Goal: Task Accomplishment & Management: Use online tool/utility

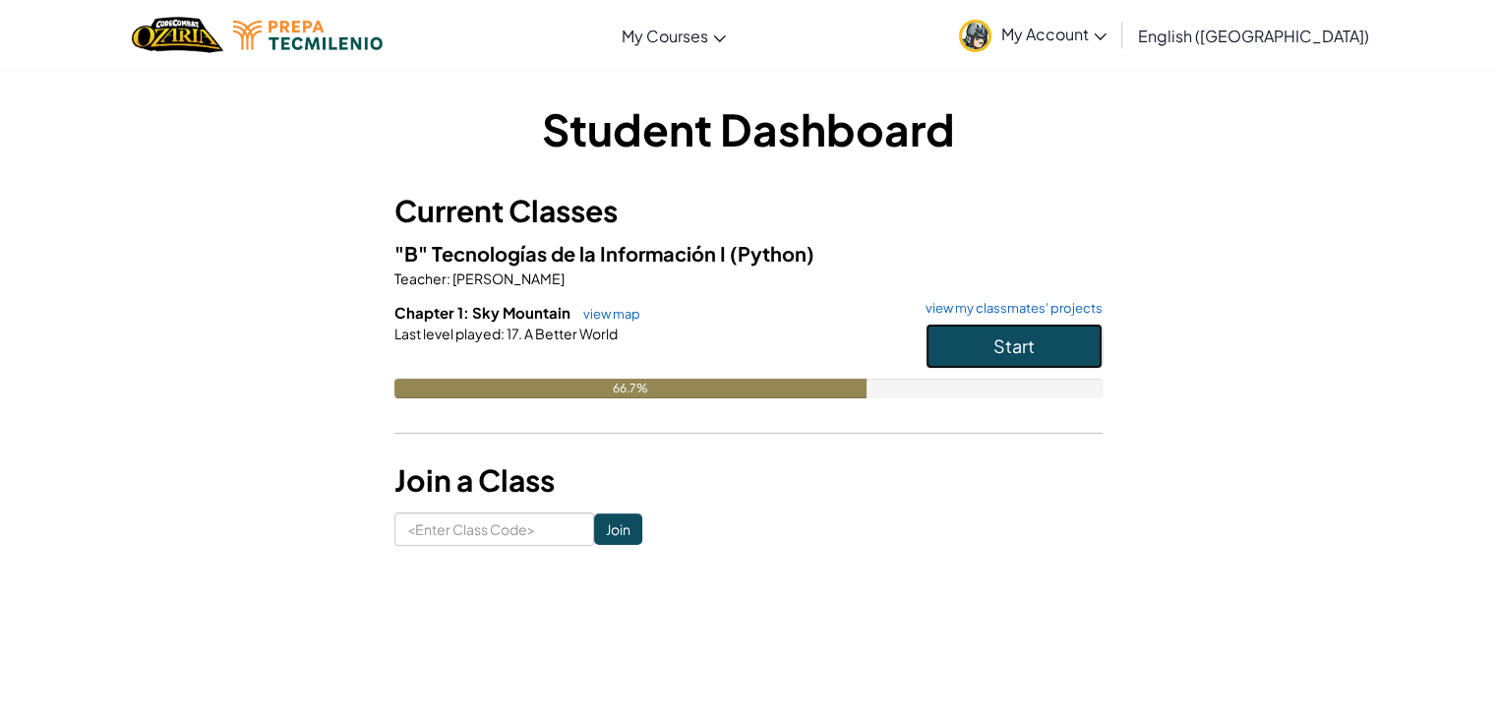
click at [942, 337] on button "Start" at bounding box center [1013, 346] width 177 height 45
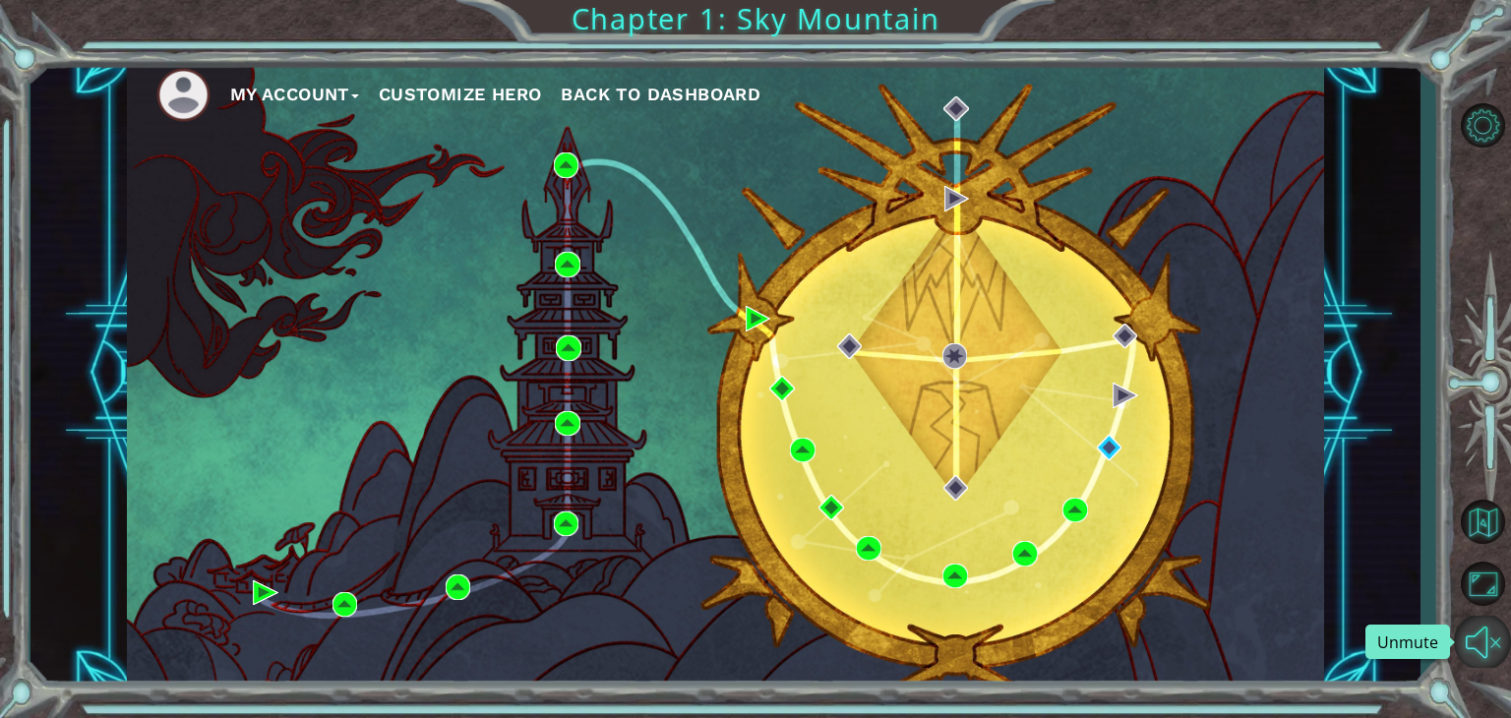
click at [1472, 653] on button "Unmute" at bounding box center [1482, 642] width 57 height 52
click at [1472, 653] on button "Mute" at bounding box center [1482, 642] width 57 height 52
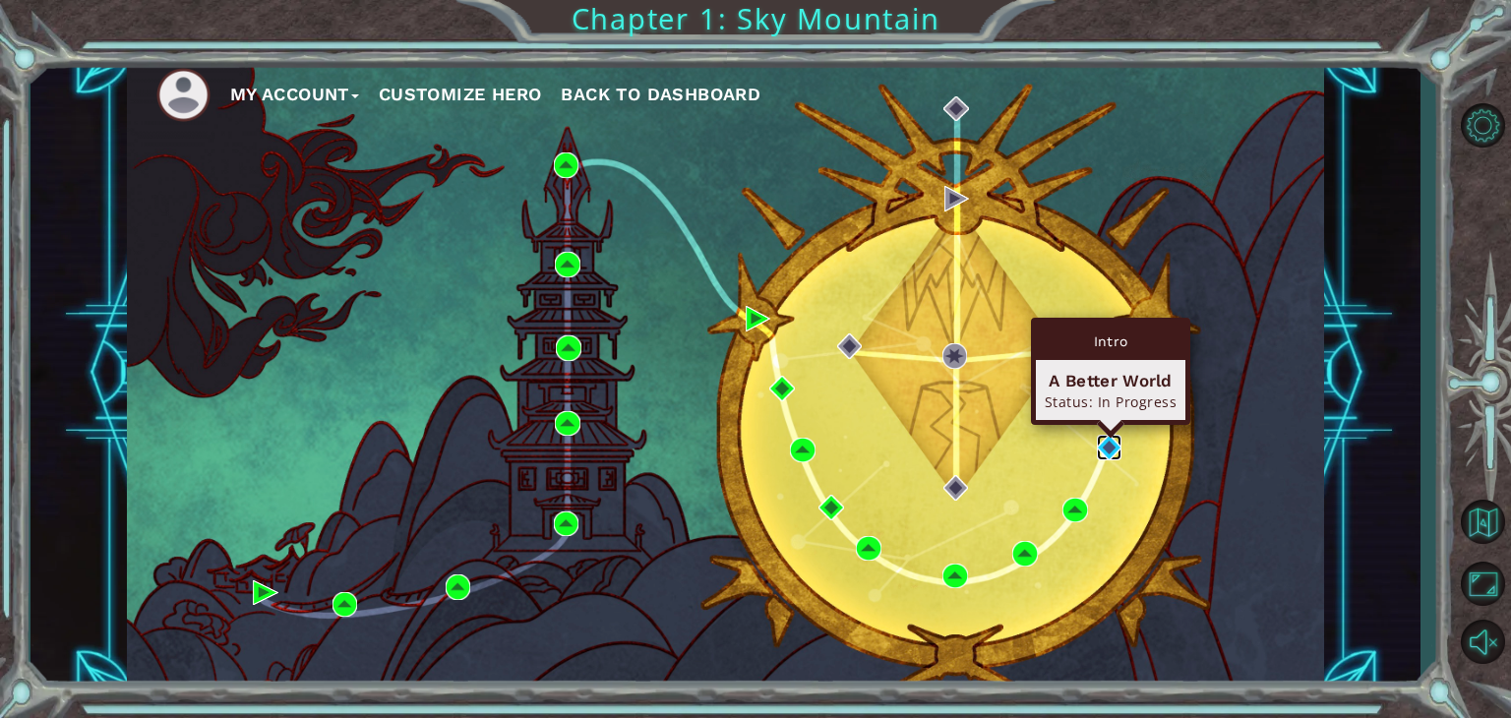
click at [1109, 446] on img at bounding box center [1110, 448] width 26 height 26
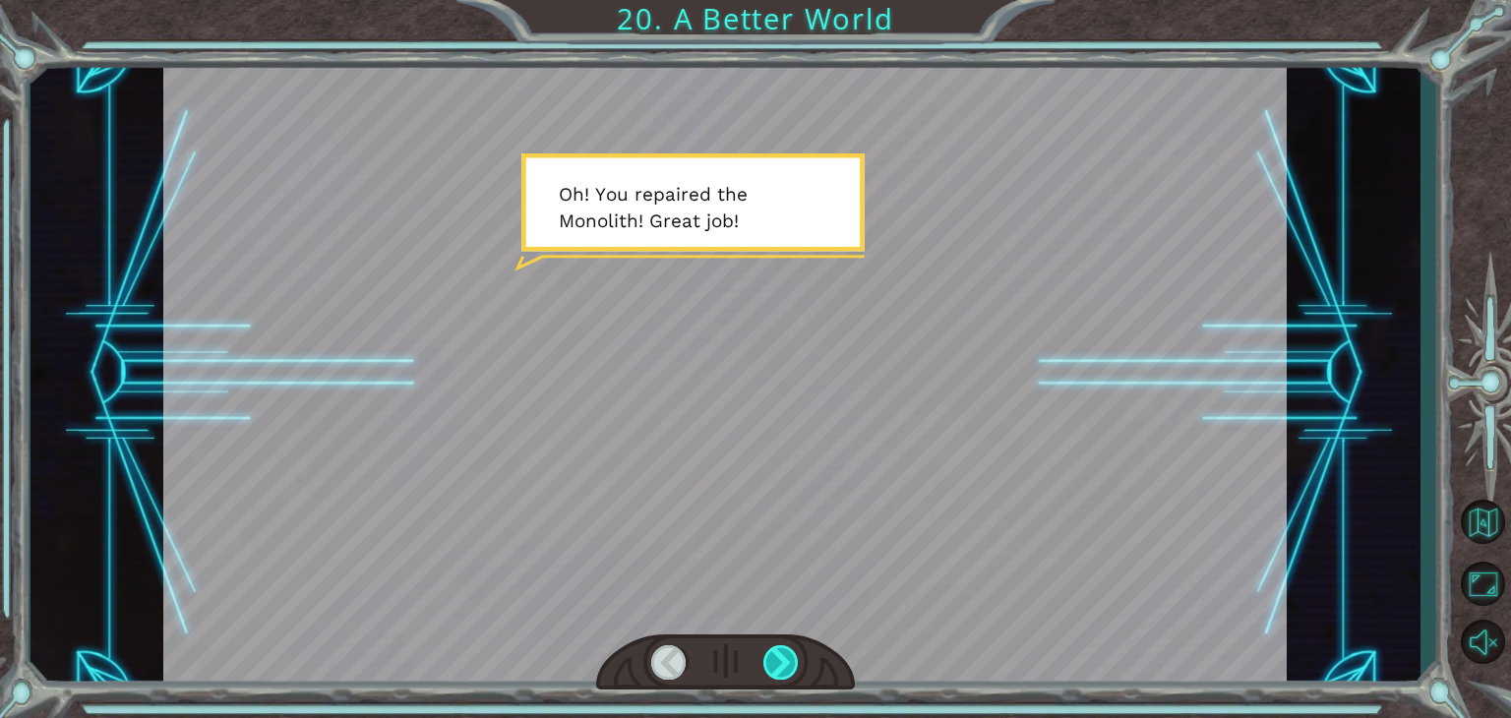
click at [793, 662] on div at bounding box center [780, 662] width 35 height 34
click at [776, 669] on div at bounding box center [780, 662] width 35 height 34
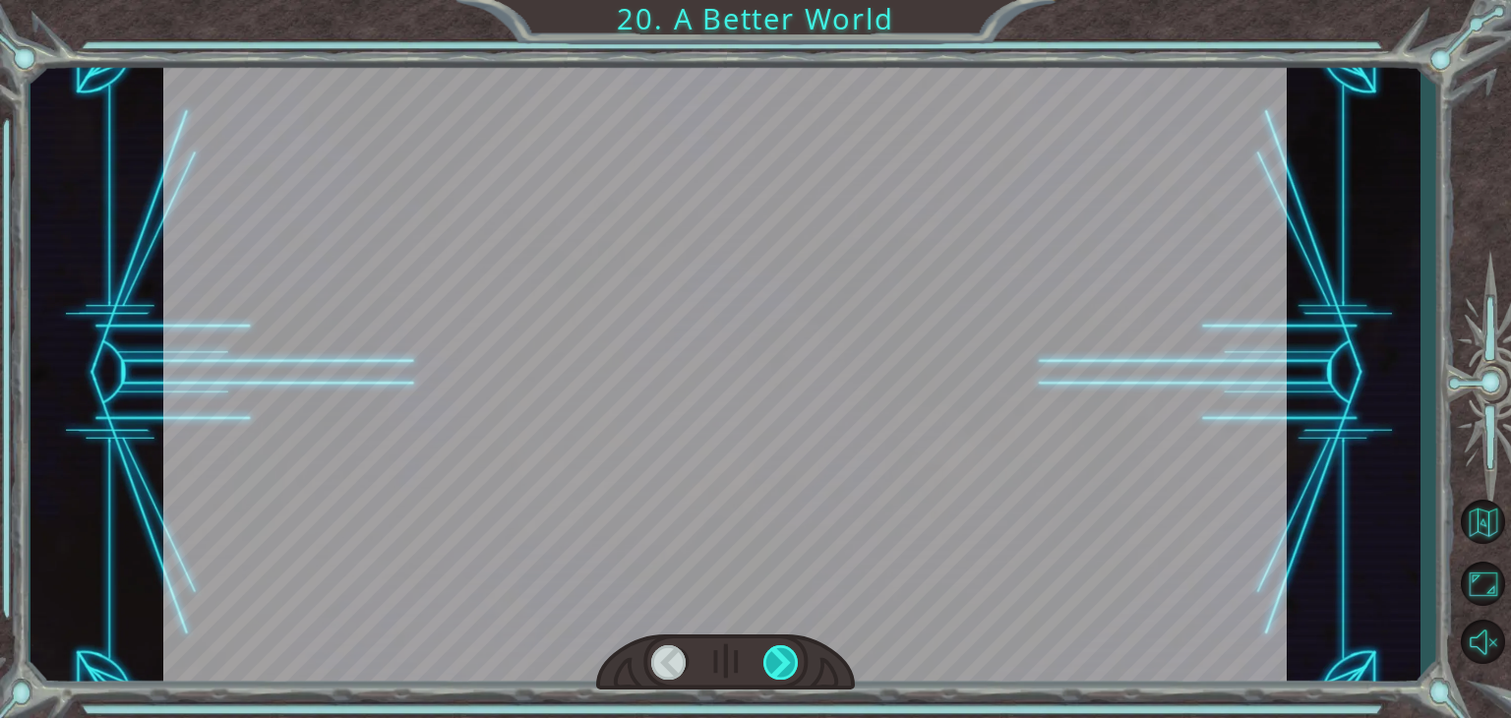
click at [776, 669] on div at bounding box center [780, 662] width 35 height 34
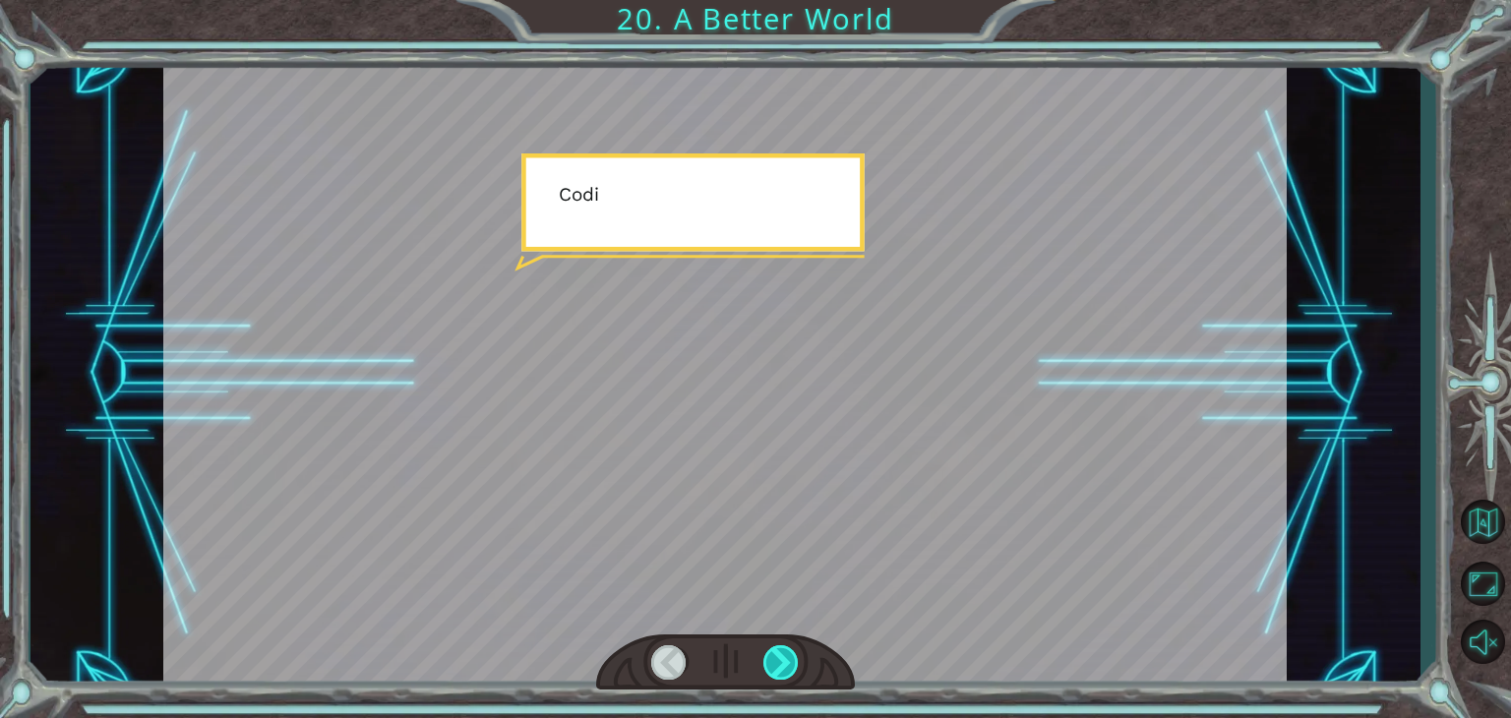
click at [776, 669] on div at bounding box center [780, 662] width 35 height 34
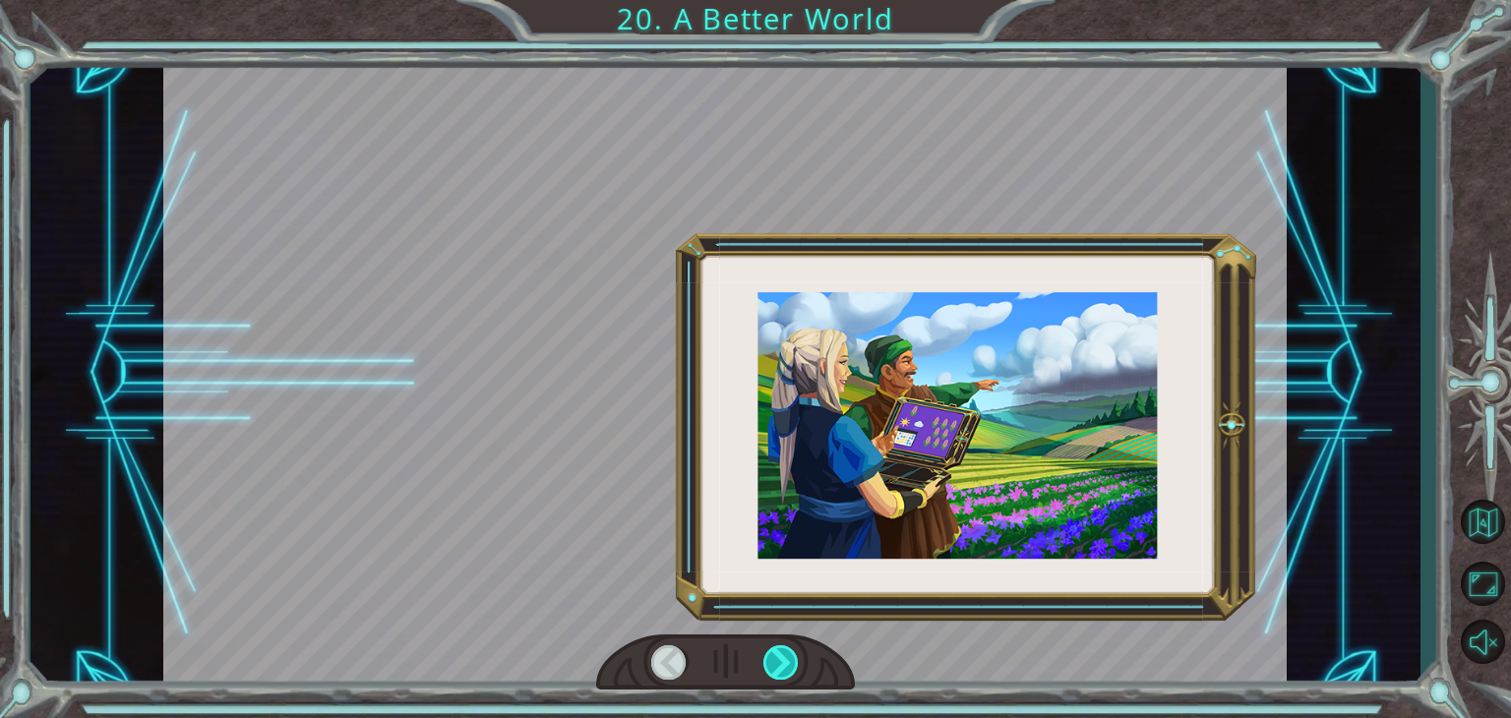
click at [776, 669] on div at bounding box center [780, 662] width 35 height 34
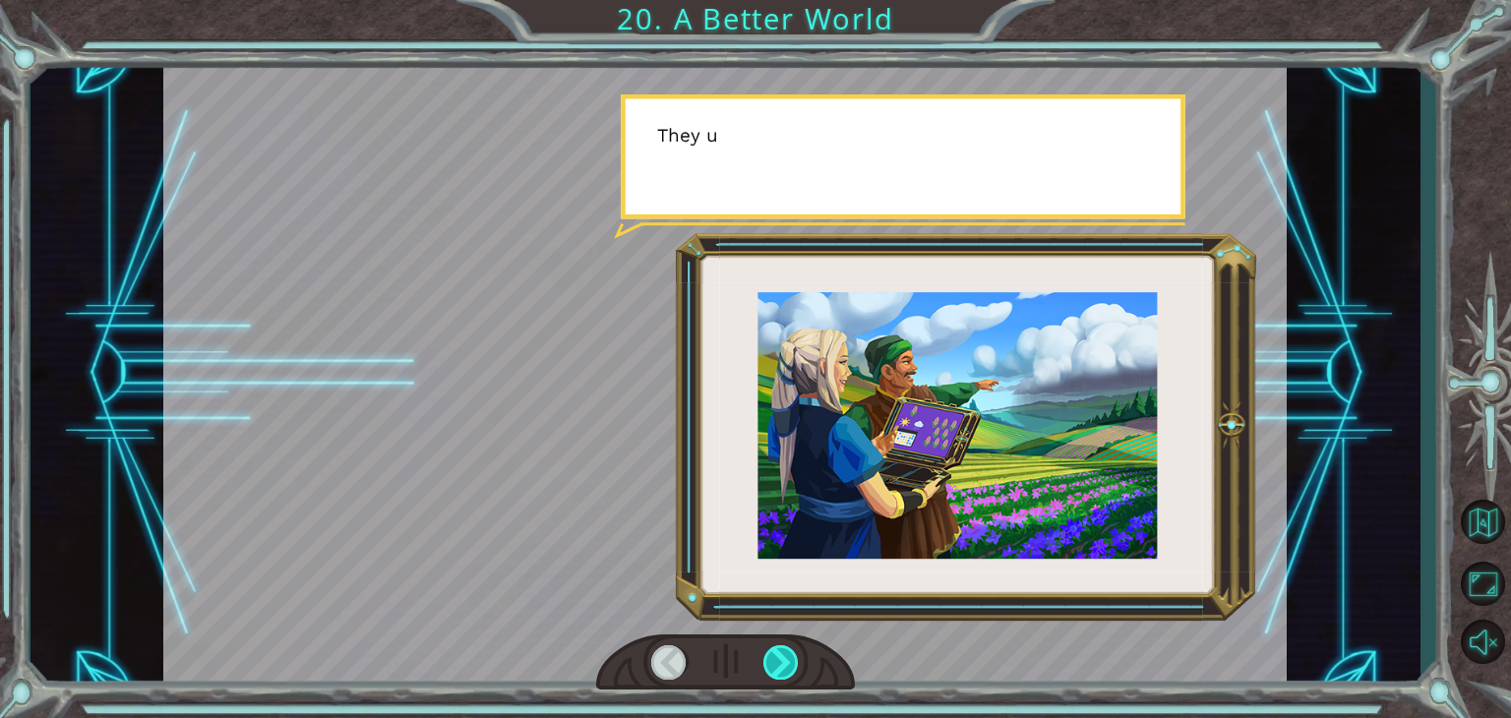
click at [776, 669] on div at bounding box center [780, 662] width 35 height 34
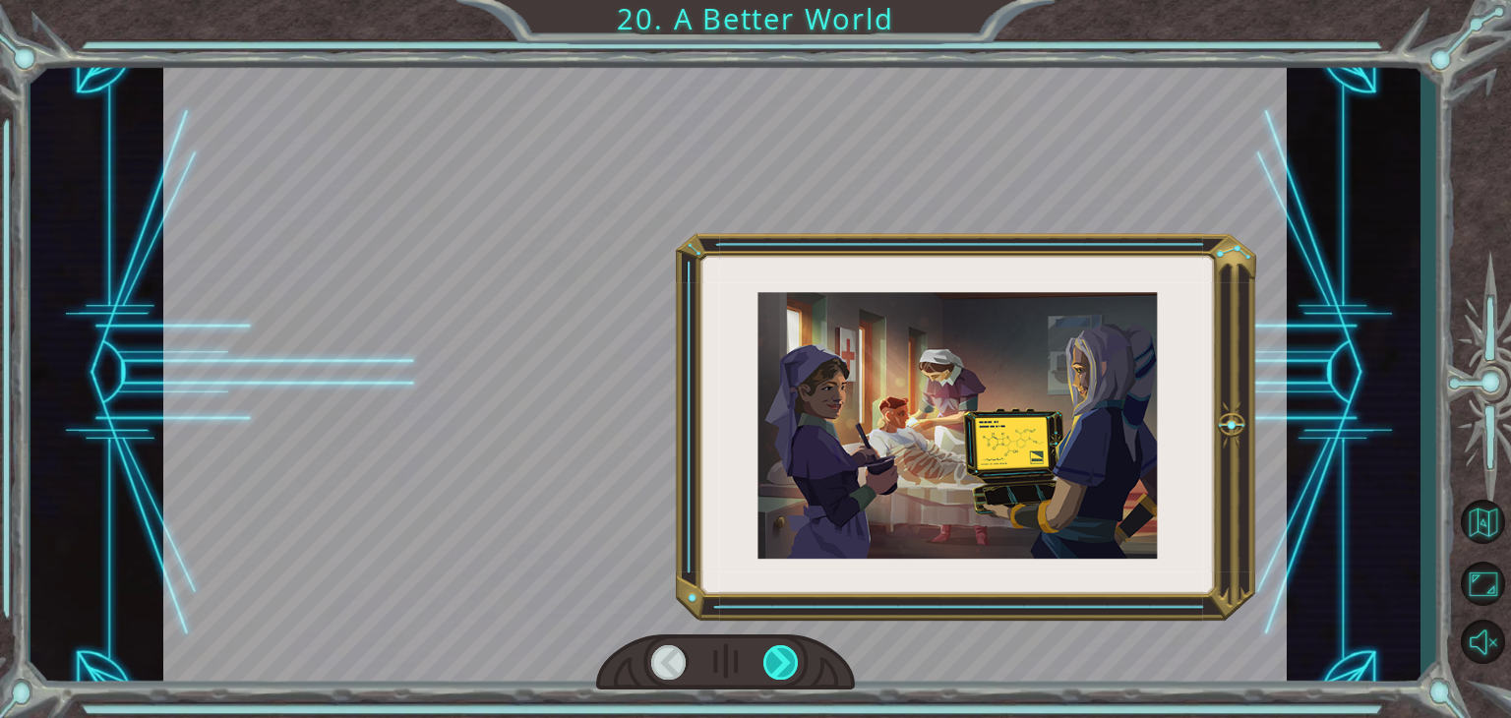
click at [776, 669] on div at bounding box center [780, 662] width 35 height 34
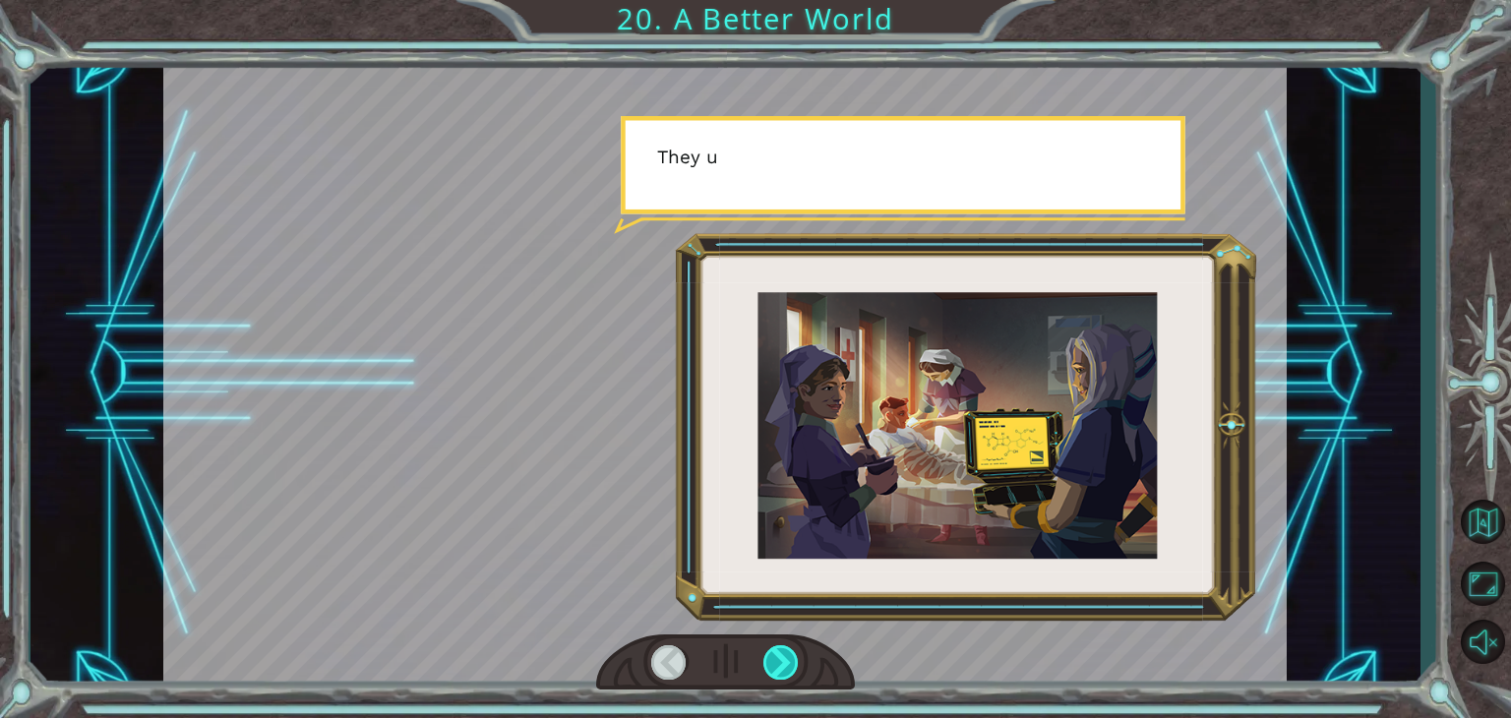
click at [776, 669] on div at bounding box center [780, 662] width 35 height 34
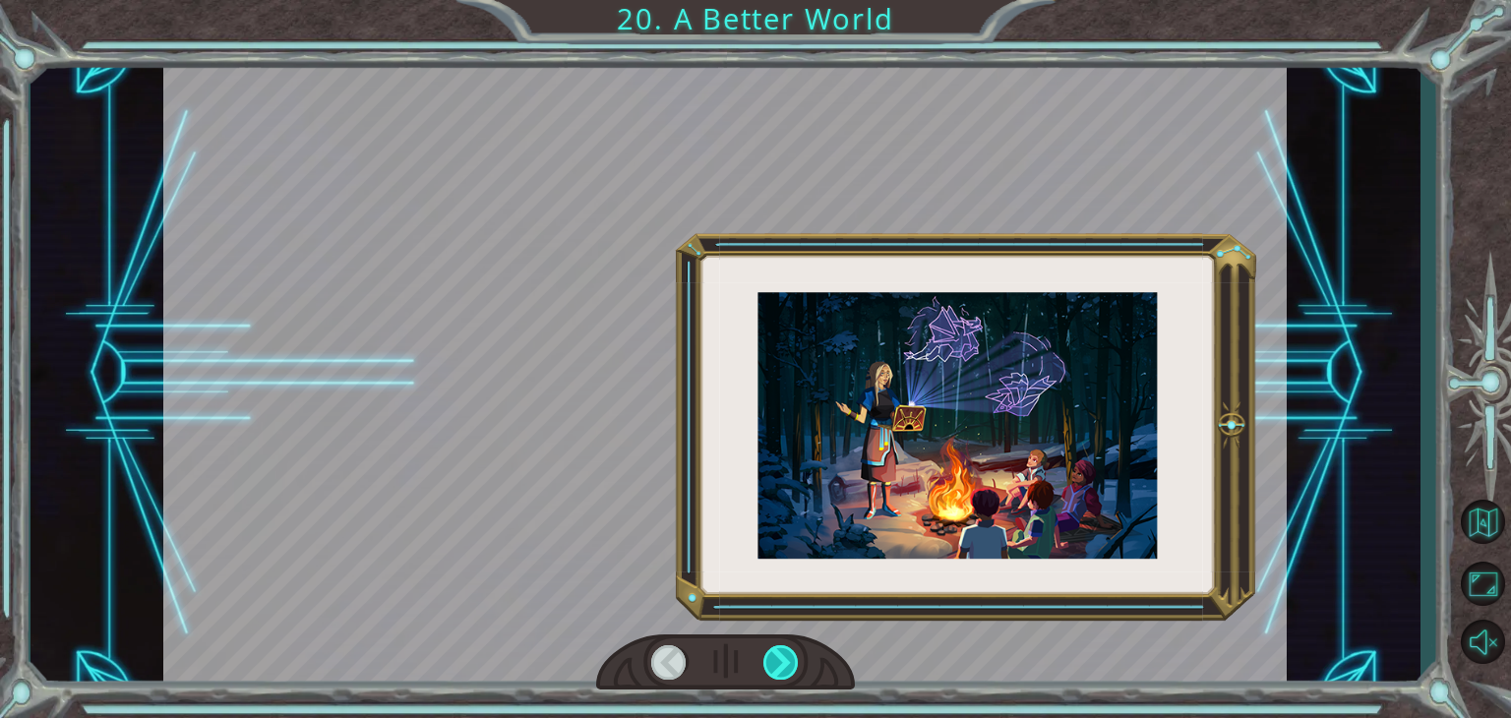
click at [776, 669] on div at bounding box center [780, 662] width 35 height 34
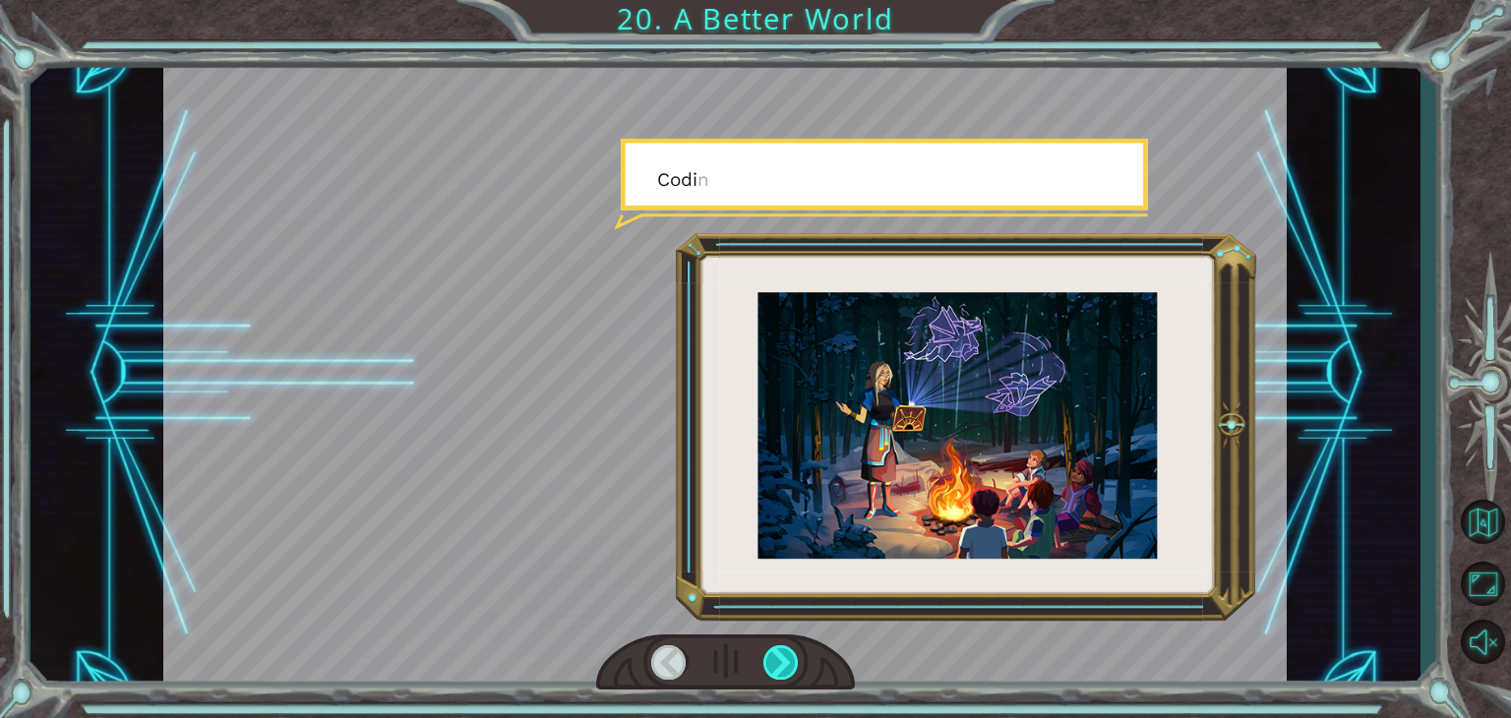
click at [776, 669] on div at bounding box center [780, 662] width 35 height 34
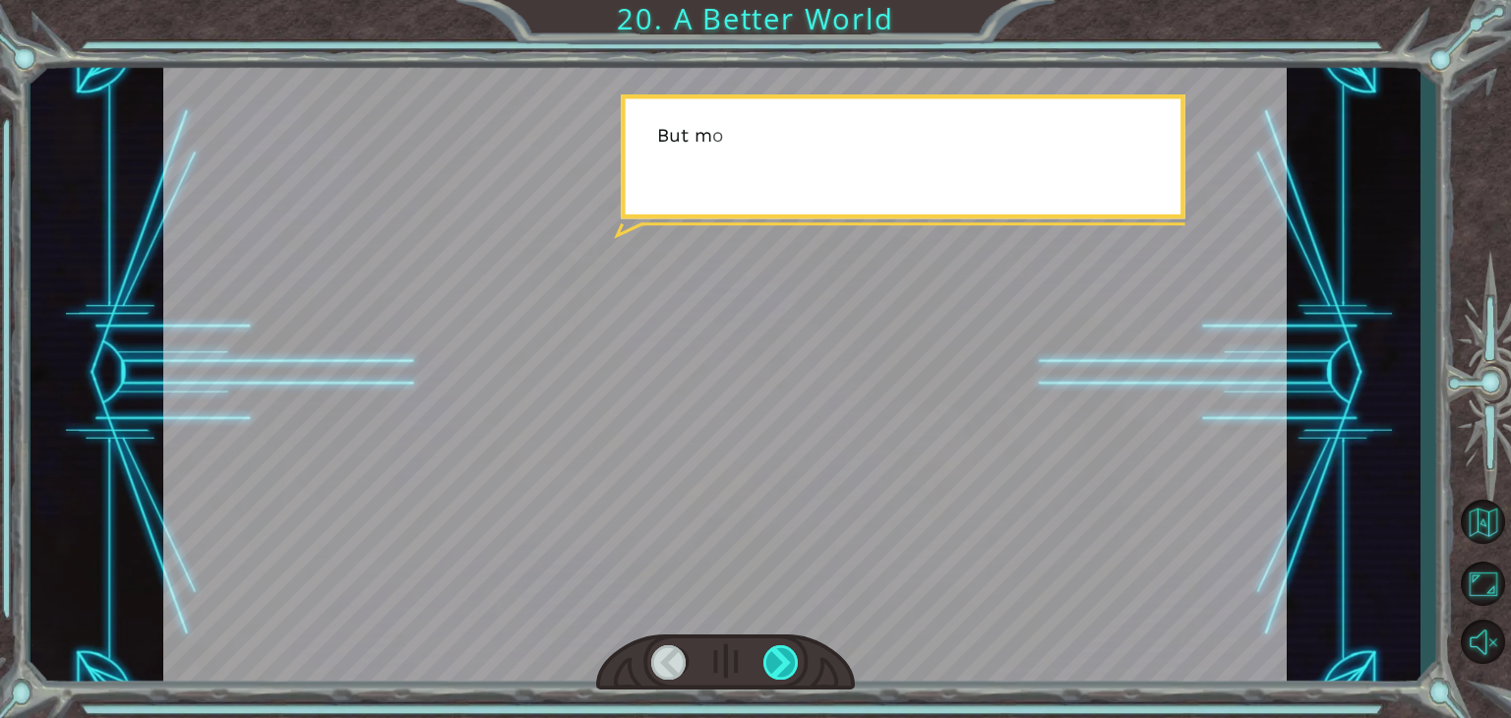
click at [776, 669] on div at bounding box center [780, 662] width 35 height 34
click at [776, 667] on div at bounding box center [780, 662] width 35 height 34
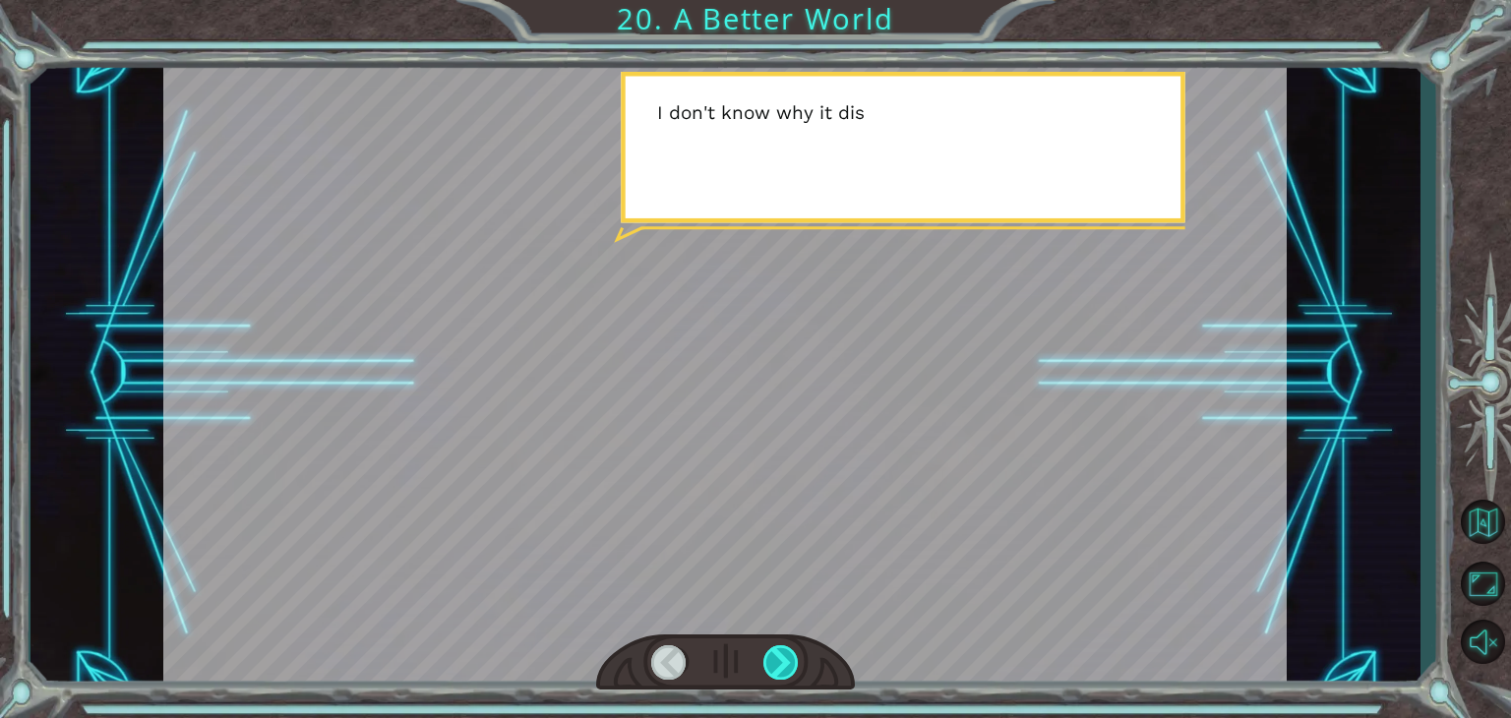
click at [786, 652] on div at bounding box center [780, 662] width 35 height 34
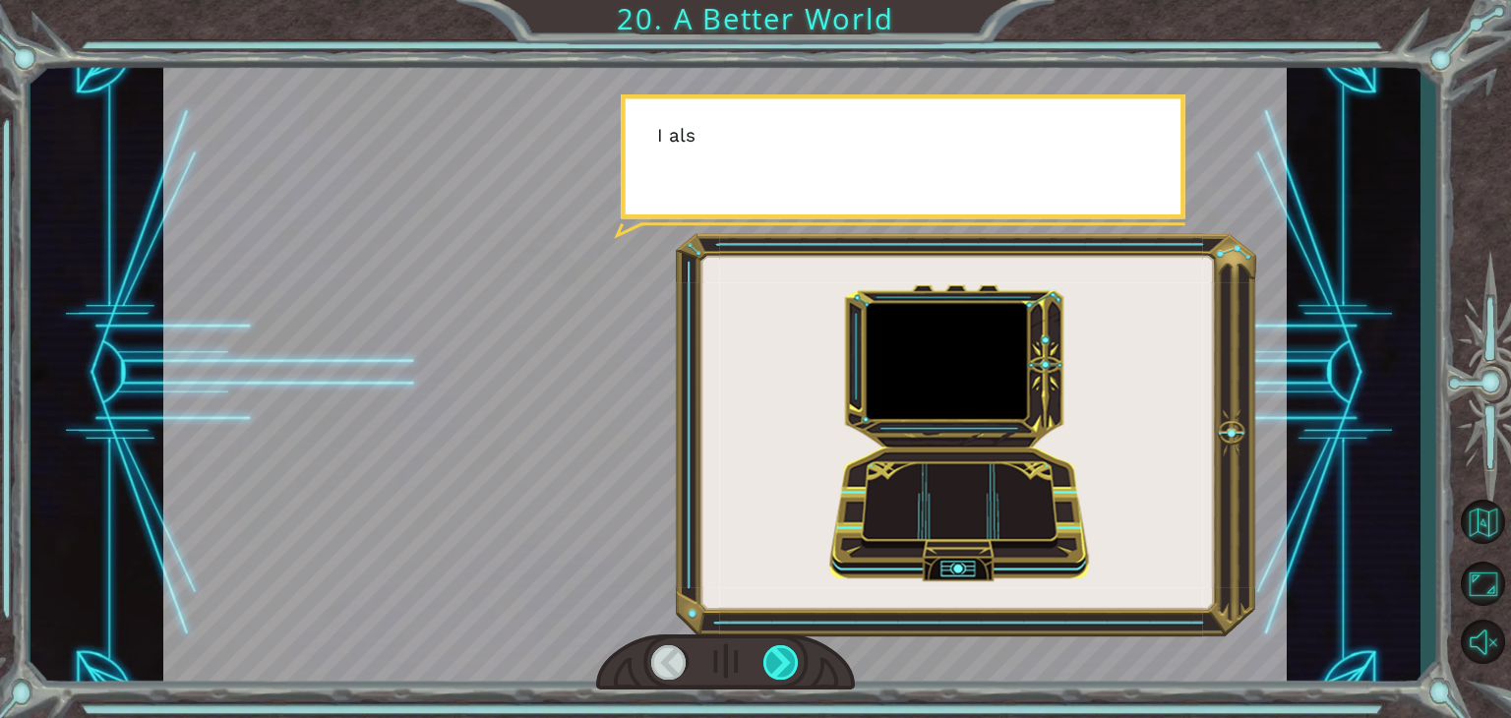
click at [786, 652] on div at bounding box center [780, 662] width 35 height 34
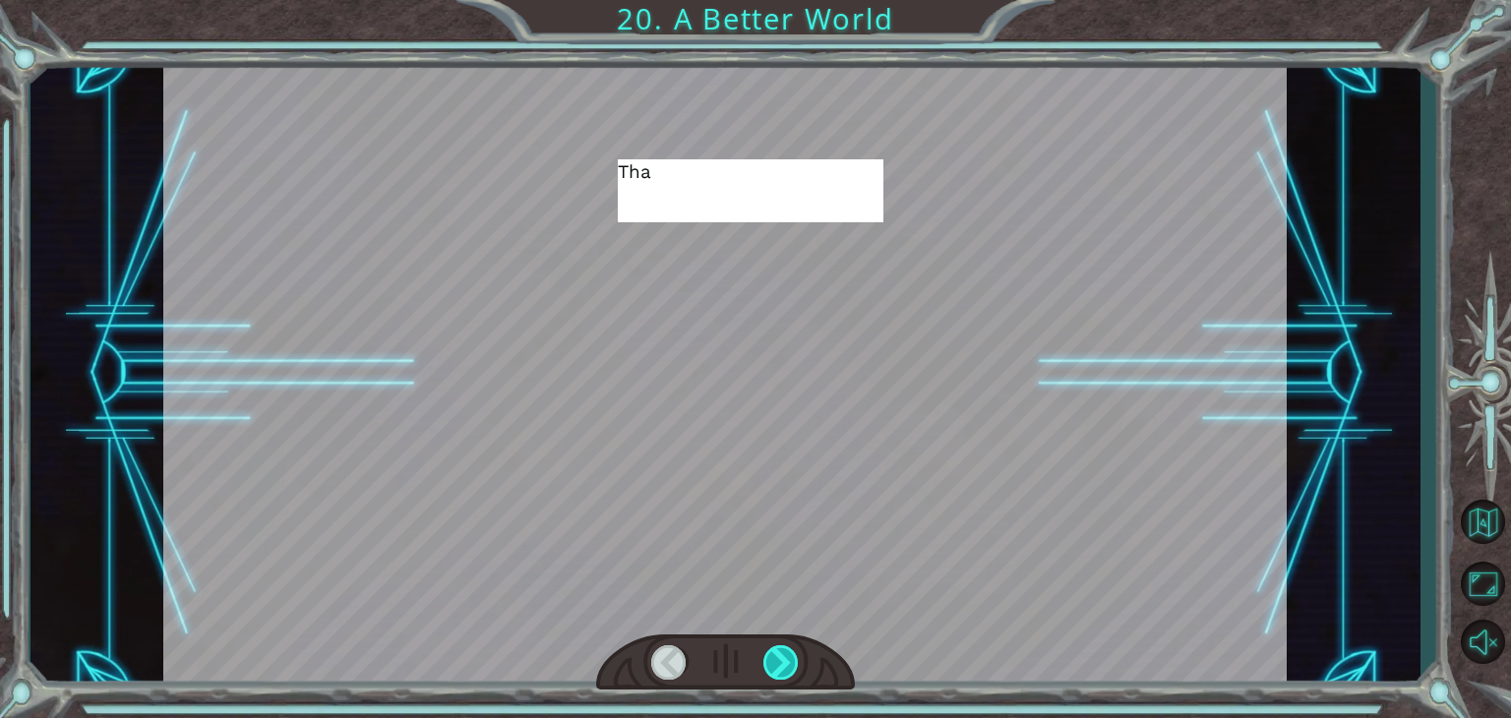
click at [786, 652] on div at bounding box center [780, 662] width 35 height 34
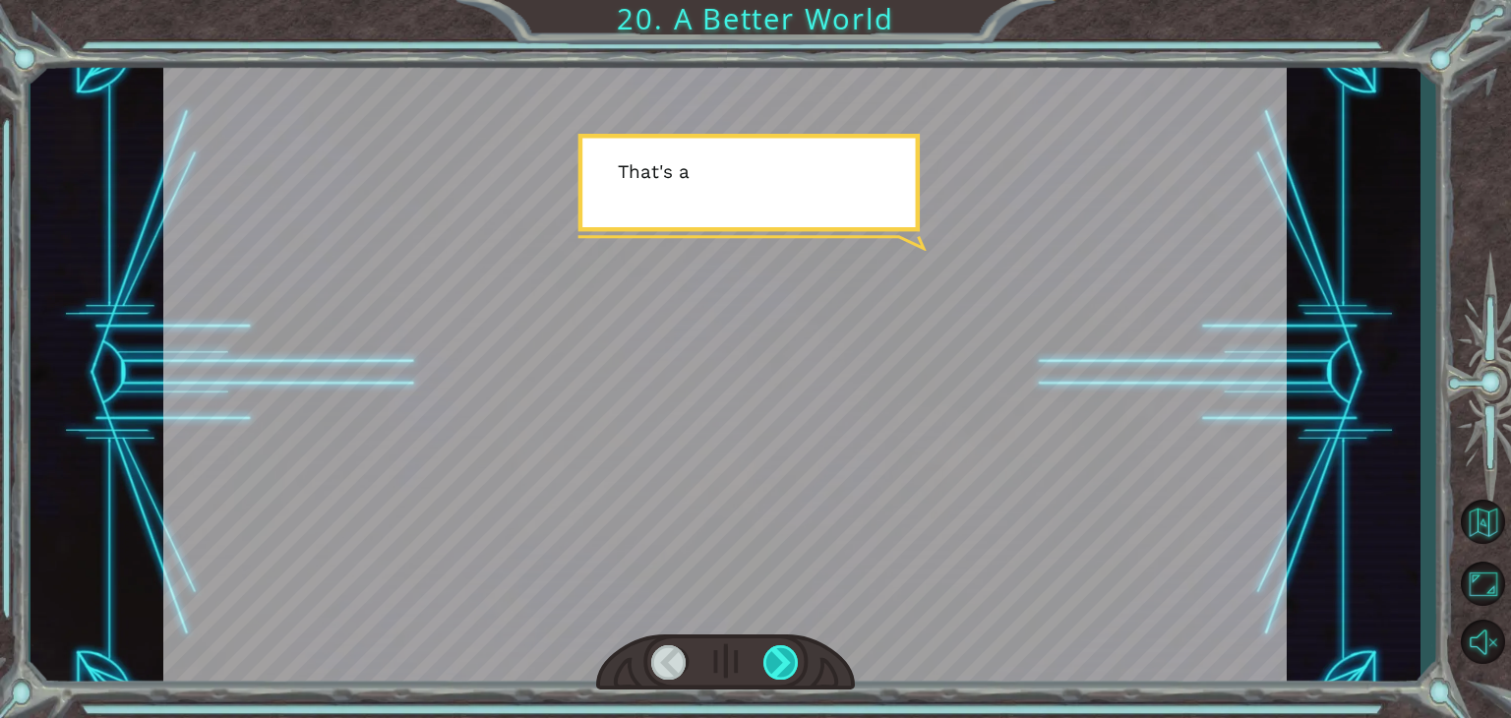
click at [786, 652] on div at bounding box center [780, 662] width 35 height 34
click at [786, 0] on div "O h ! Y o u r e p a i r e d t h e M o n o l i t h ! G r e a t j o b ! A n d i t…" at bounding box center [755, 0] width 1511 height 0
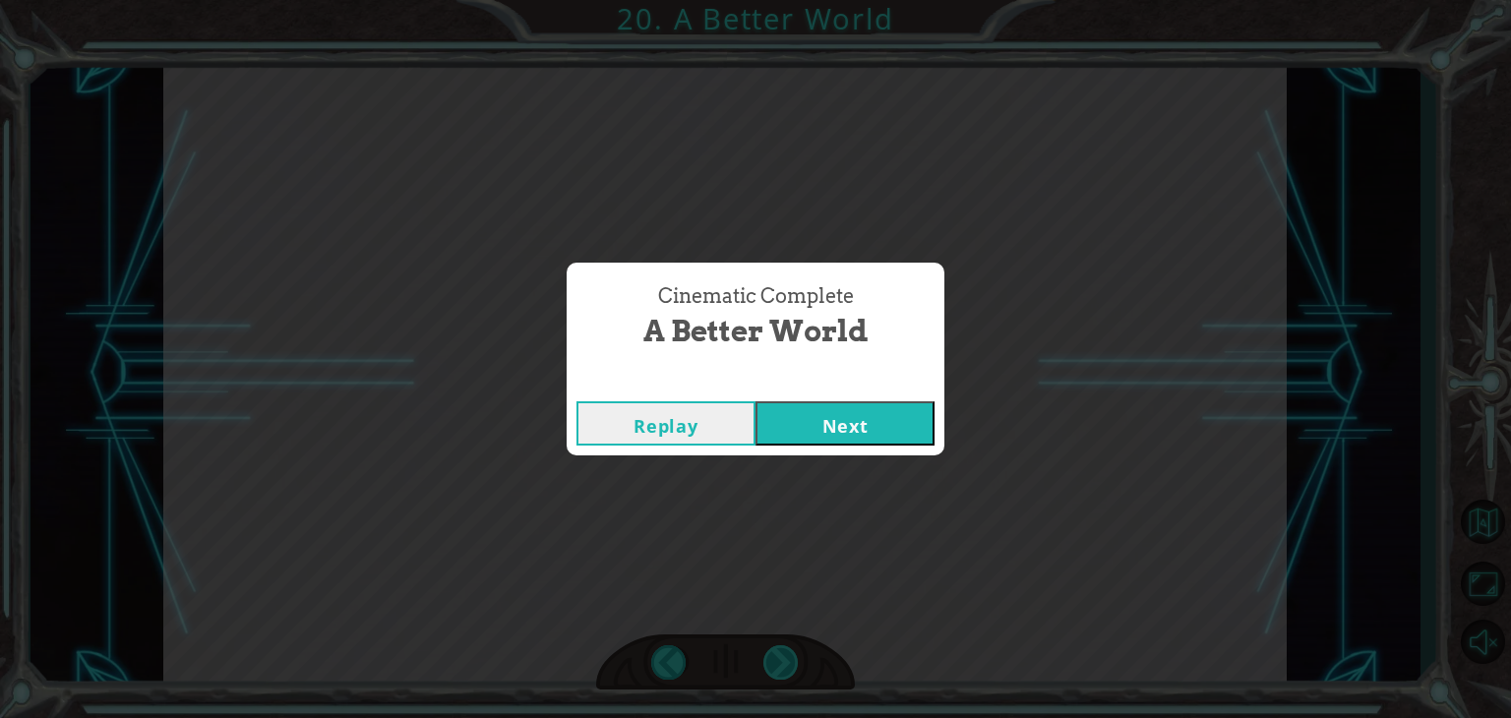
click at [786, 652] on div "Cinematic Complete A Better World Replay Next" at bounding box center [755, 359] width 1511 height 718
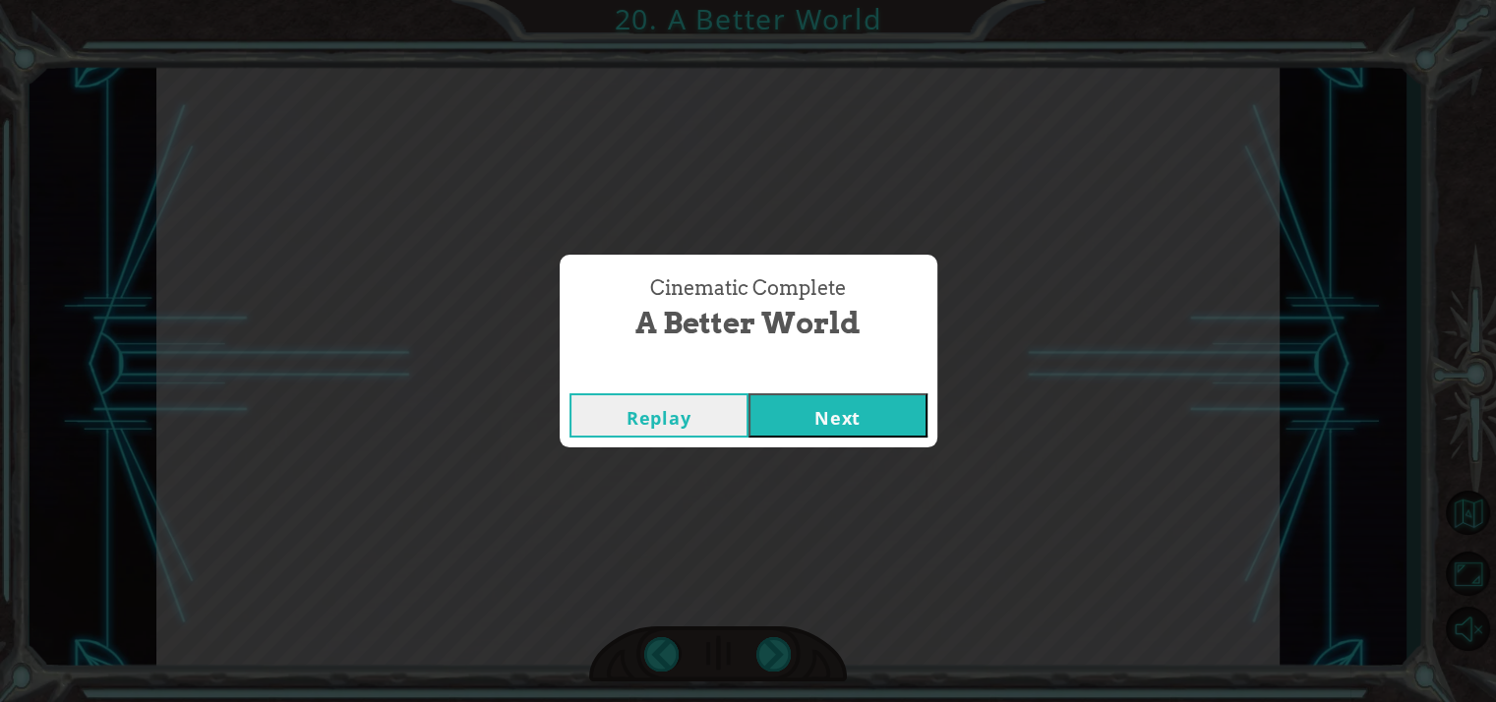
click at [852, 399] on div "Replay Next" at bounding box center [749, 416] width 378 height 64
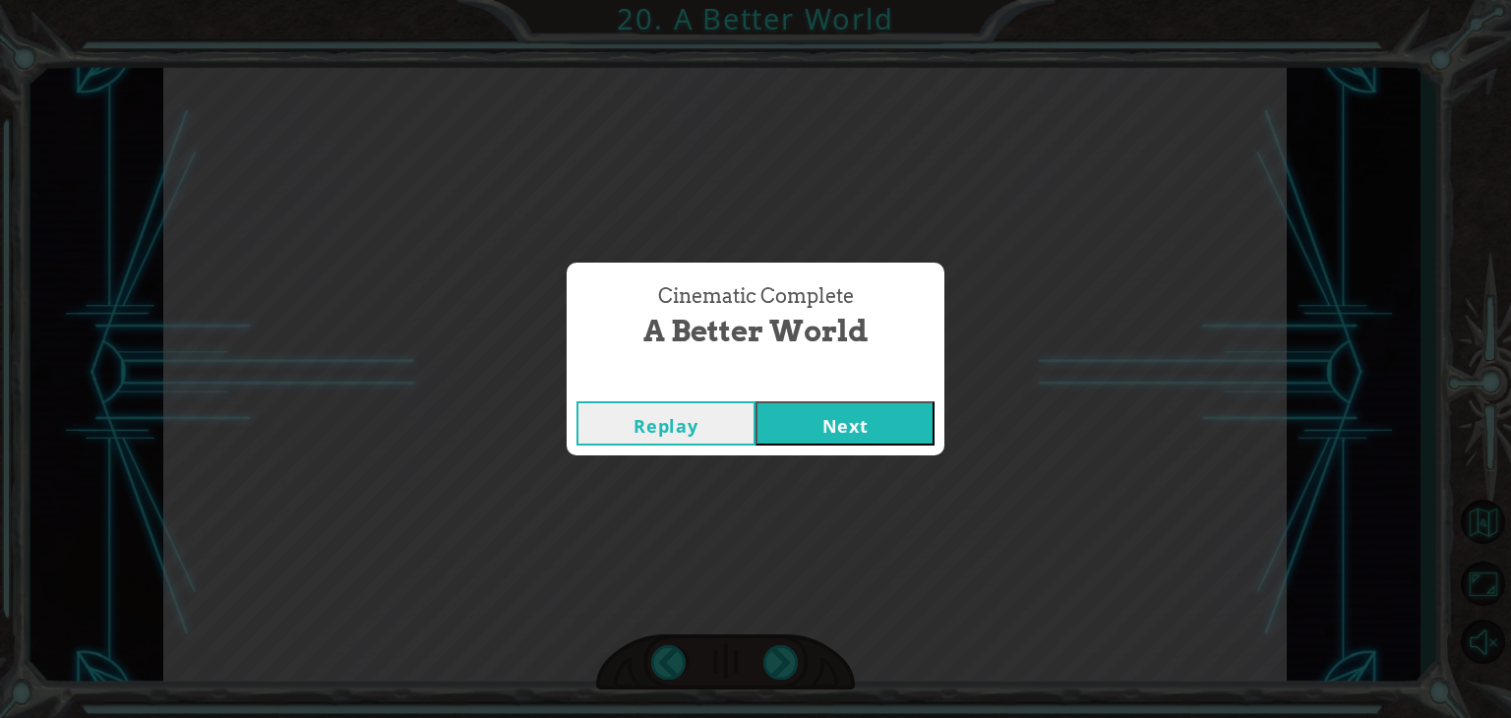
click at [895, 414] on button "Next" at bounding box center [844, 423] width 179 height 44
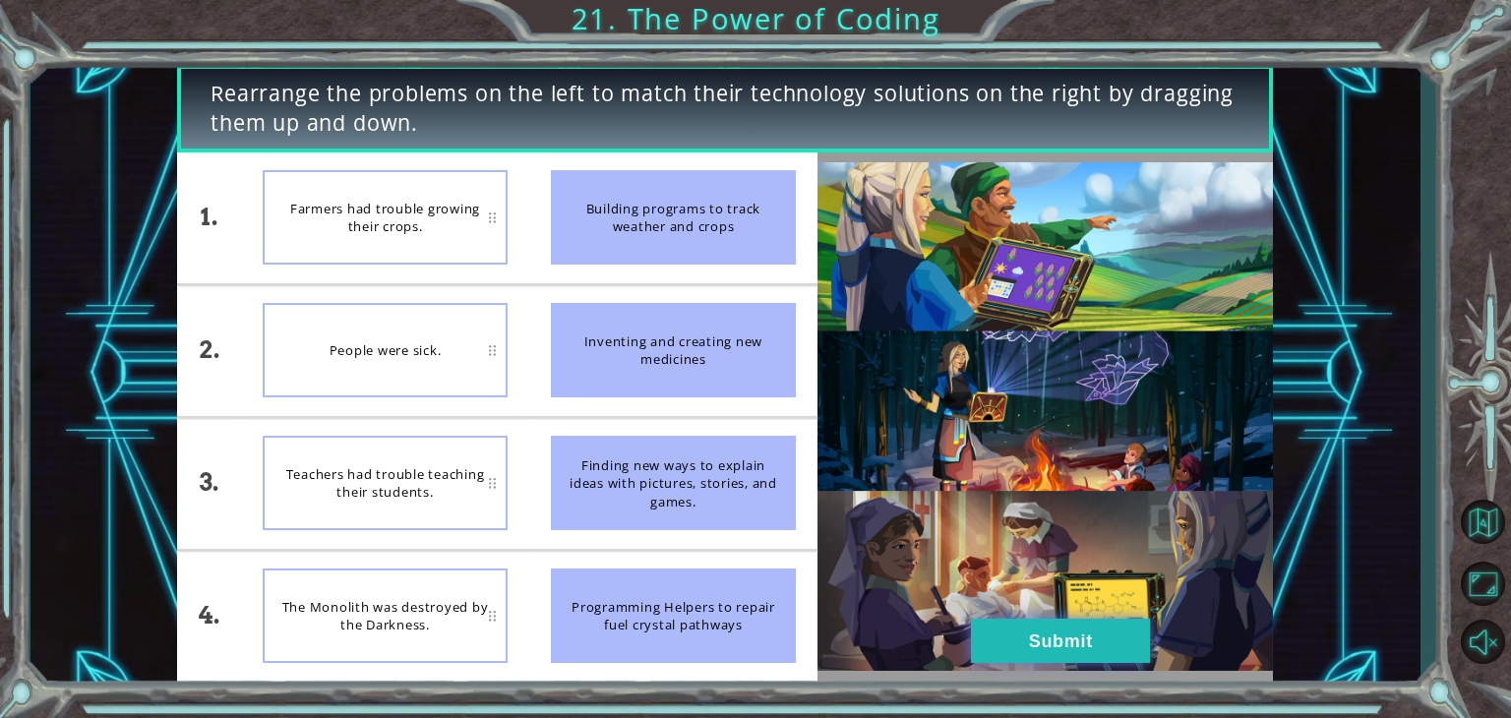
click at [1040, 638] on button "Submit" at bounding box center [1060, 641] width 179 height 44
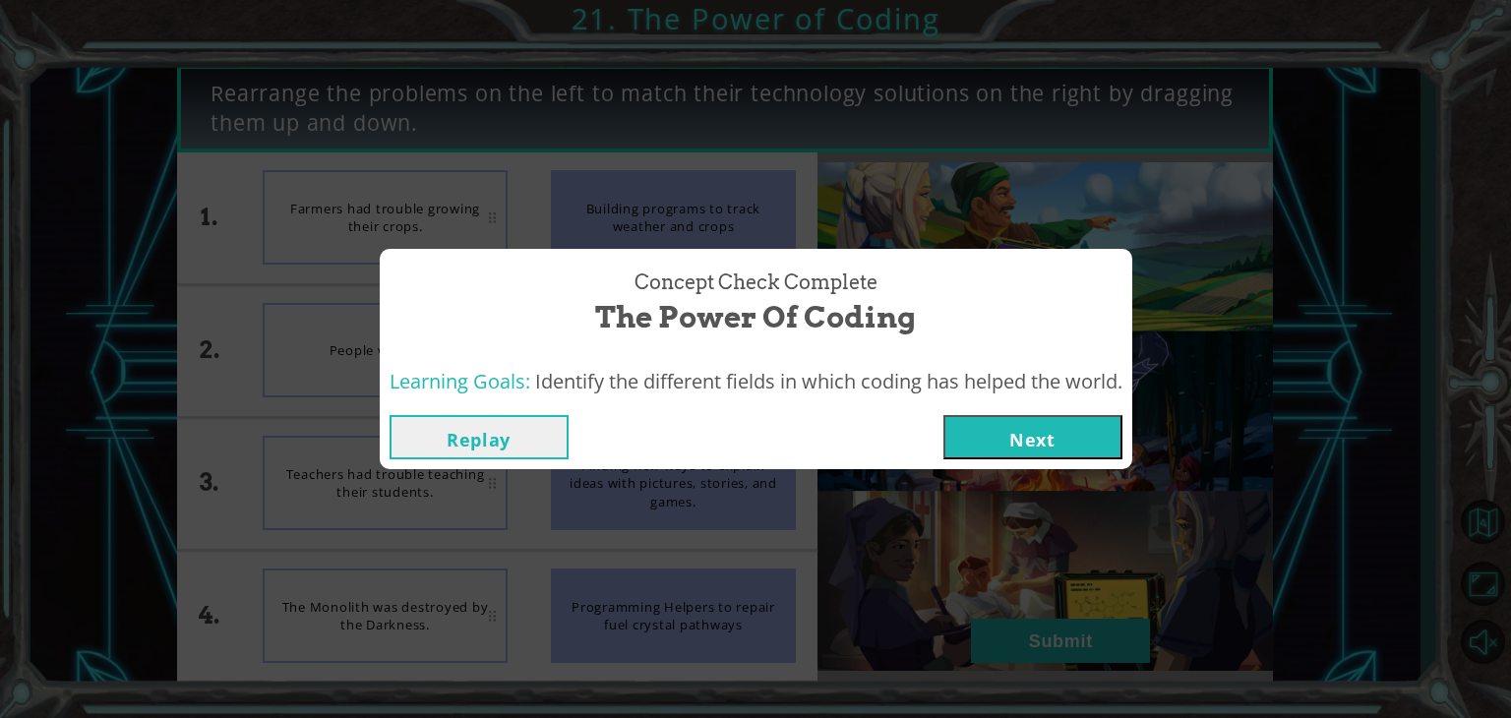
click at [1011, 445] on button "Next" at bounding box center [1032, 437] width 179 height 44
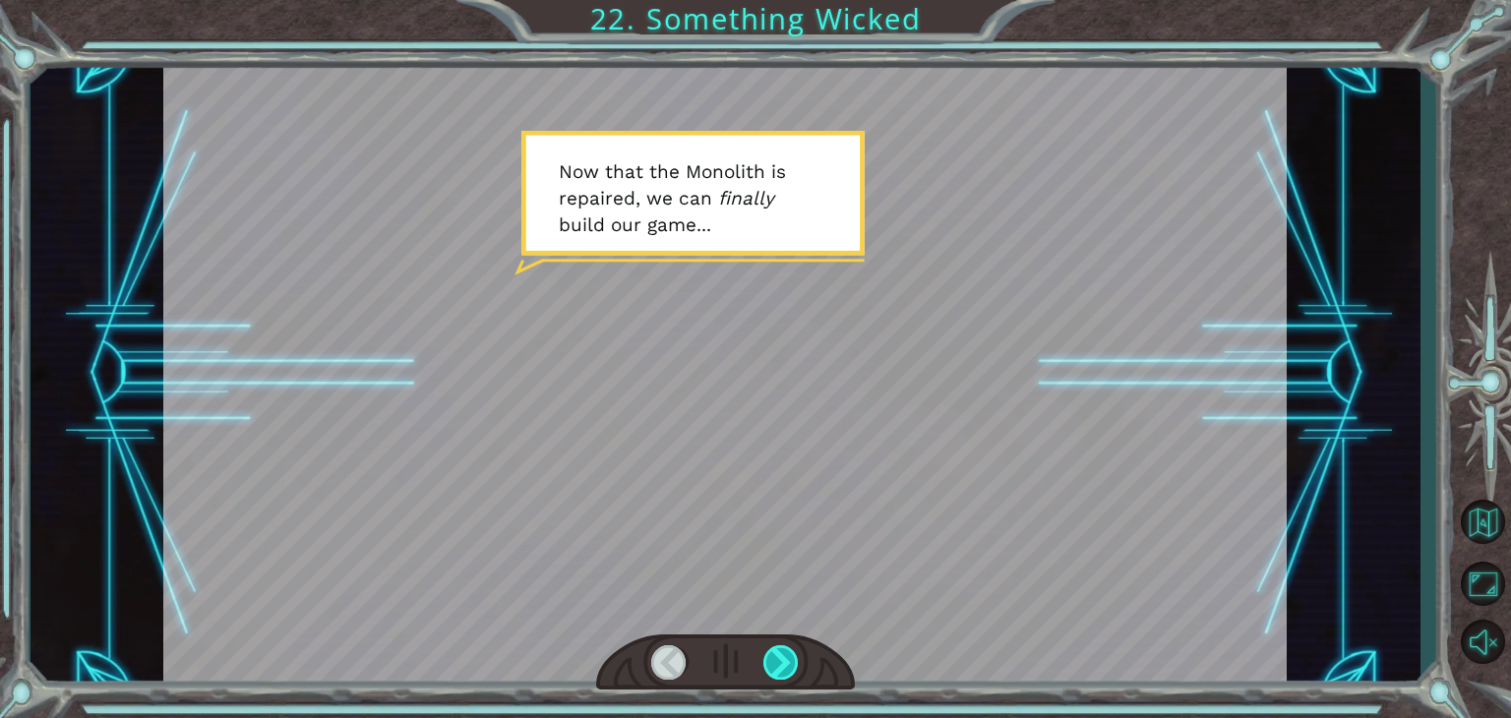
click at [773, 653] on div at bounding box center [780, 662] width 35 height 34
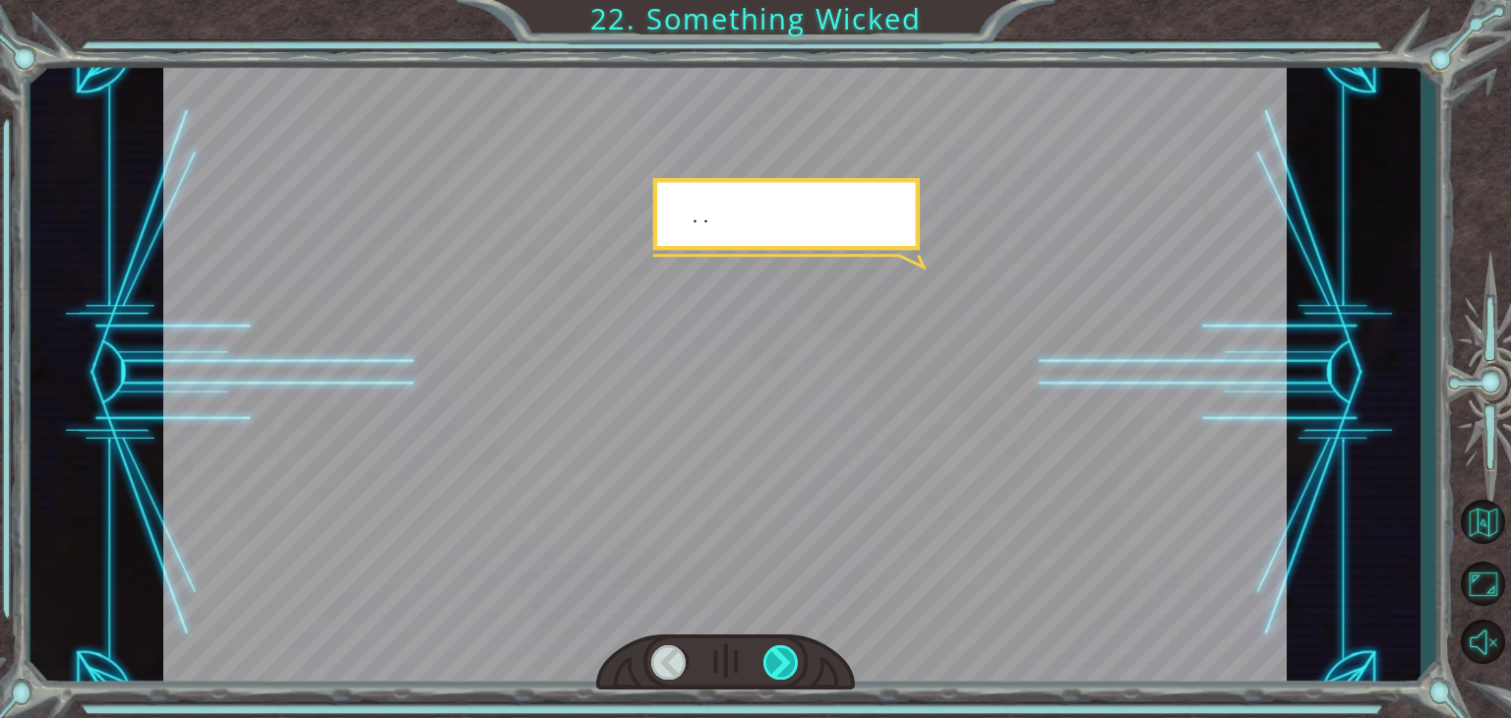
click at [773, 653] on div at bounding box center [780, 662] width 35 height 34
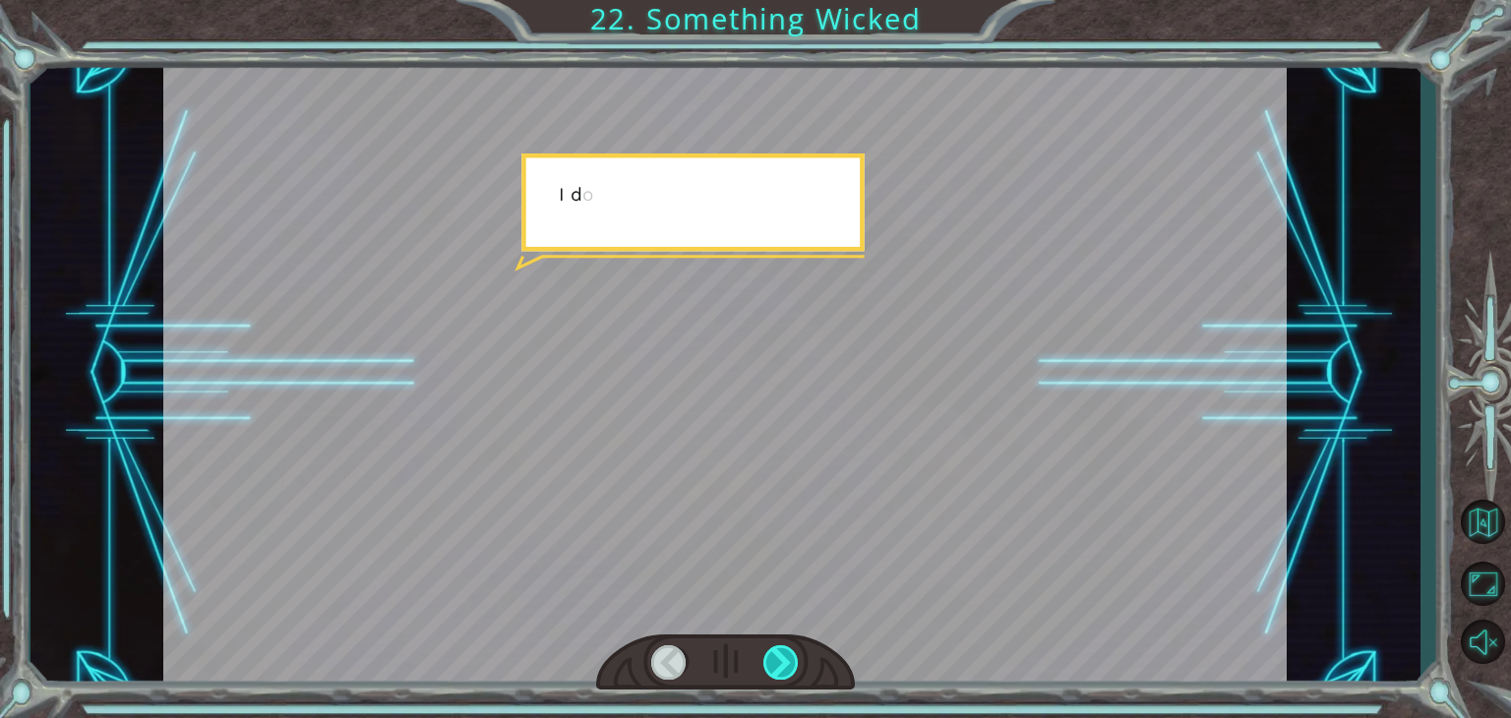
click at [773, 653] on div at bounding box center [780, 662] width 35 height 34
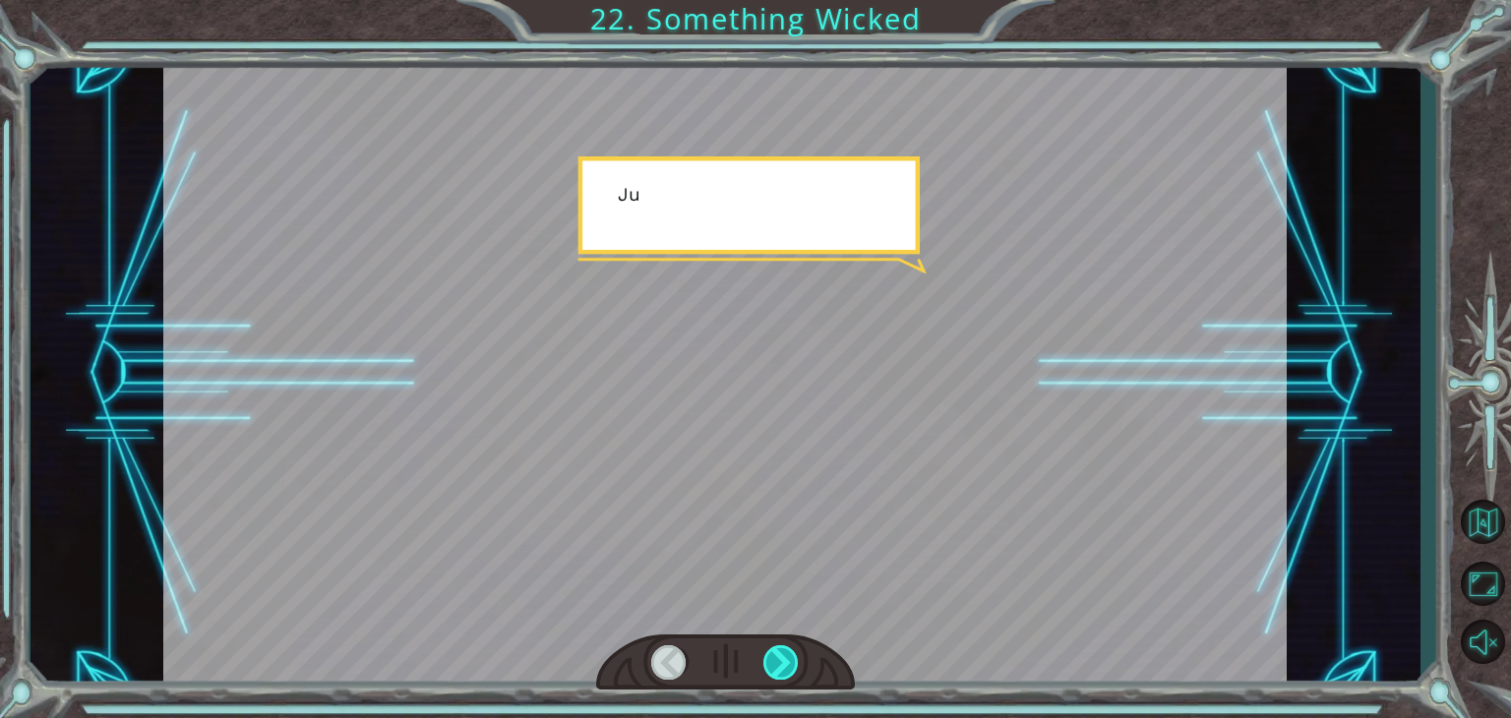
click at [773, 653] on div at bounding box center [780, 662] width 35 height 34
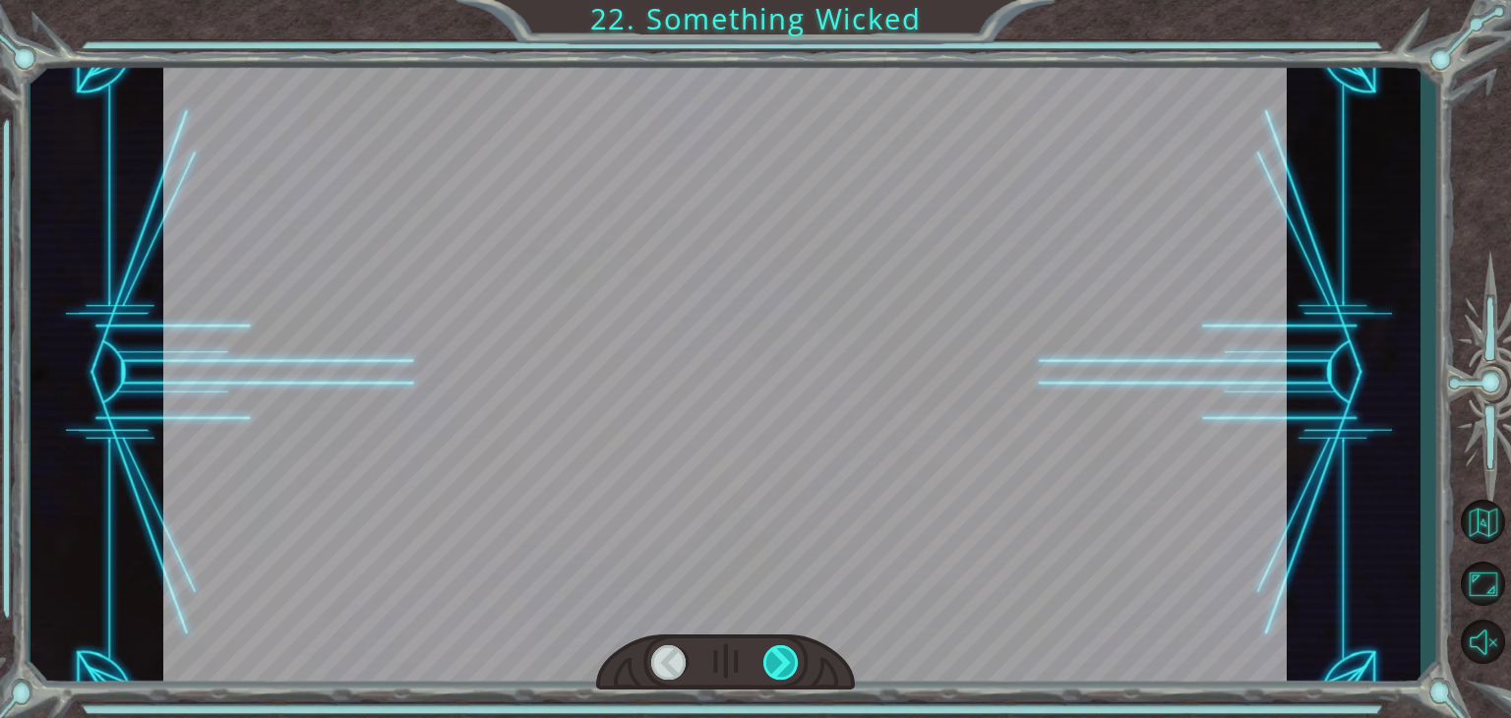
click at [773, 653] on div at bounding box center [780, 662] width 35 height 34
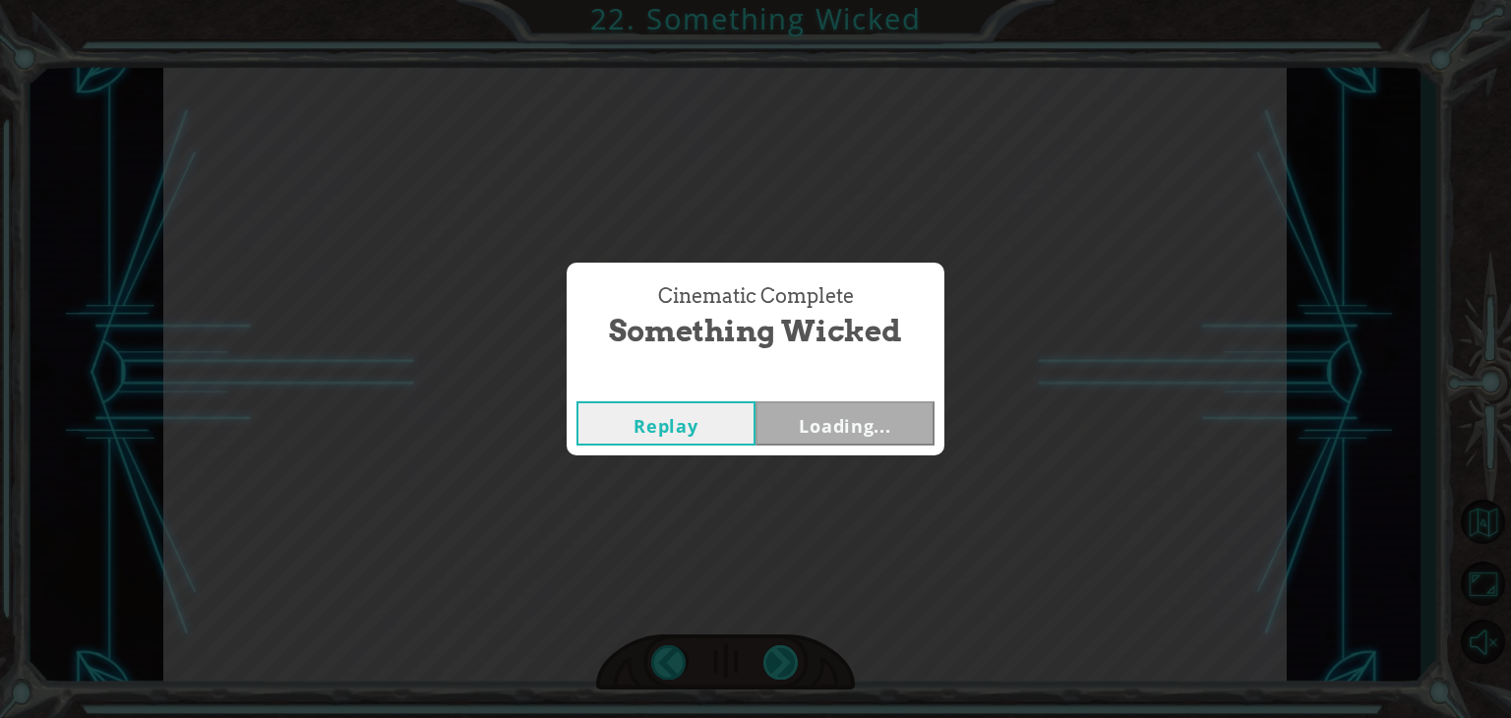
click at [773, 653] on div "Cinematic Complete Something Wicked Replay Loading..." at bounding box center [755, 359] width 1511 height 718
click at [905, 410] on button "Next" at bounding box center [844, 423] width 179 height 44
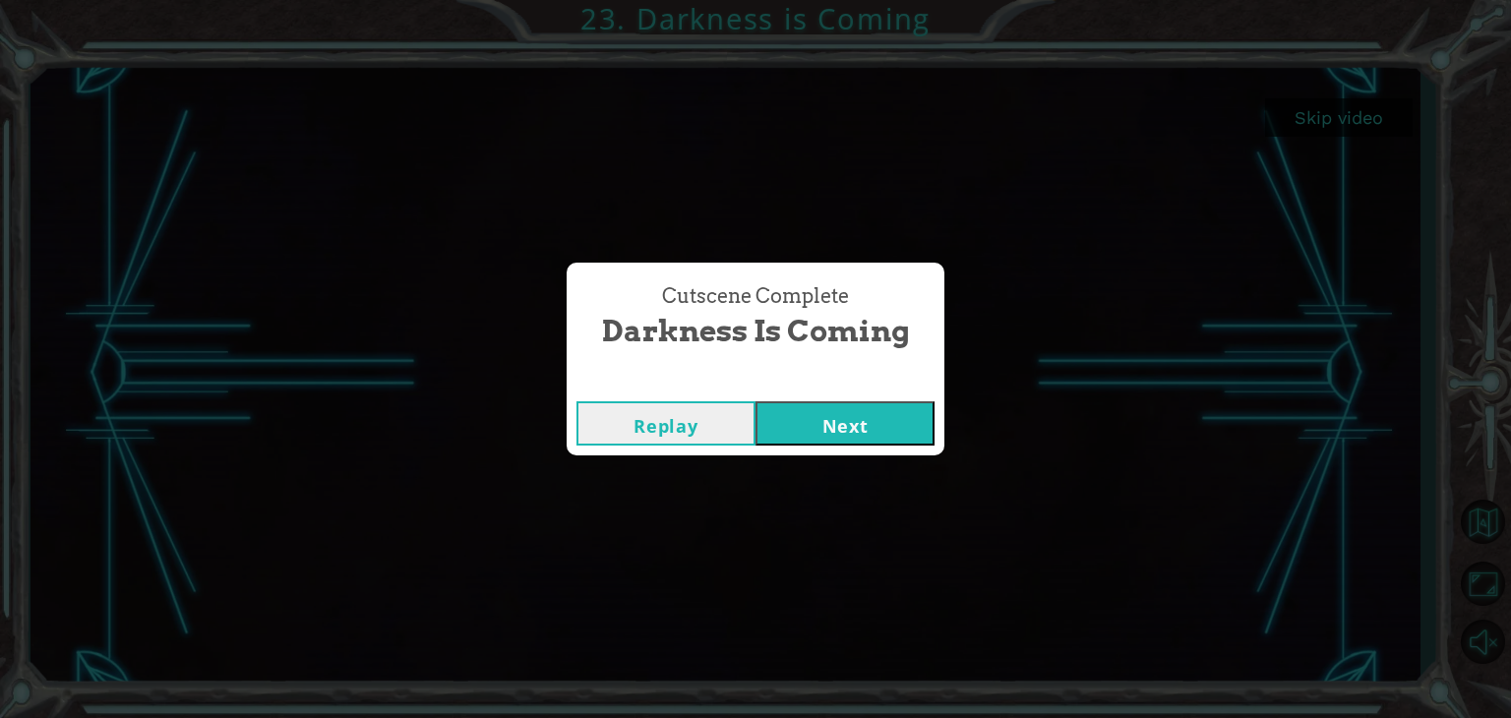
click at [850, 417] on button "Next" at bounding box center [844, 423] width 179 height 44
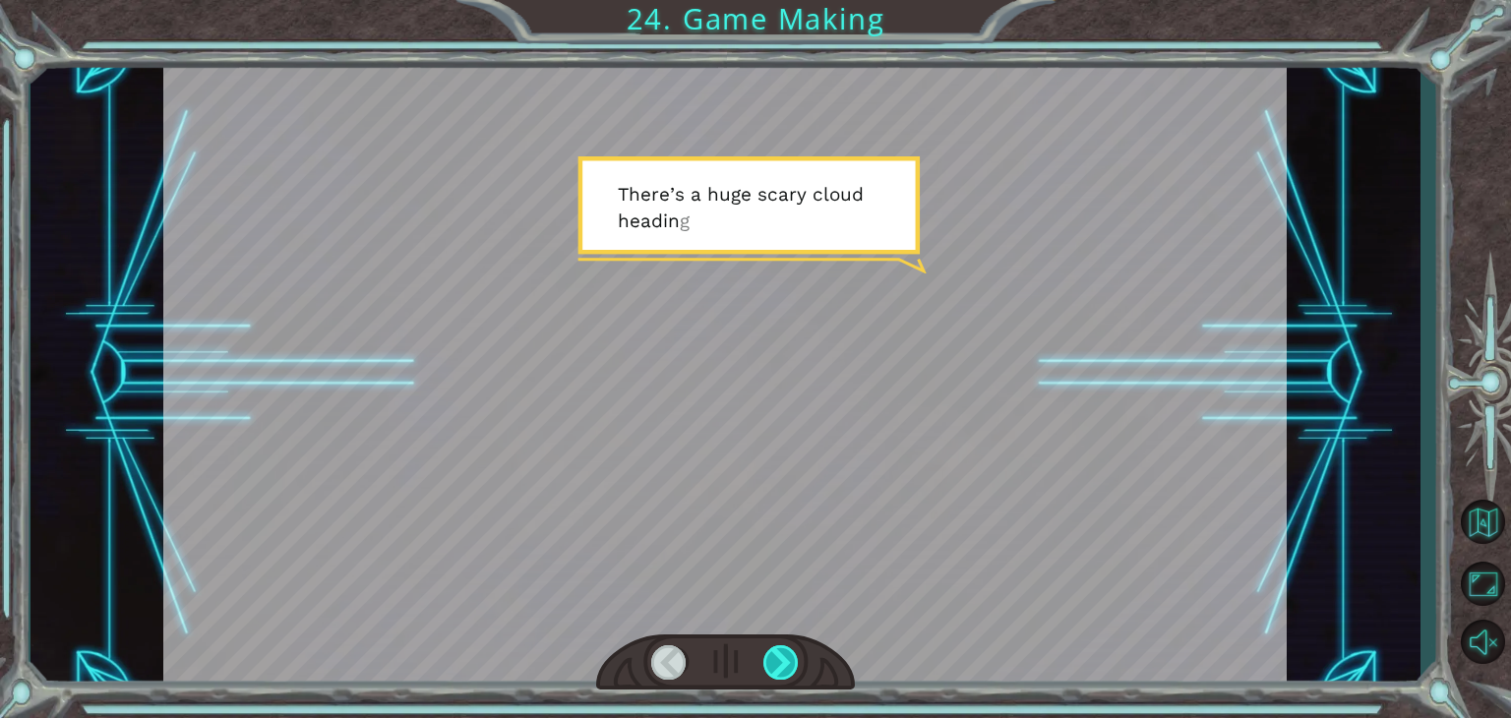
click at [797, 658] on div at bounding box center [780, 662] width 35 height 34
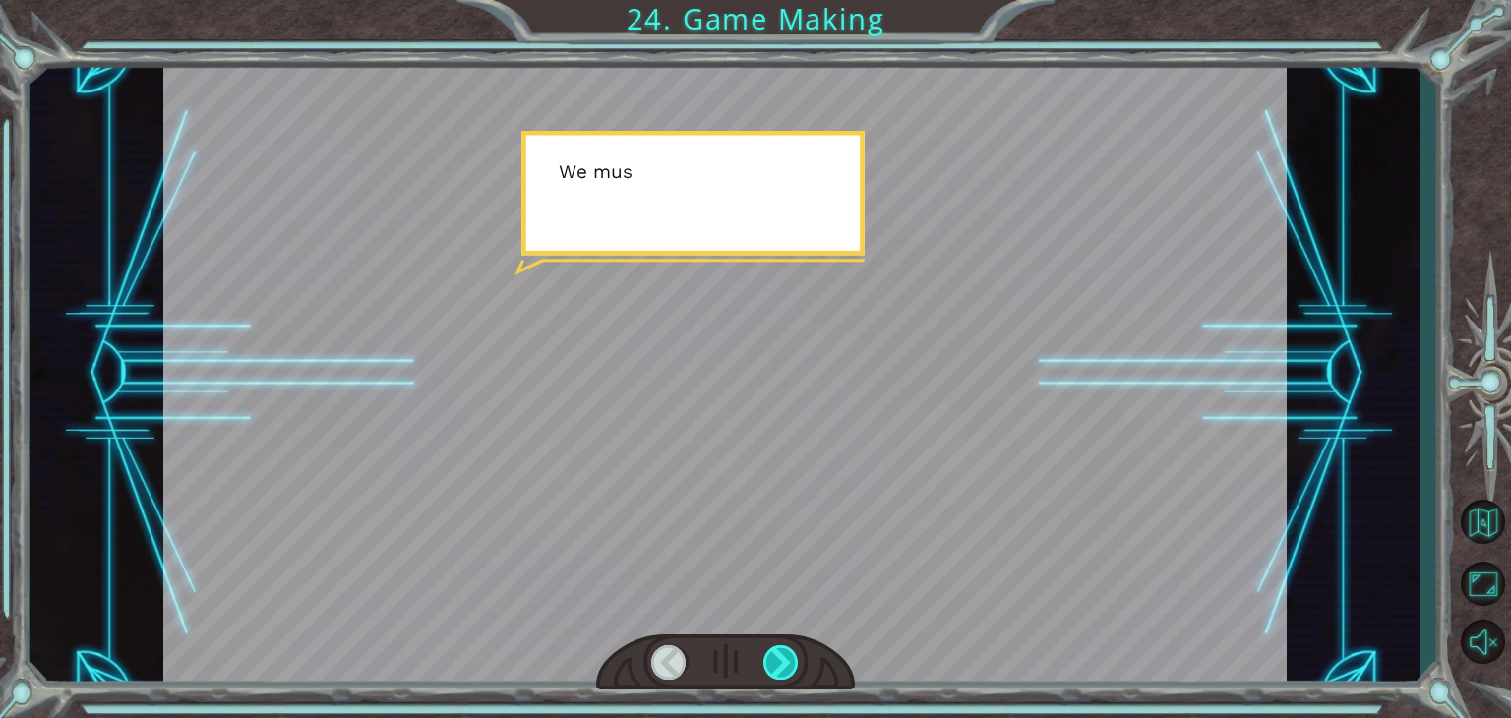
click at [797, 658] on div at bounding box center [780, 662] width 35 height 34
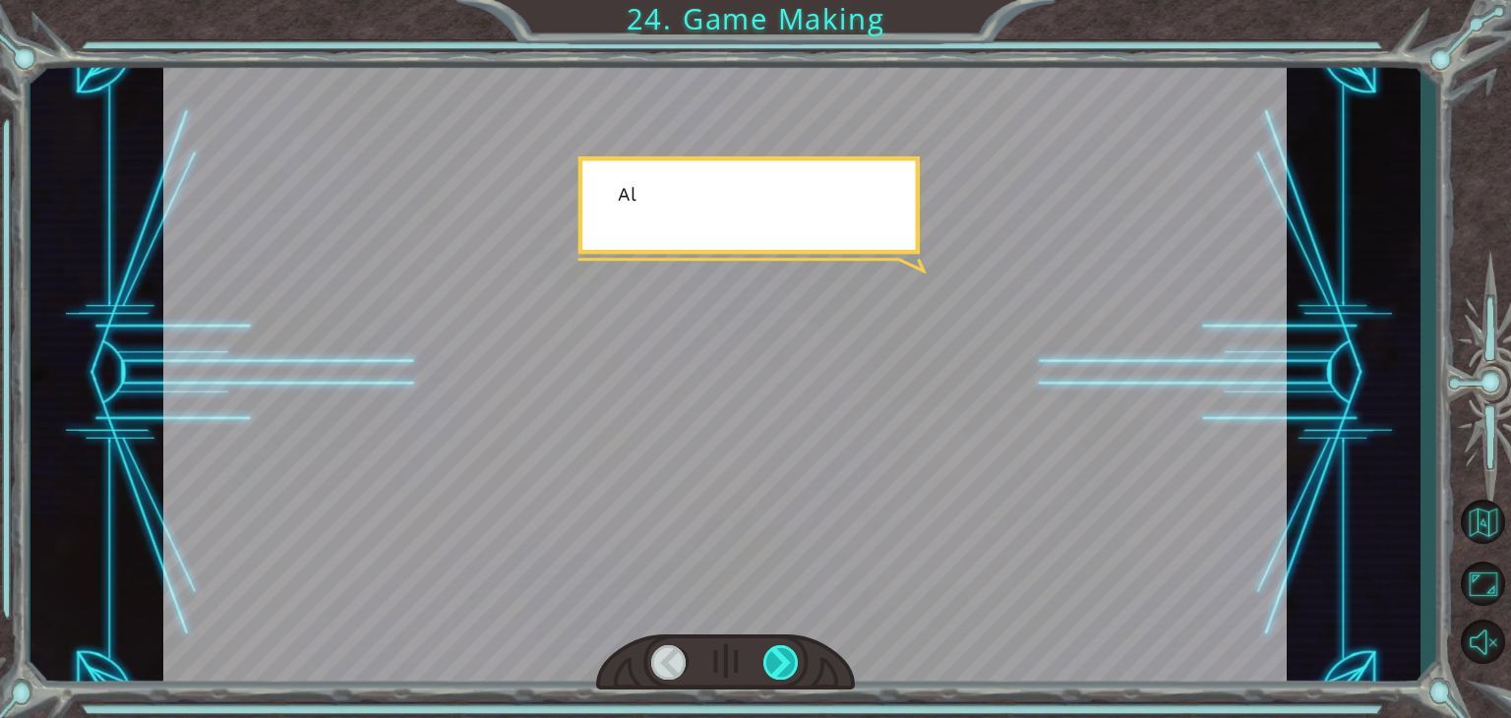
click at [796, 658] on div at bounding box center [780, 662] width 35 height 34
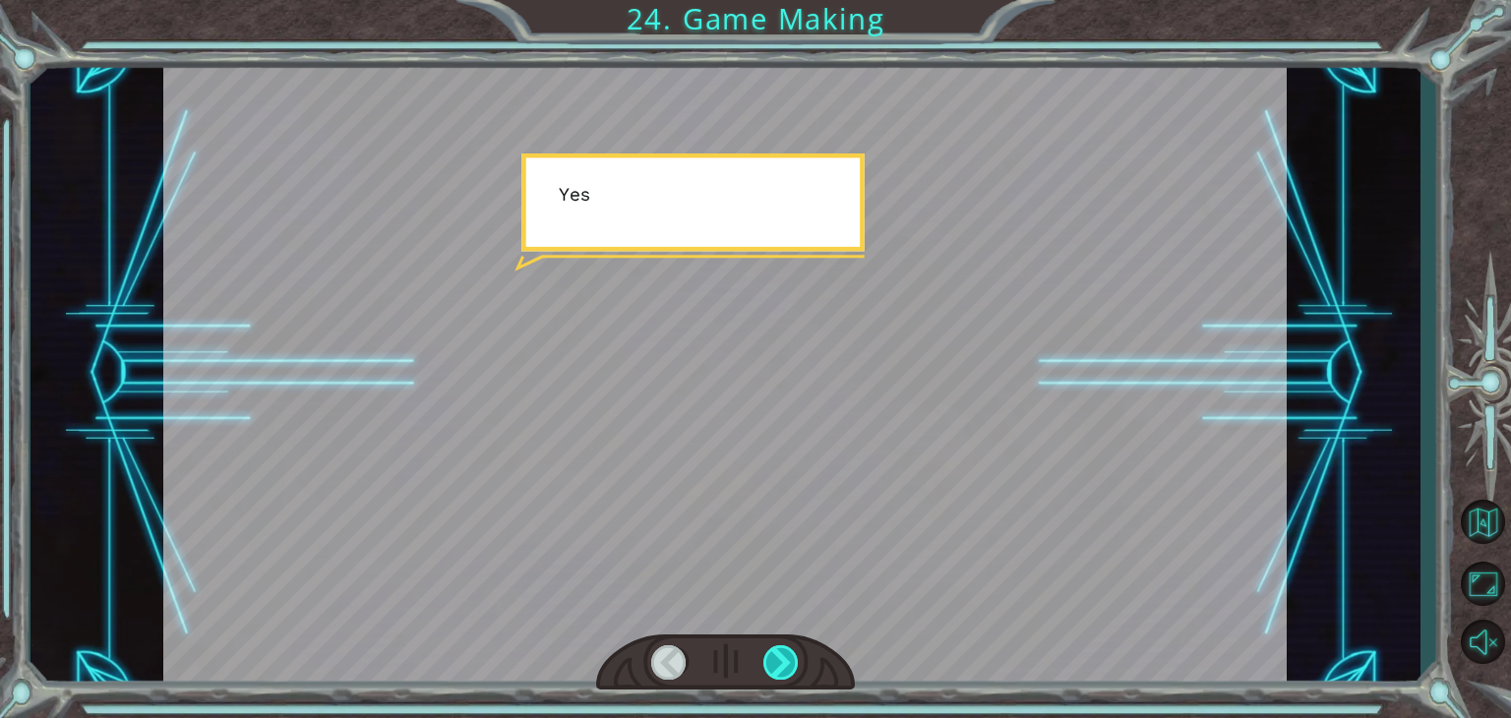
click at [796, 658] on div at bounding box center [780, 662] width 35 height 34
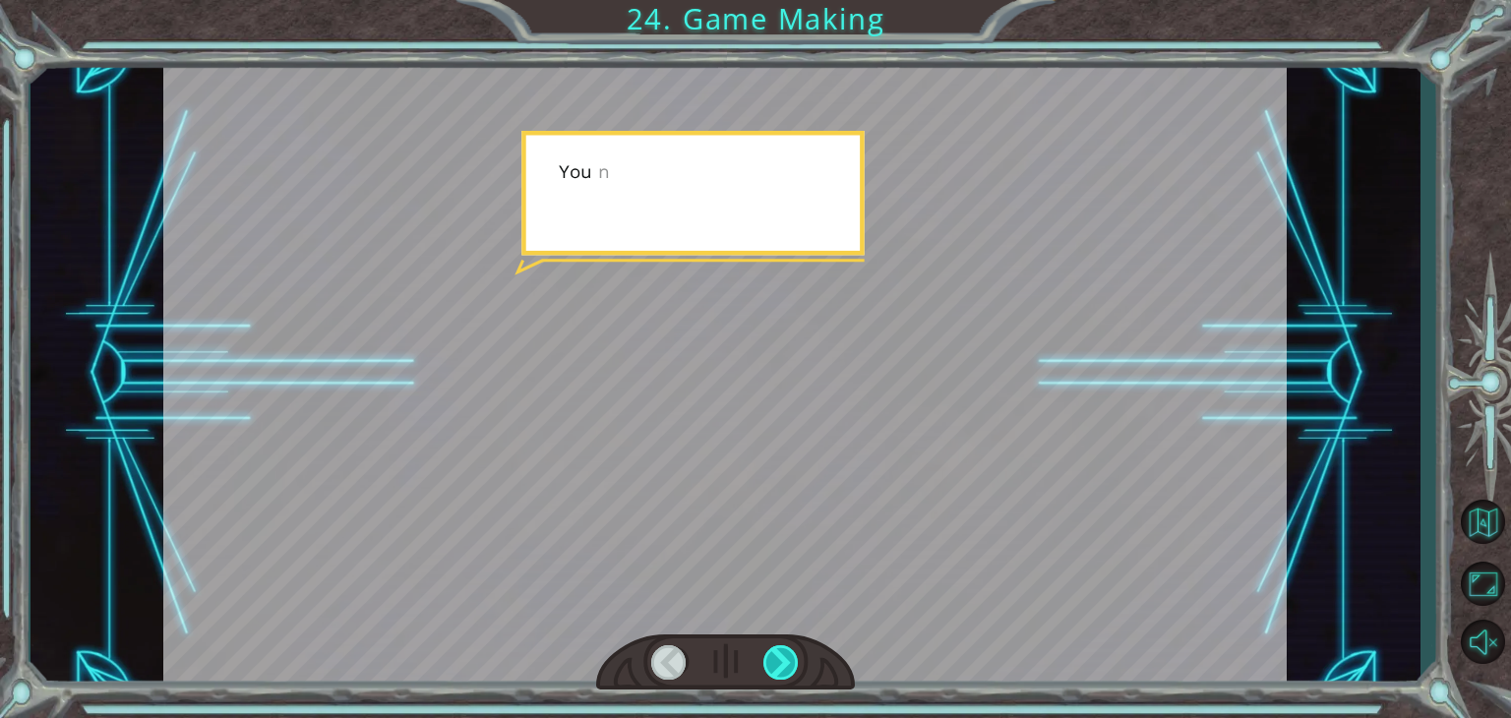
click at [796, 658] on div at bounding box center [780, 662] width 35 height 34
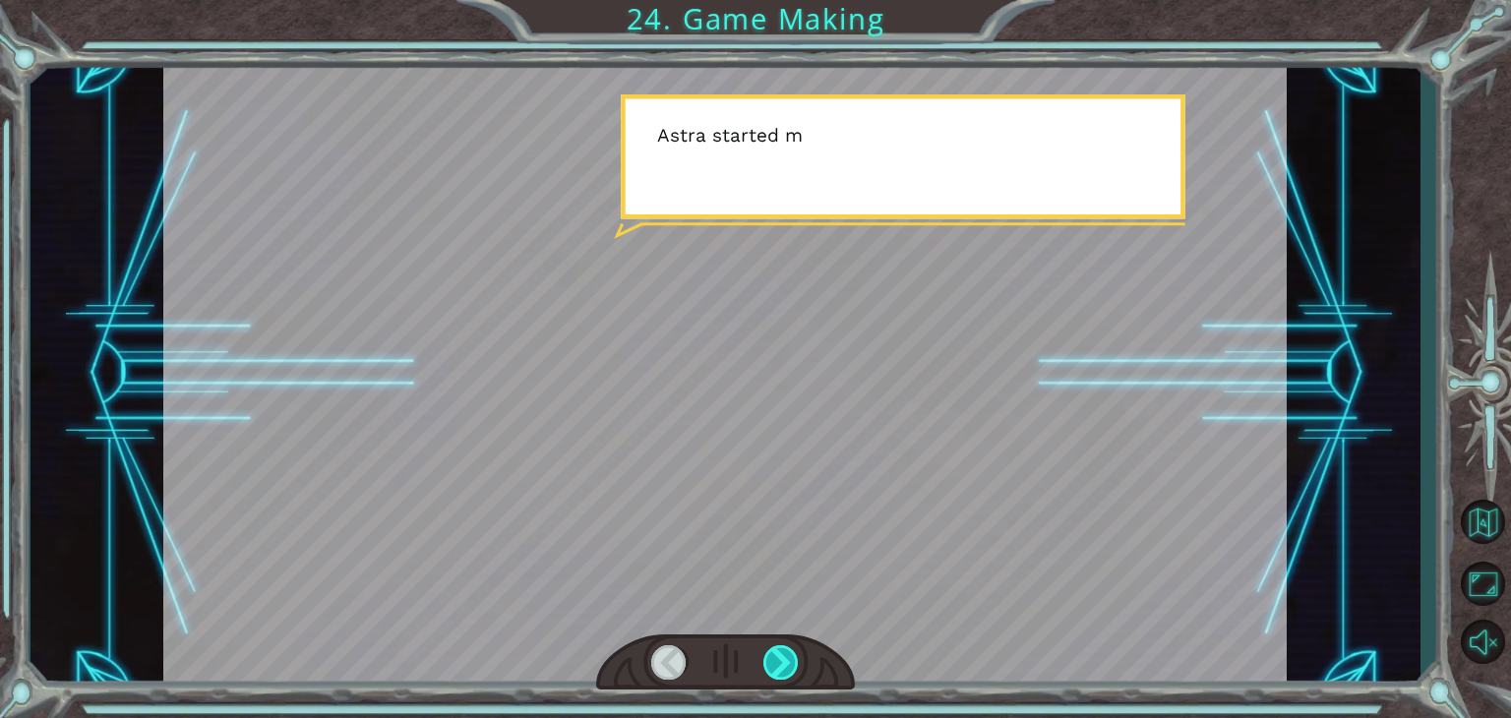
click at [796, 658] on div at bounding box center [780, 662] width 35 height 34
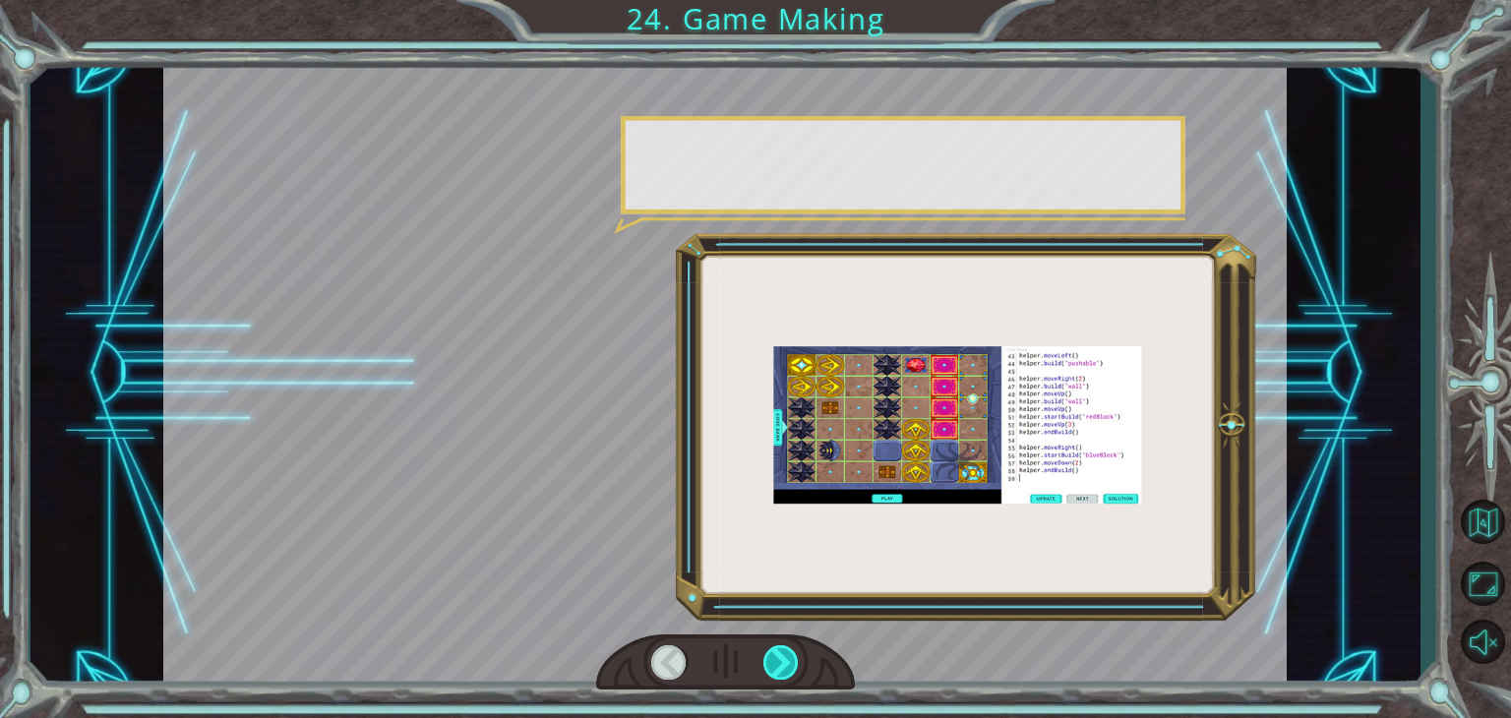
click at [796, 658] on div at bounding box center [780, 662] width 35 height 34
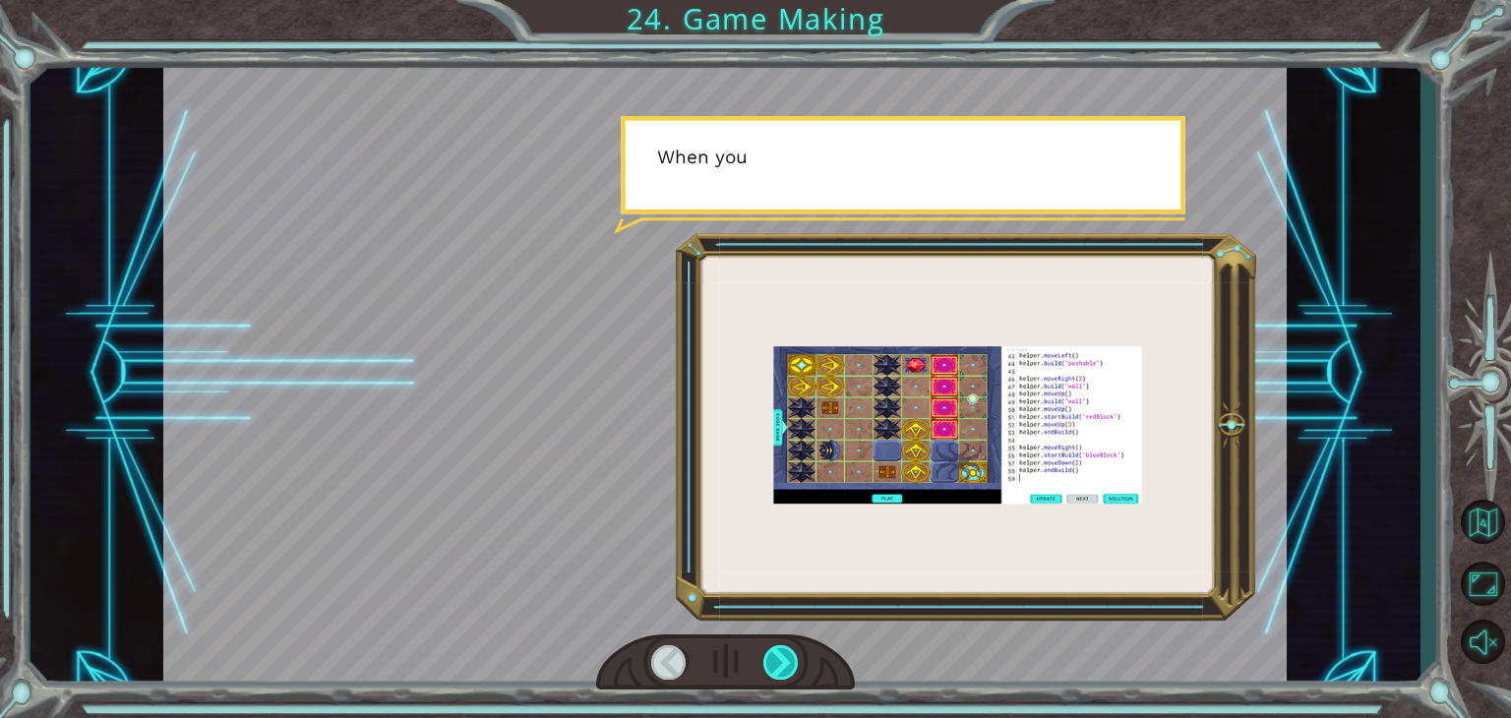
click at [796, 658] on div at bounding box center [780, 662] width 35 height 34
click at [795, 658] on div at bounding box center [780, 662] width 35 height 34
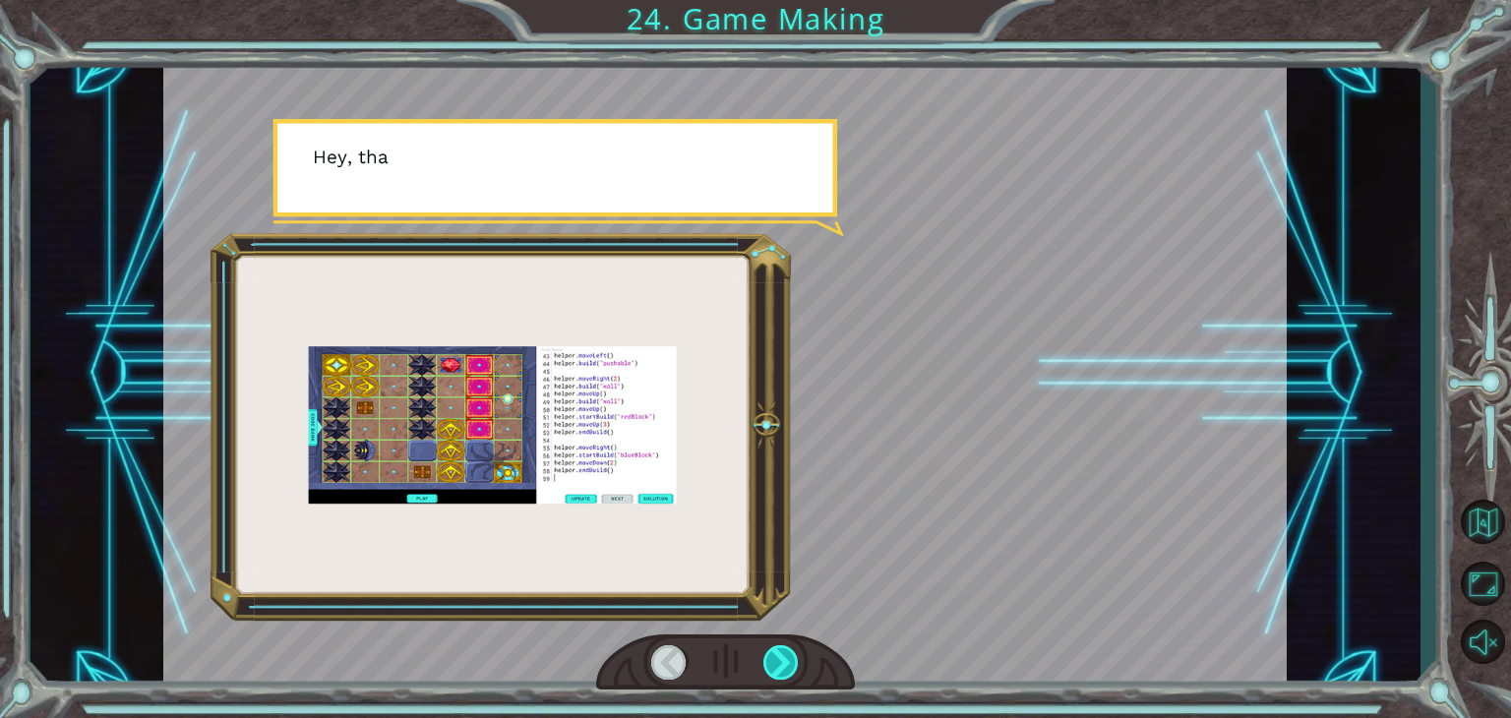
click at [795, 658] on div at bounding box center [780, 662] width 35 height 34
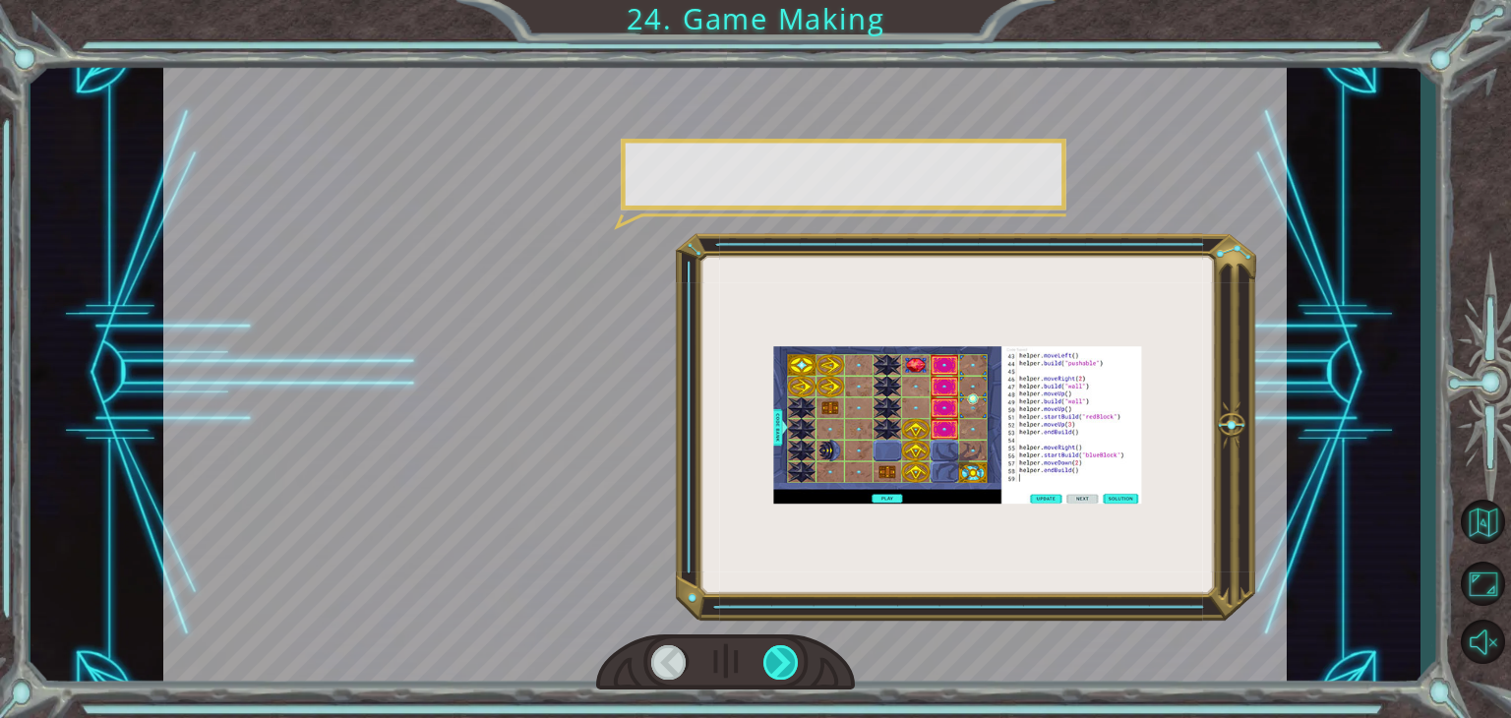
click at [795, 658] on div at bounding box center [780, 662] width 35 height 34
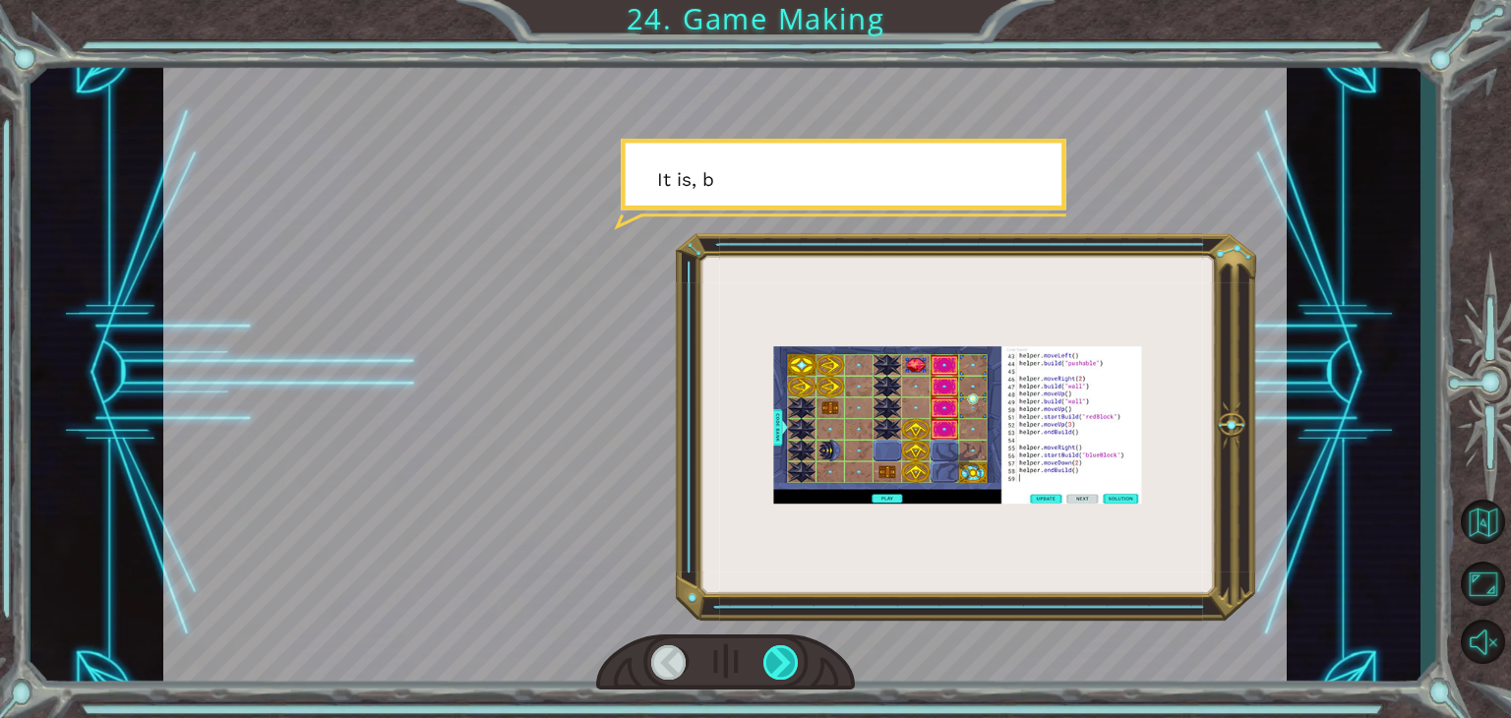
click at [795, 658] on div at bounding box center [780, 662] width 35 height 34
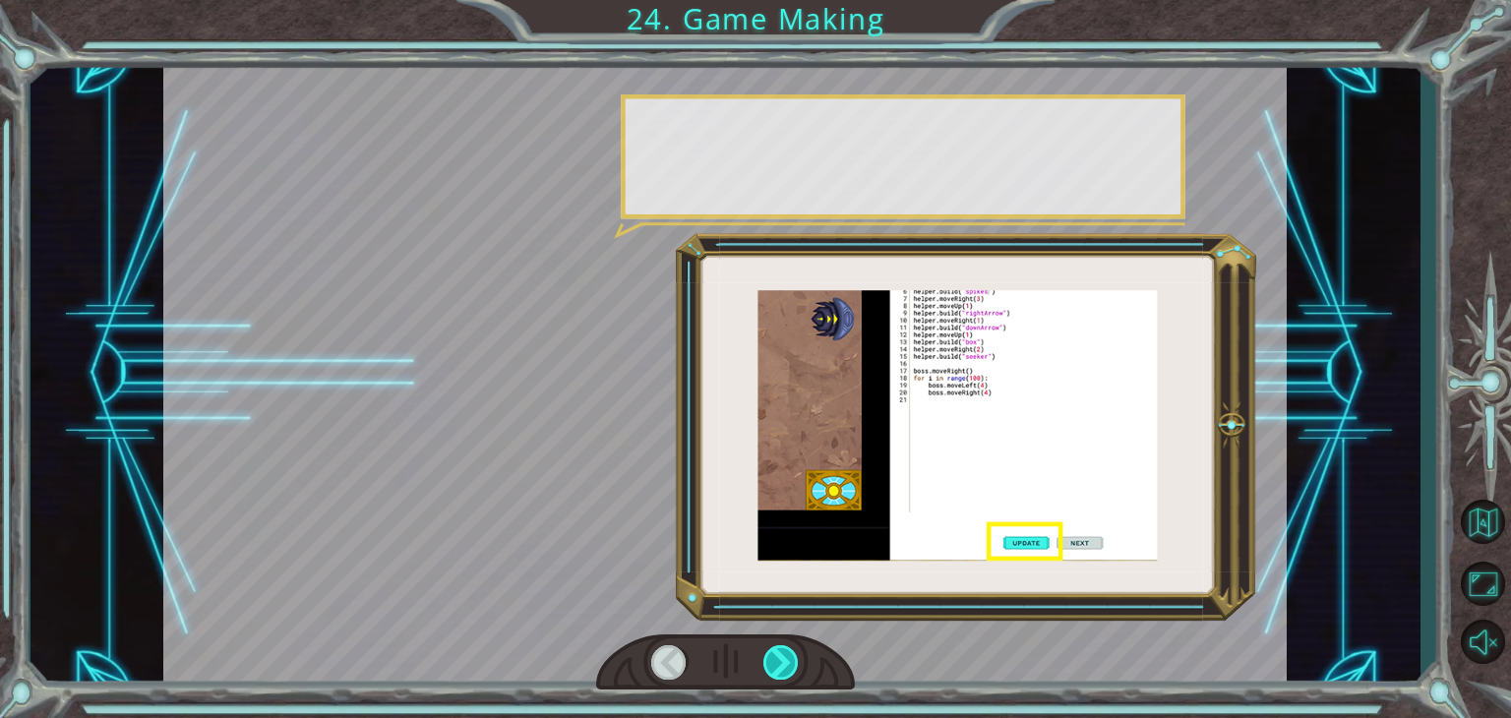
click at [795, 658] on div at bounding box center [780, 662] width 35 height 34
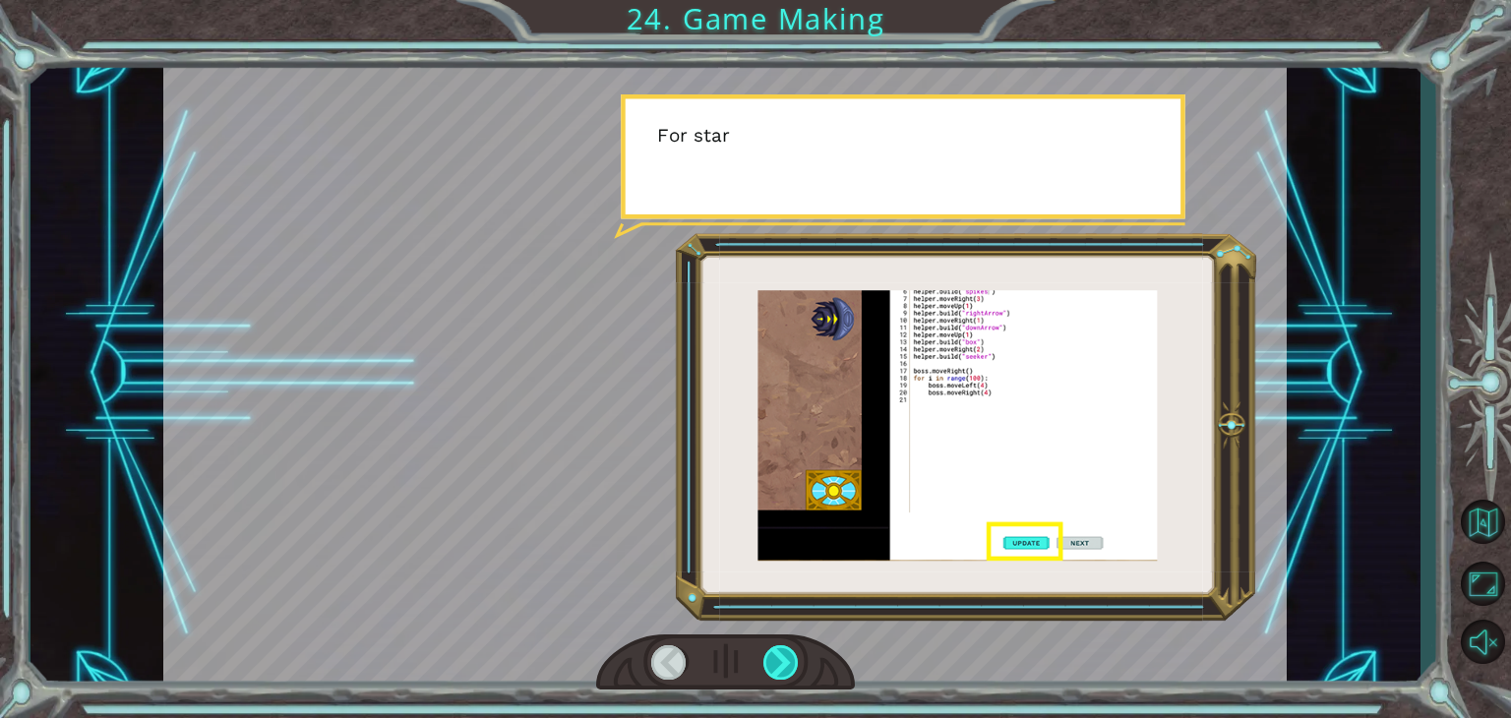
click at [795, 658] on div at bounding box center [780, 662] width 35 height 34
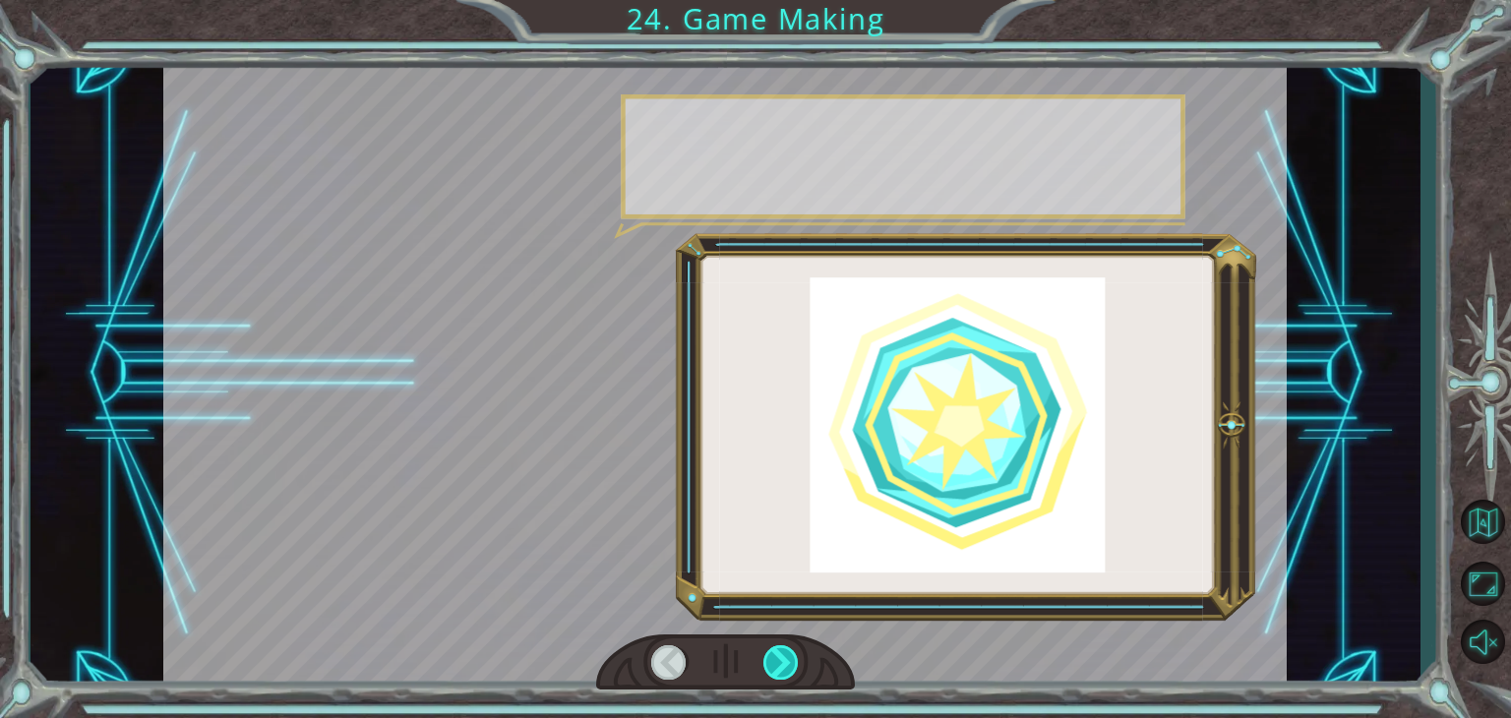
click at [795, 658] on div at bounding box center [780, 662] width 35 height 34
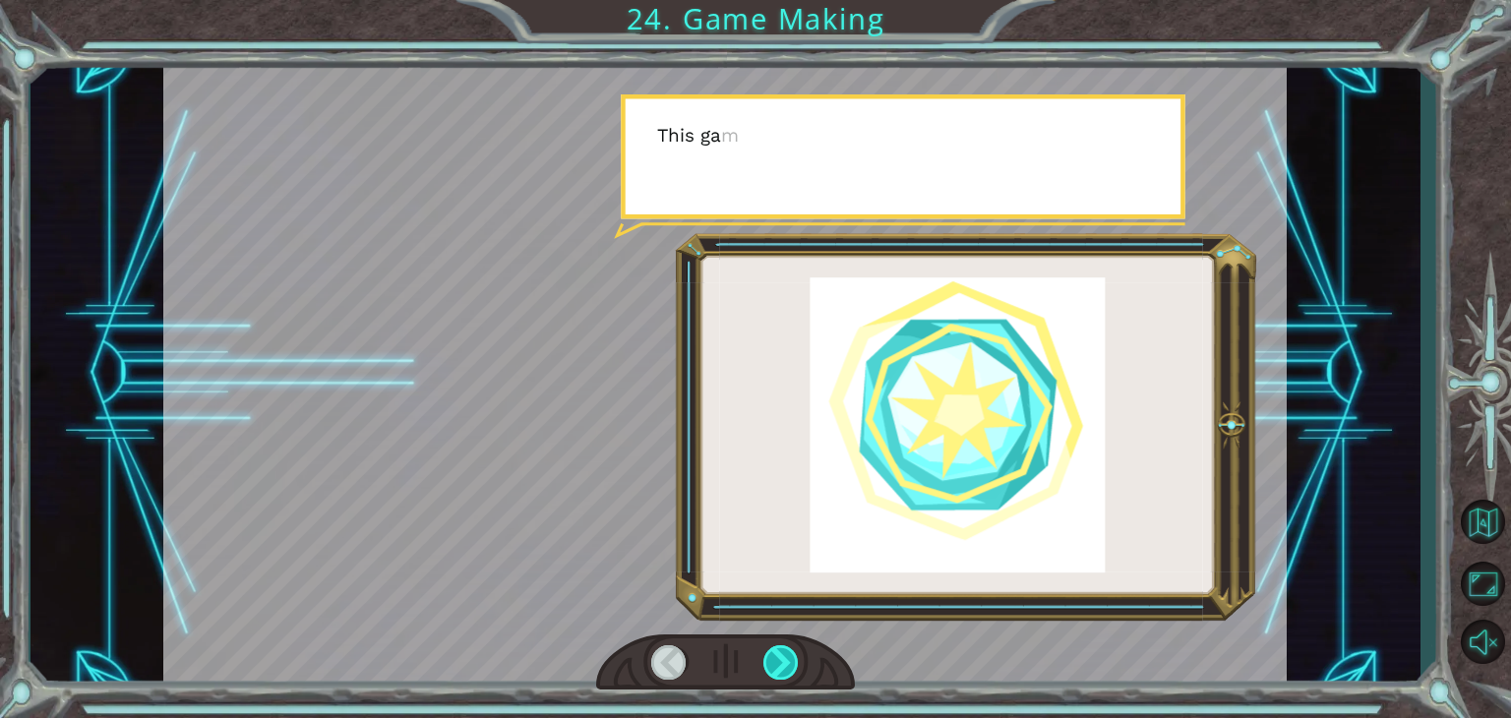
click at [795, 658] on div at bounding box center [780, 662] width 35 height 34
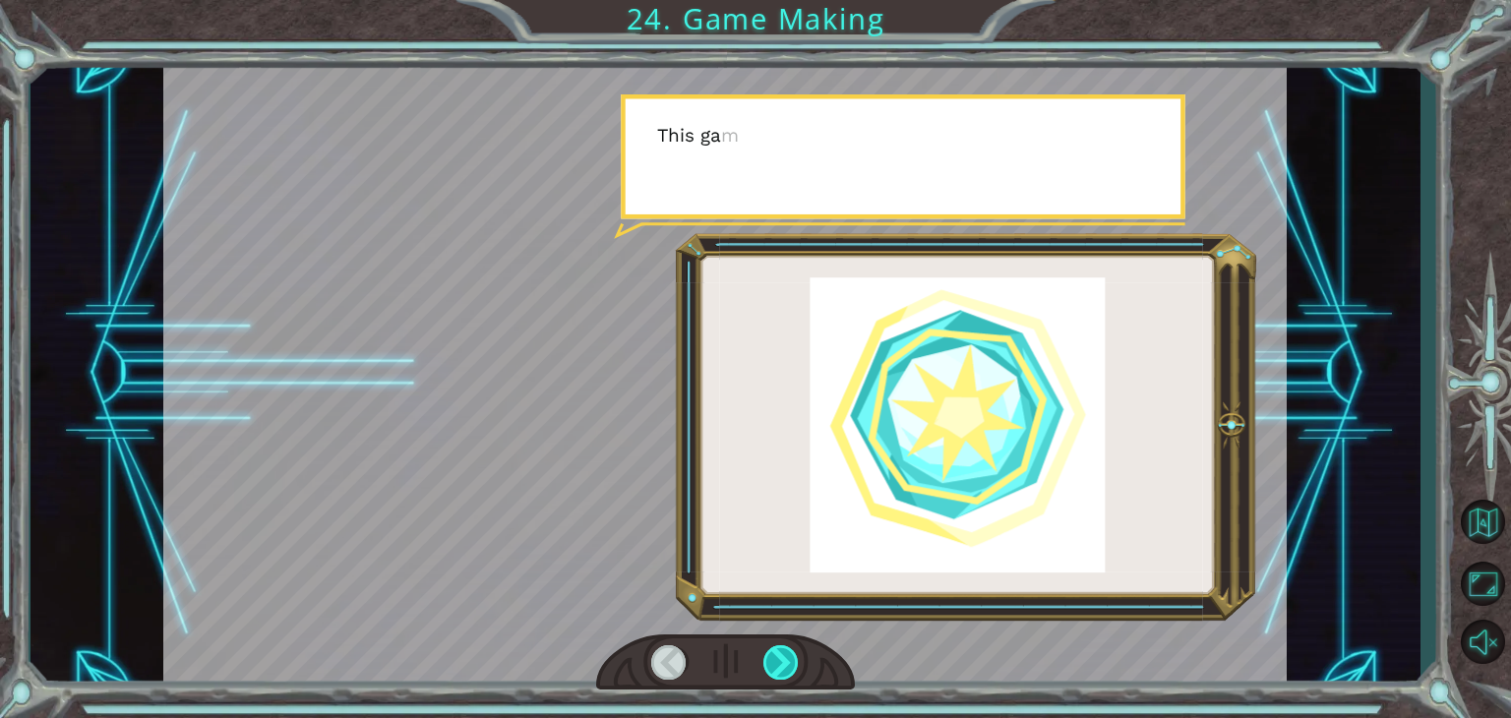
click at [795, 658] on div at bounding box center [780, 662] width 35 height 34
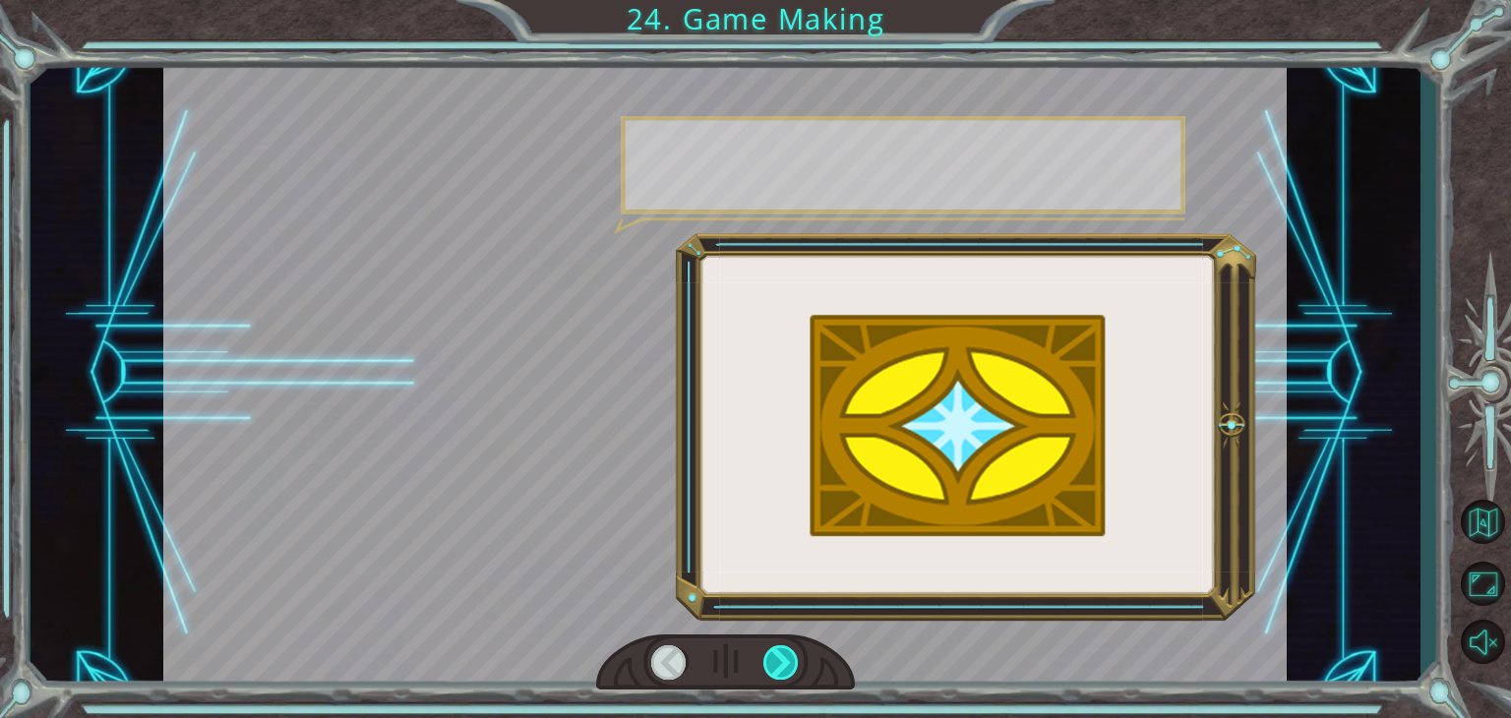
click at [795, 658] on div at bounding box center [780, 662] width 35 height 34
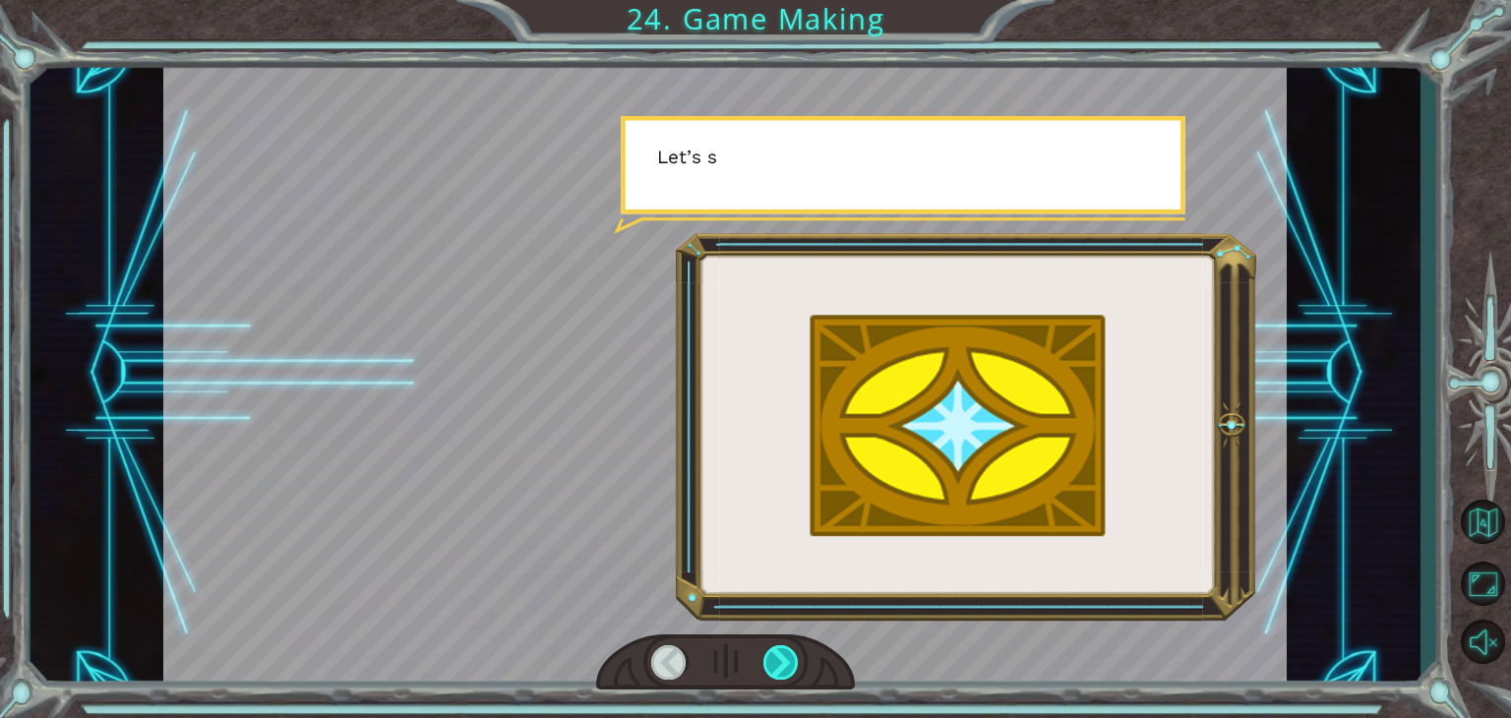
click at [795, 658] on div at bounding box center [780, 662] width 35 height 34
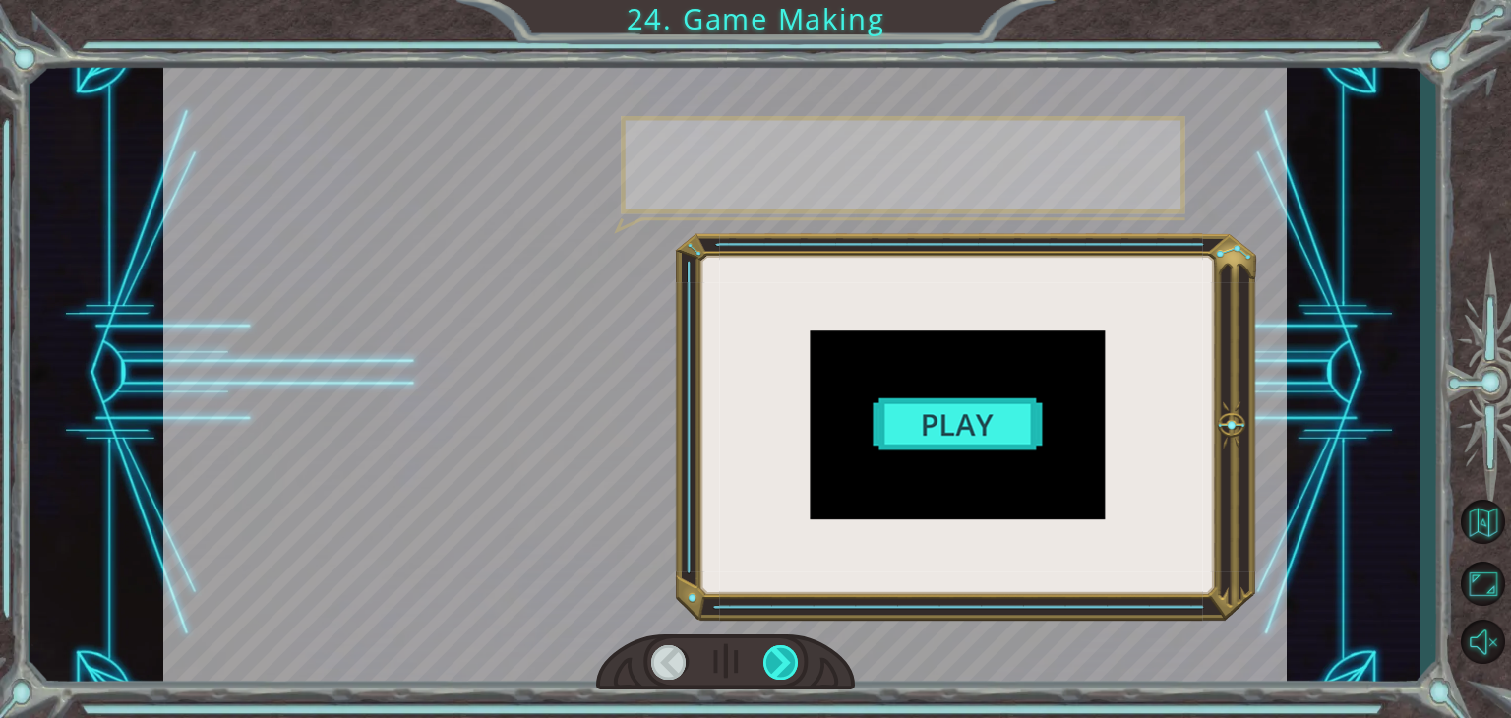
click at [795, 658] on div at bounding box center [780, 662] width 35 height 34
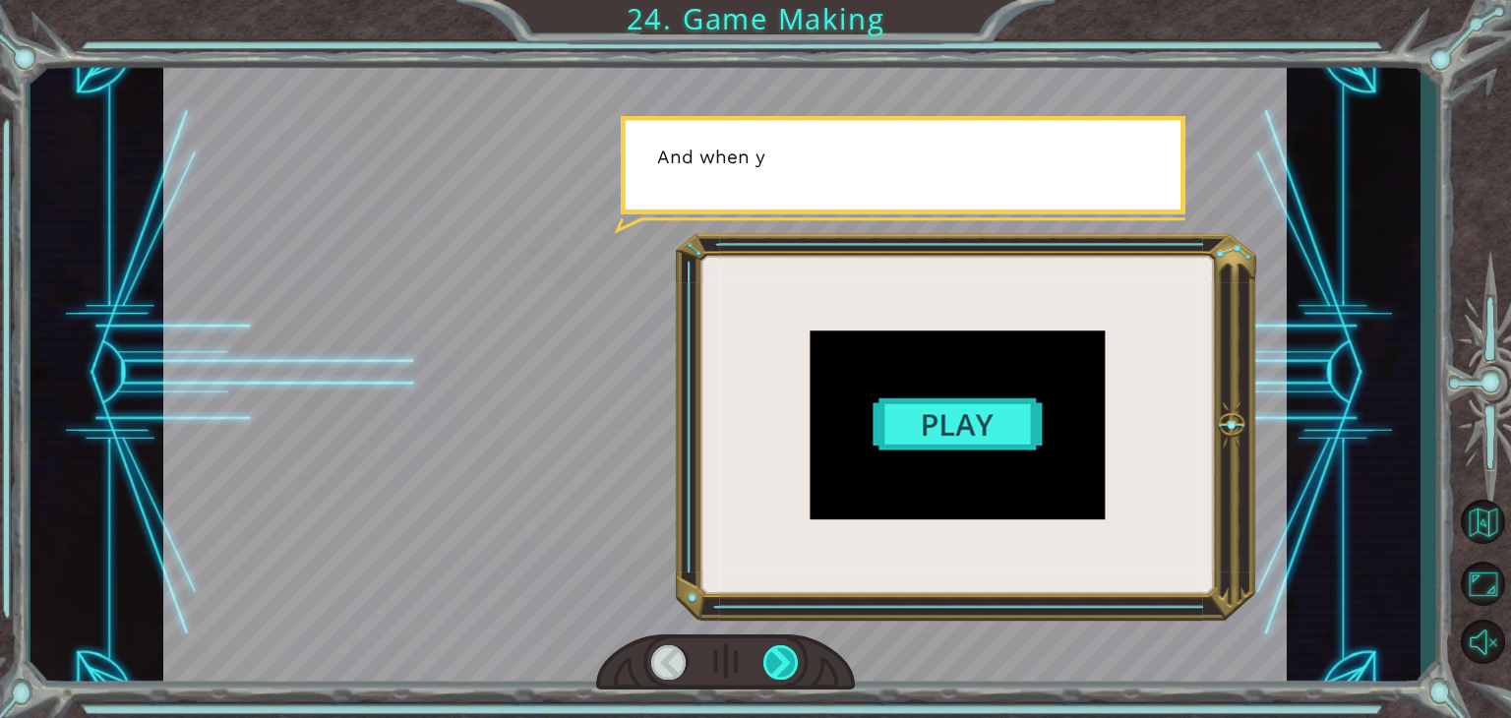
click at [795, 658] on div at bounding box center [780, 662] width 35 height 34
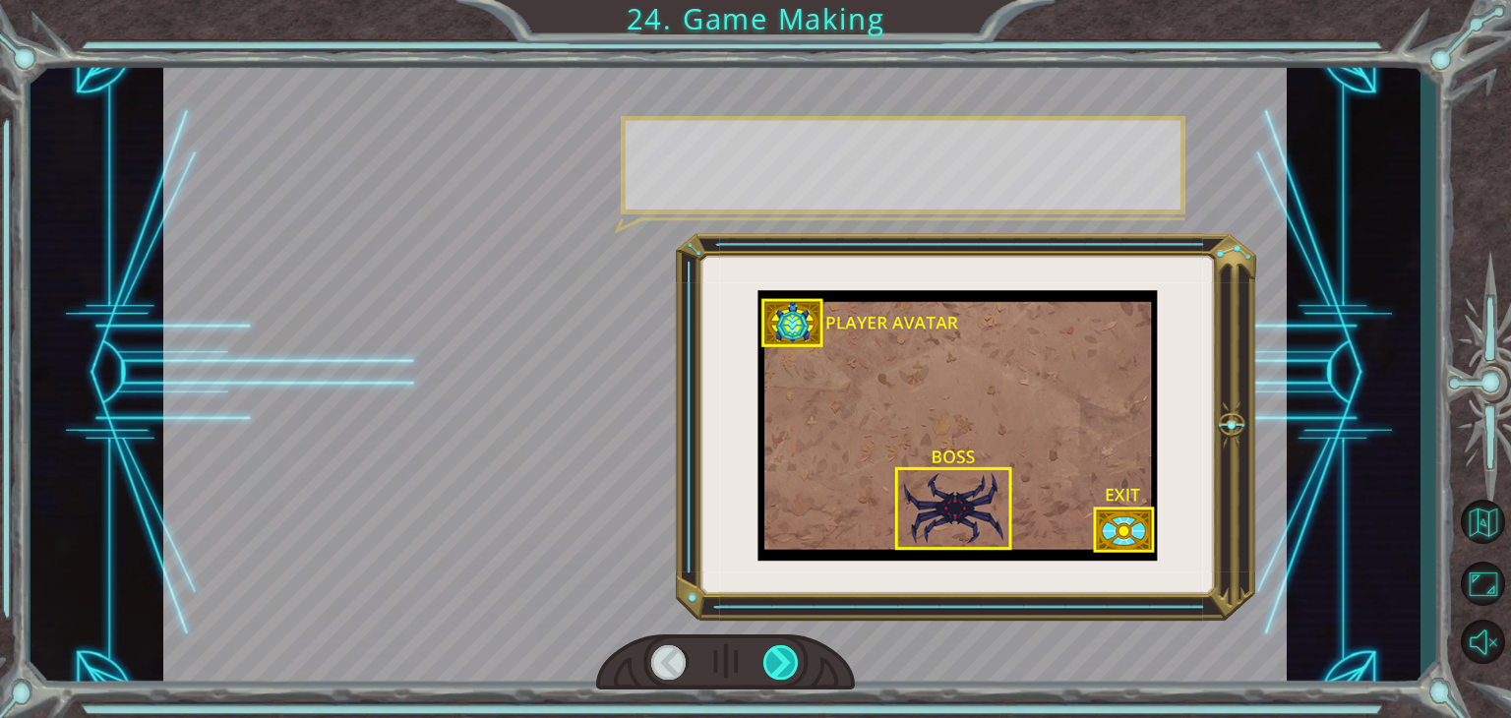
click at [795, 658] on div at bounding box center [780, 662] width 35 height 34
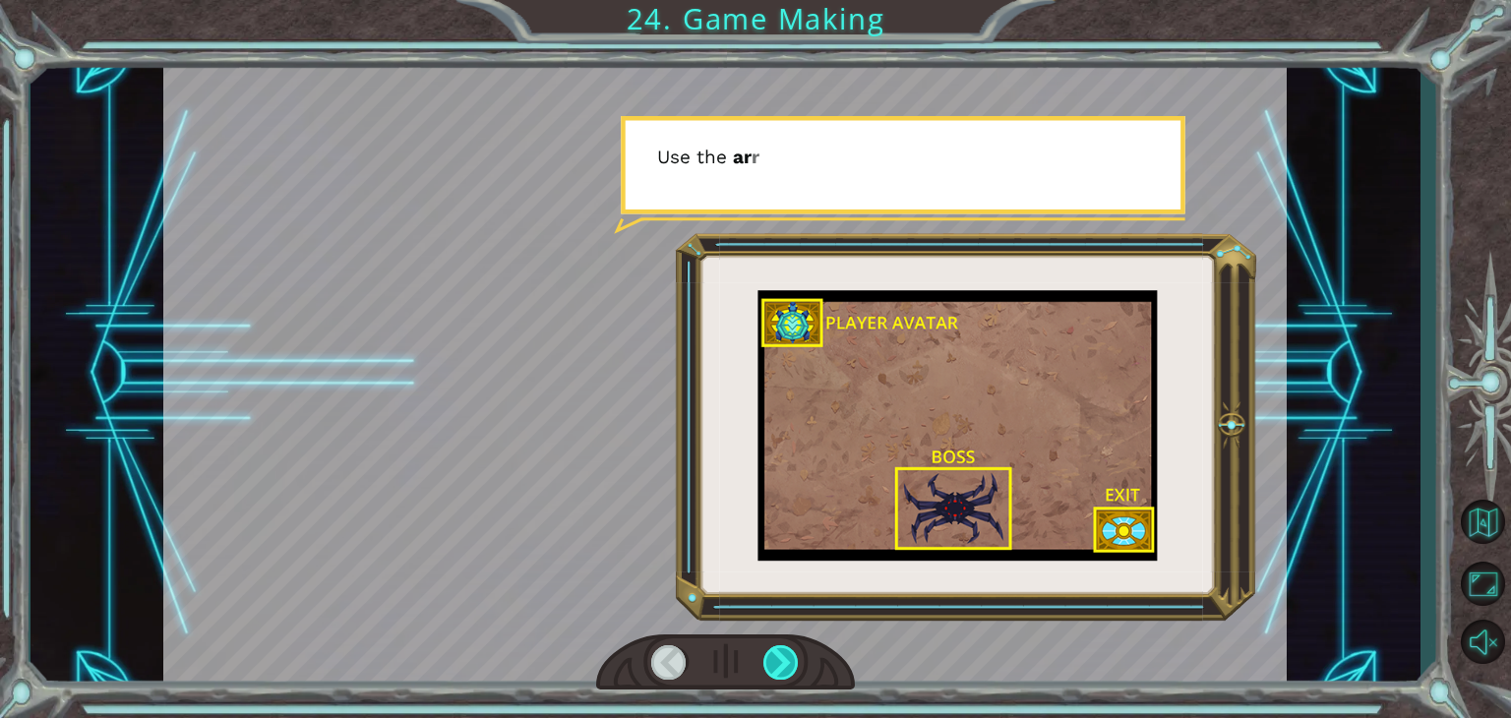
click at [795, 658] on div at bounding box center [780, 662] width 35 height 34
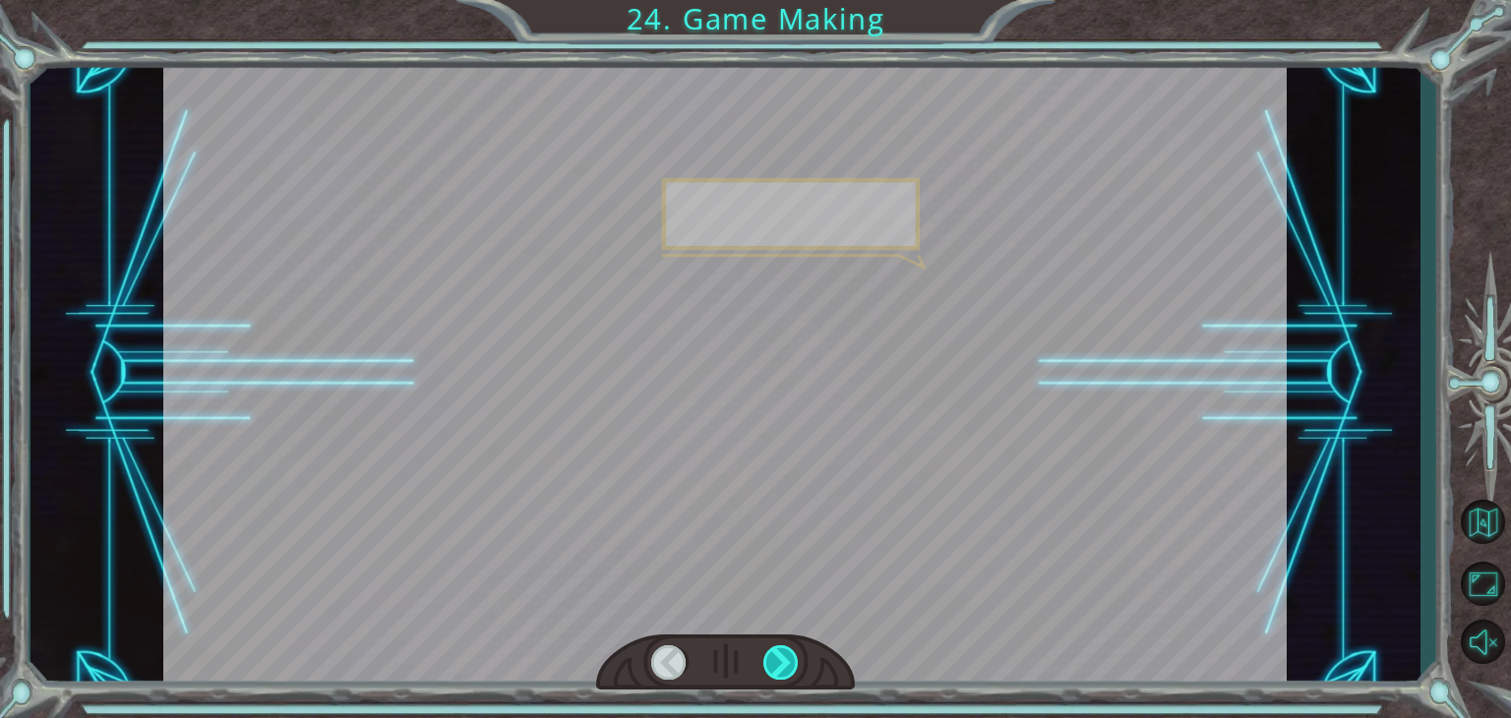
click at [795, 658] on div at bounding box center [780, 662] width 35 height 34
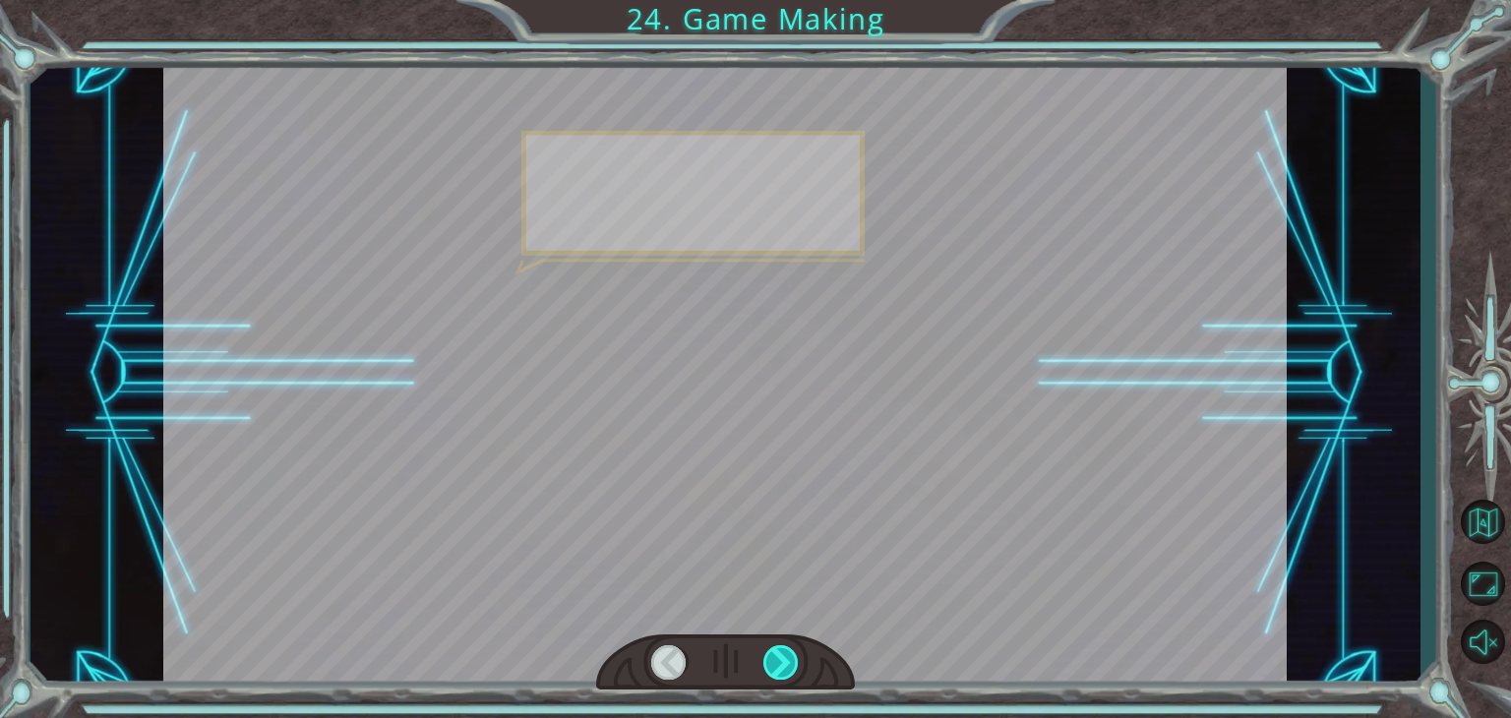
click at [795, 658] on div at bounding box center [780, 662] width 35 height 34
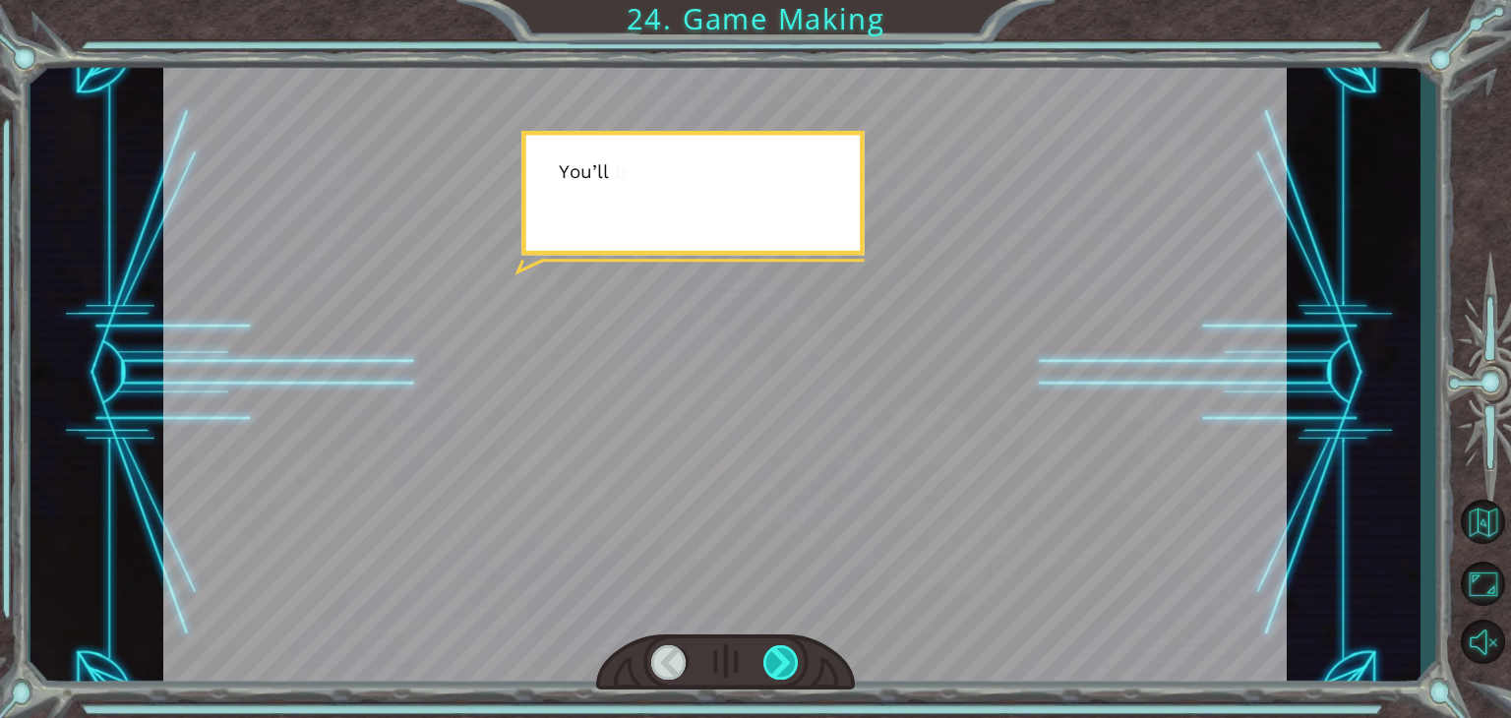
click at [795, 658] on div at bounding box center [780, 662] width 35 height 34
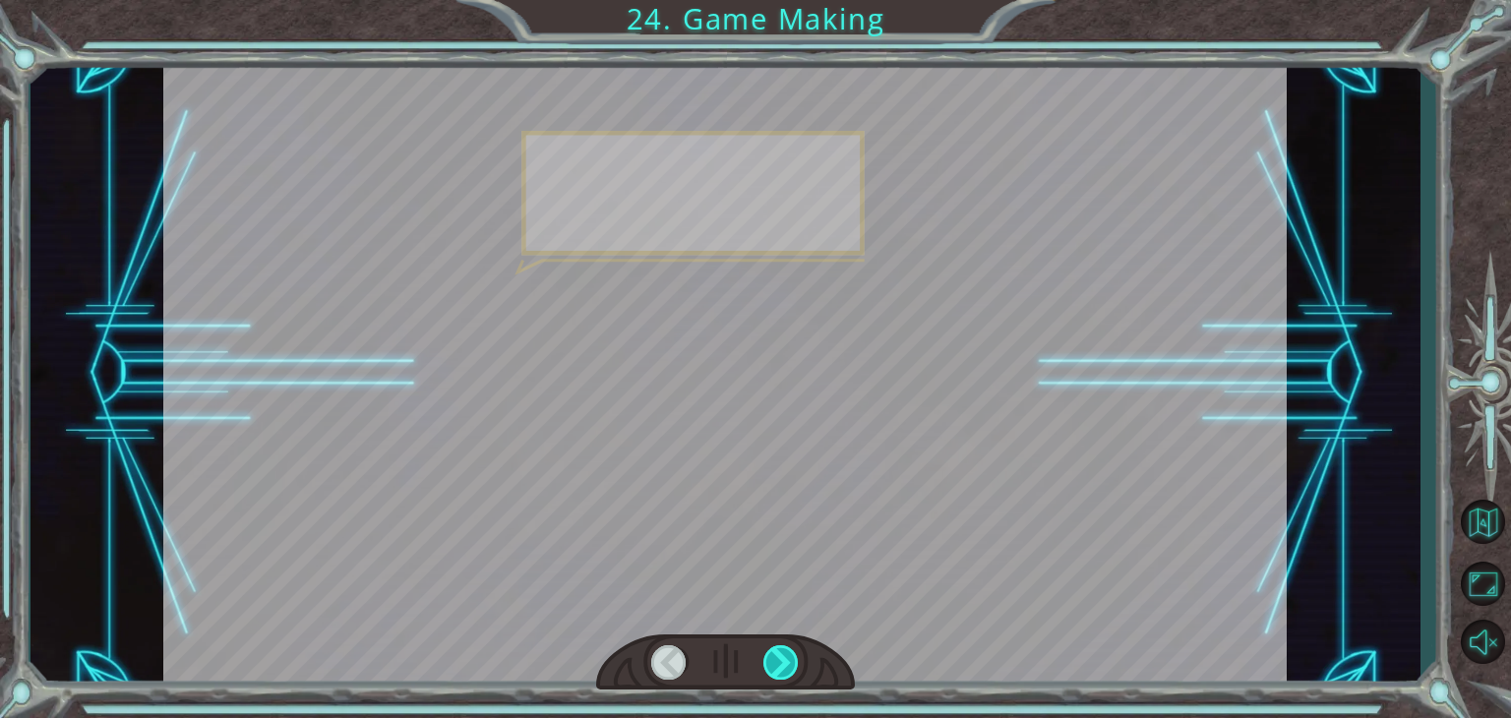
click at [795, 658] on div at bounding box center [780, 662] width 35 height 34
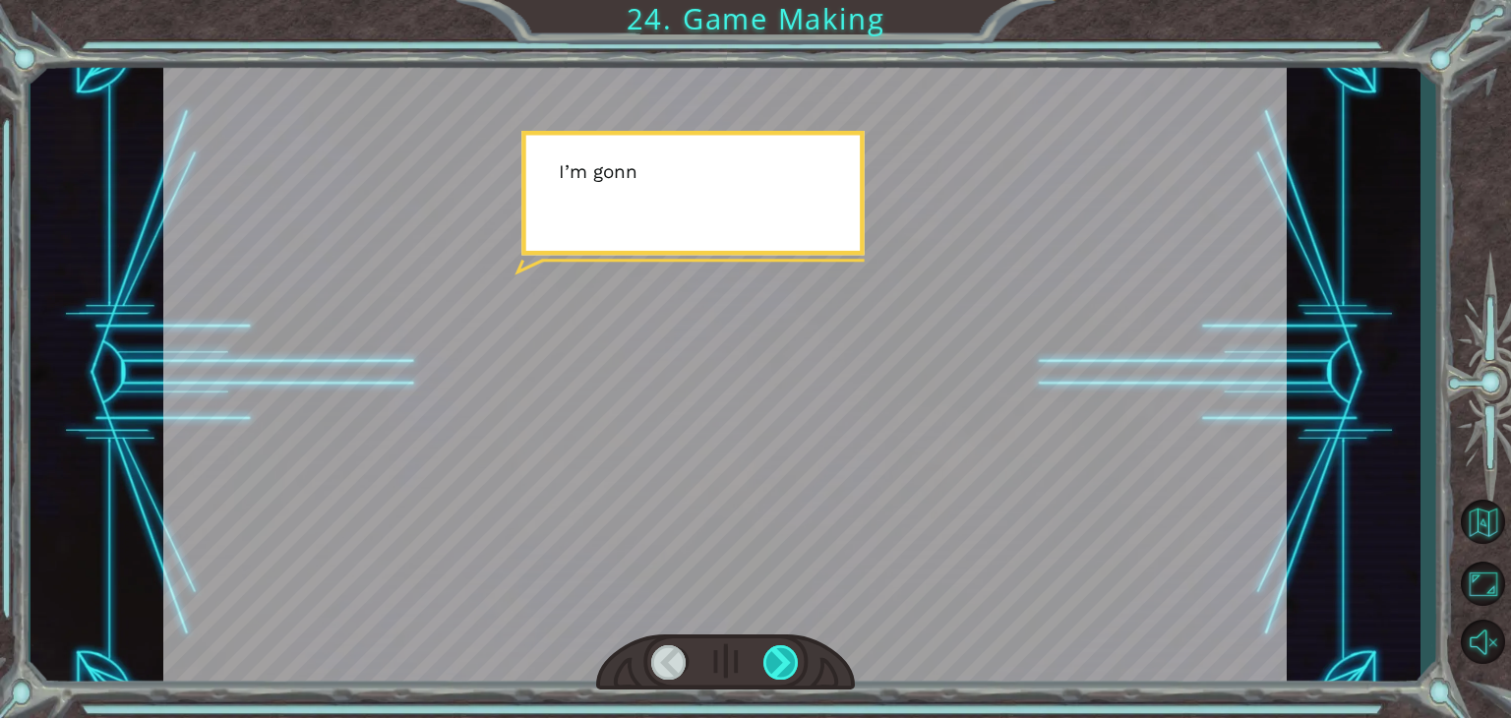
click at [795, 658] on div at bounding box center [780, 662] width 35 height 34
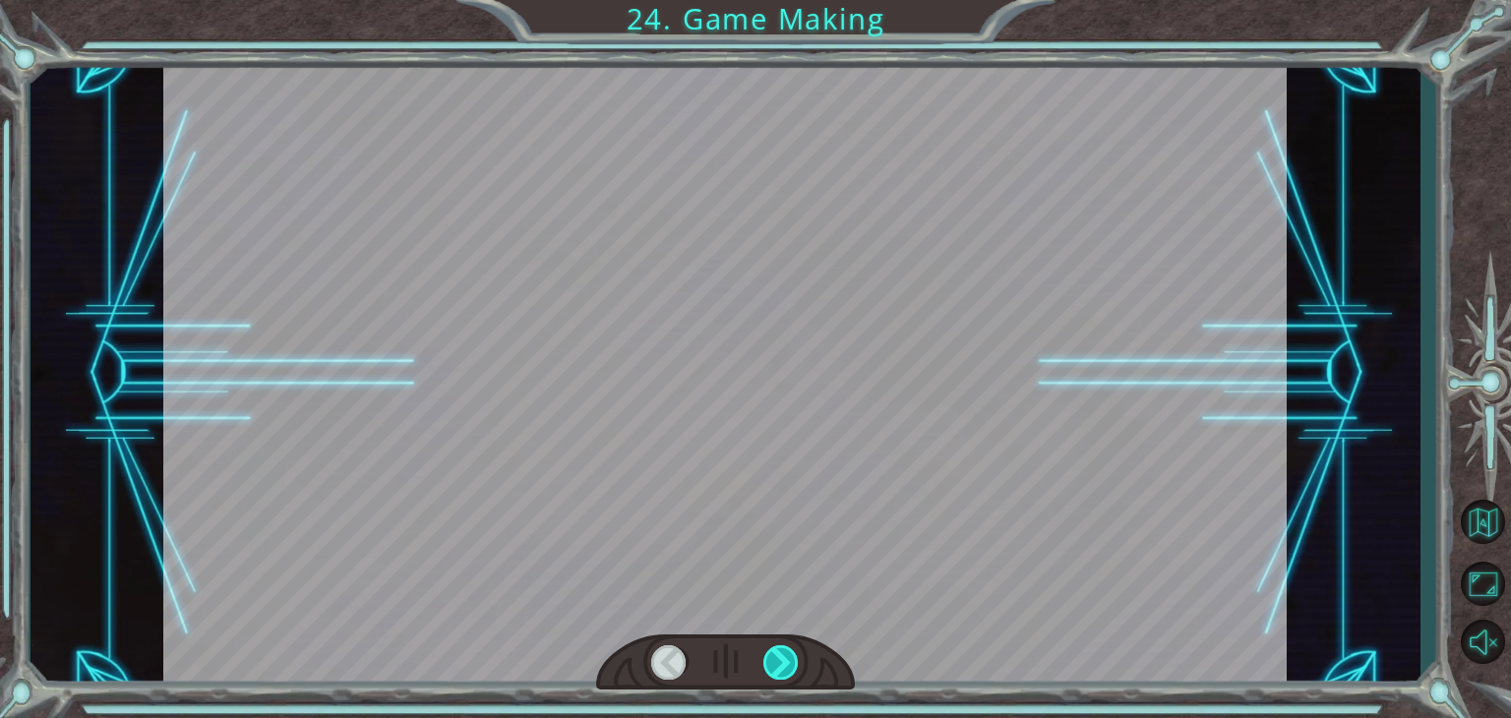
click at [795, 658] on div at bounding box center [780, 662] width 35 height 34
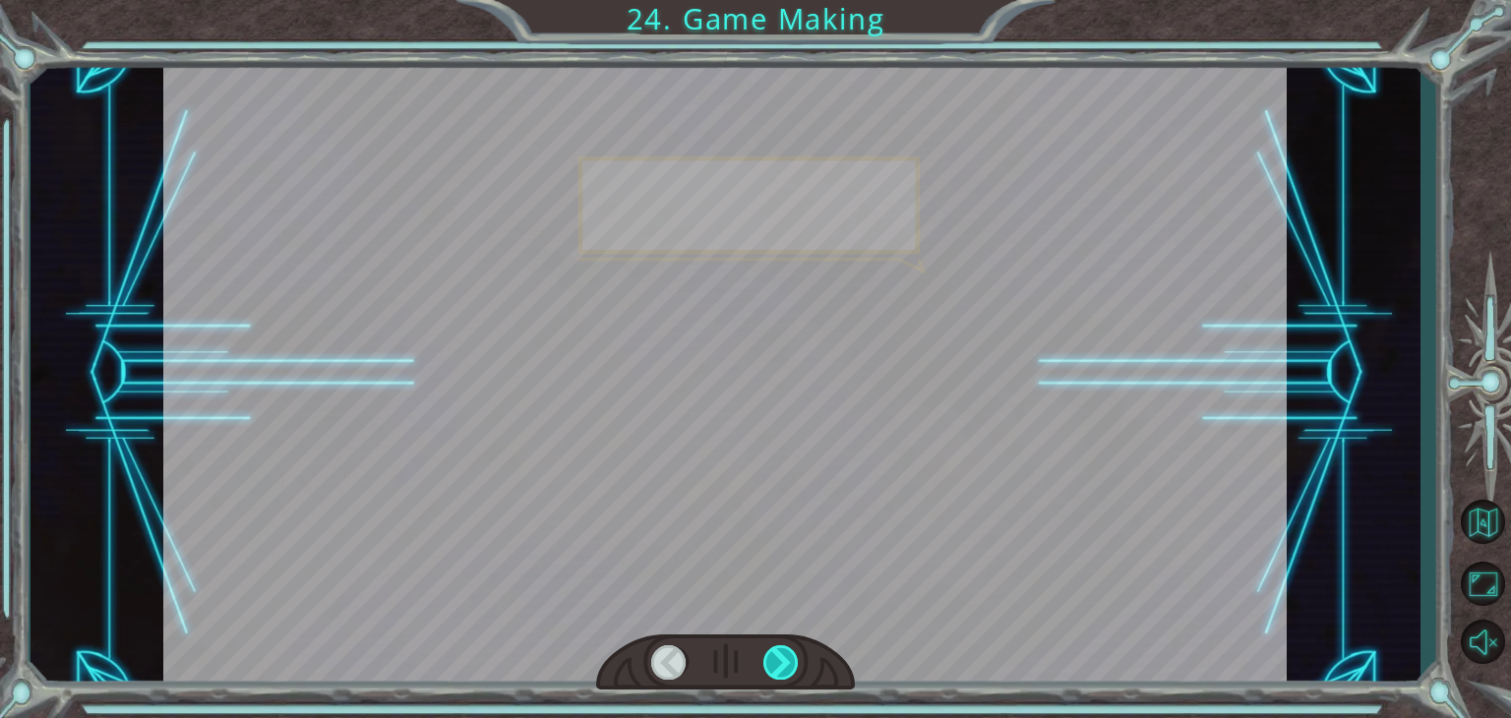
click at [795, 658] on div at bounding box center [780, 662] width 35 height 34
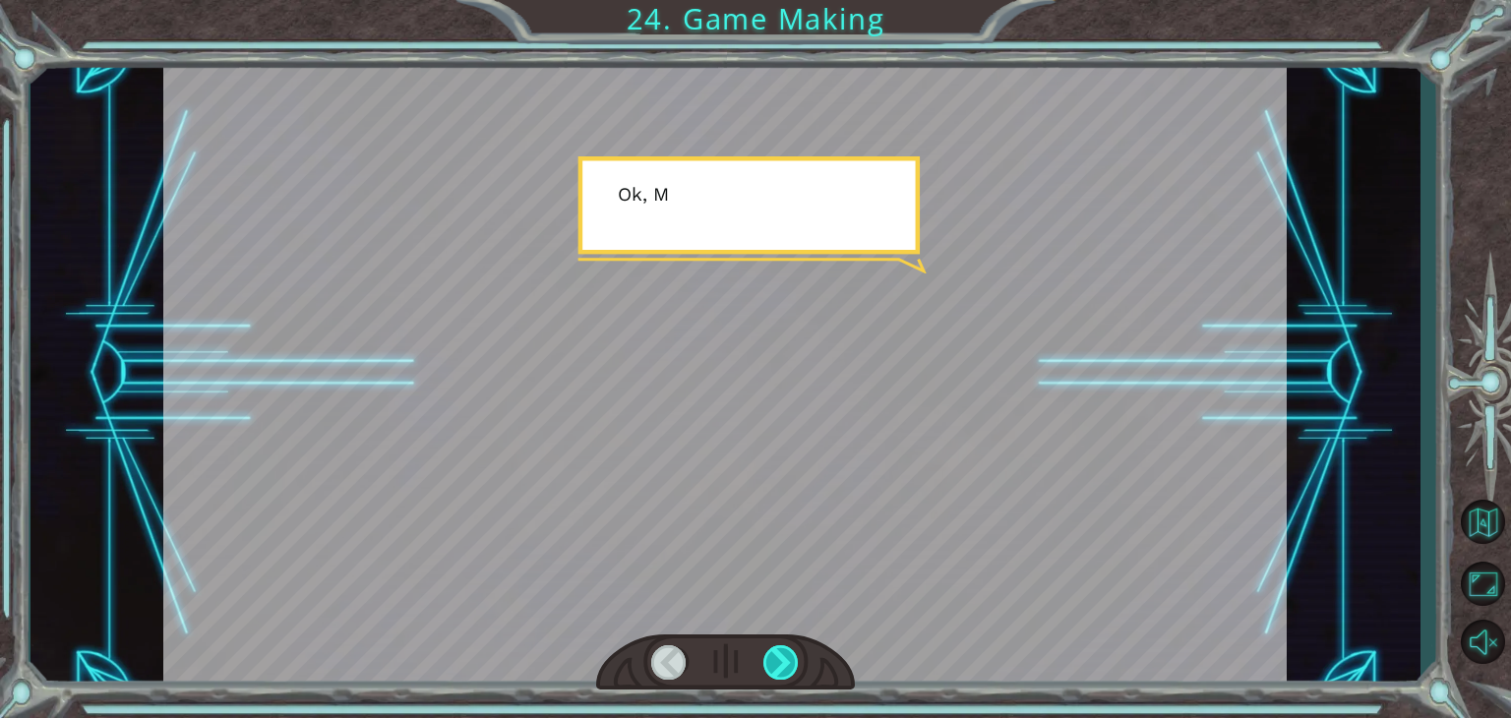
click at [795, 658] on div at bounding box center [780, 662] width 35 height 34
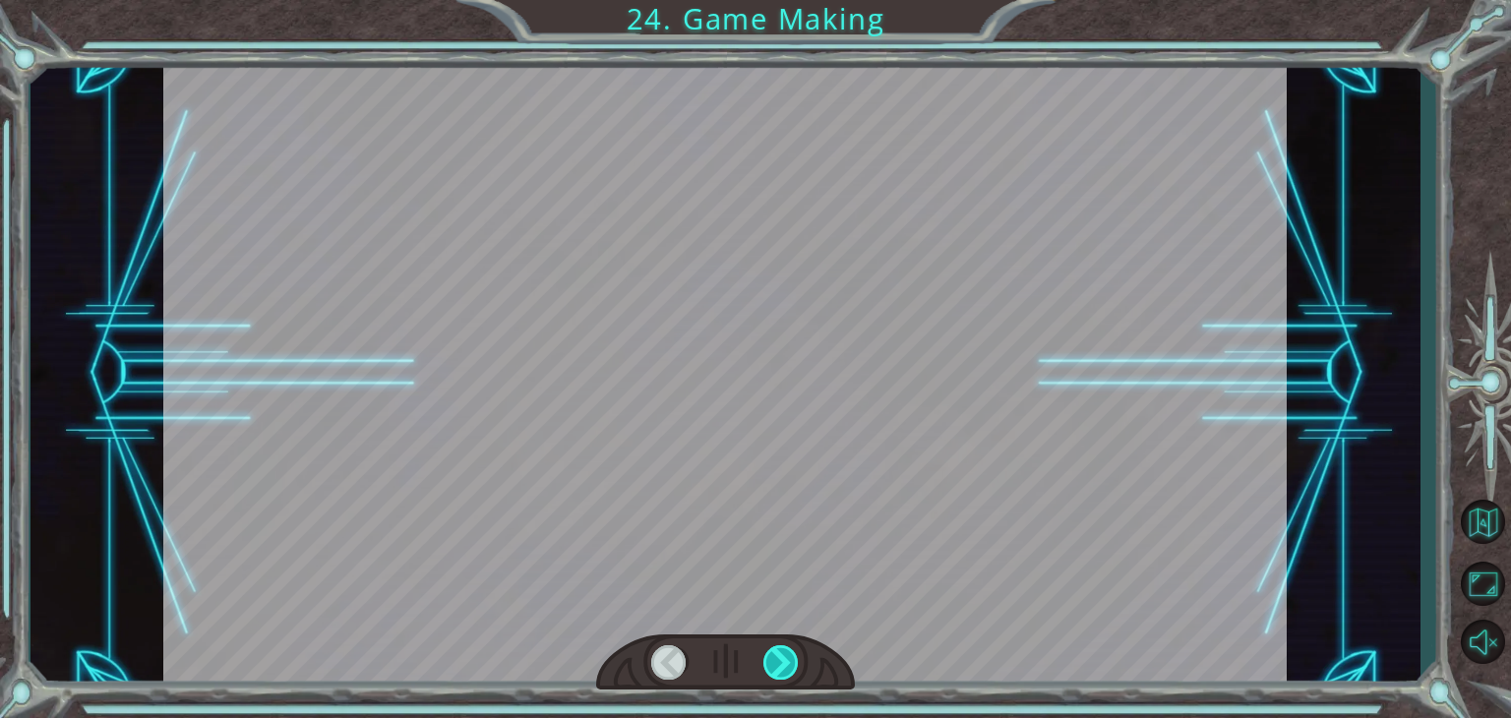
click at [795, 658] on div at bounding box center [780, 662] width 35 height 34
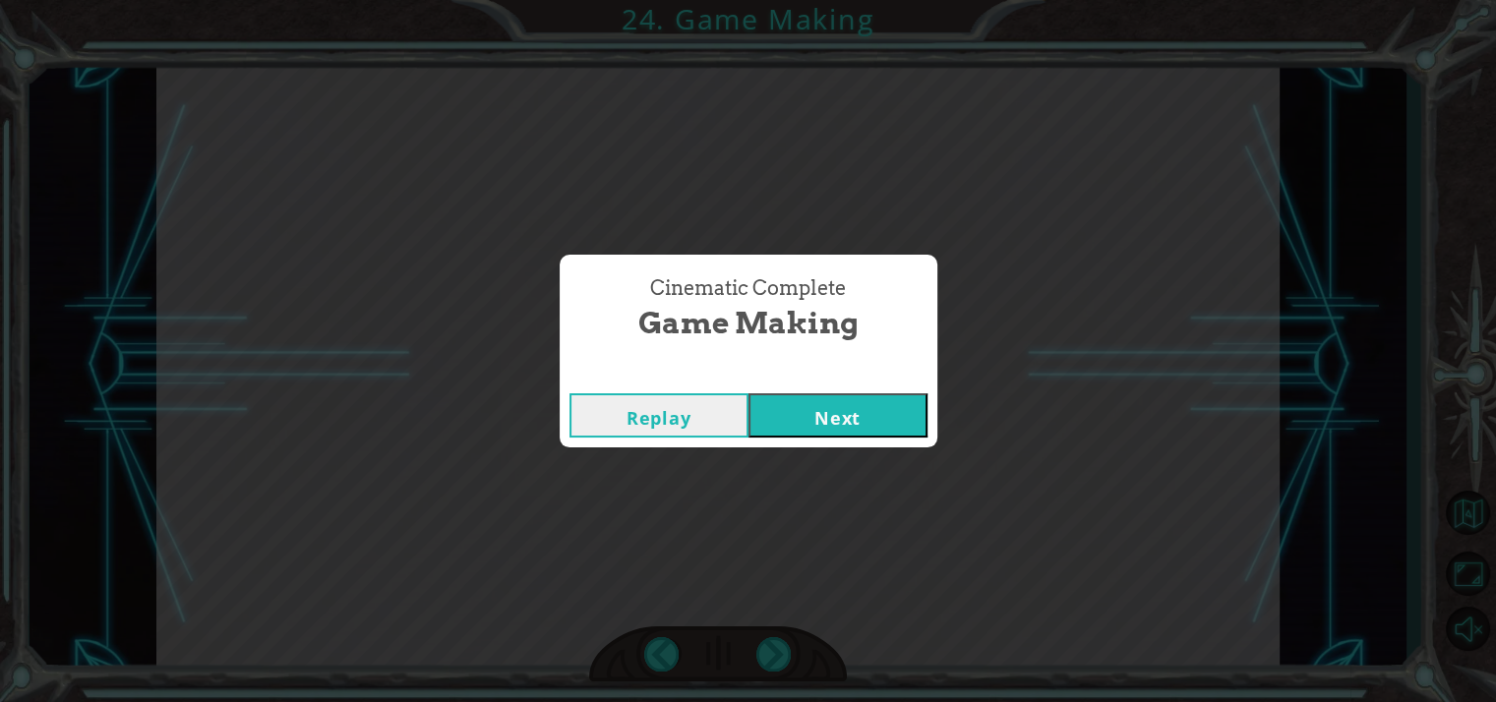
click at [873, 446] on div "Replay Next" at bounding box center [749, 416] width 378 height 64
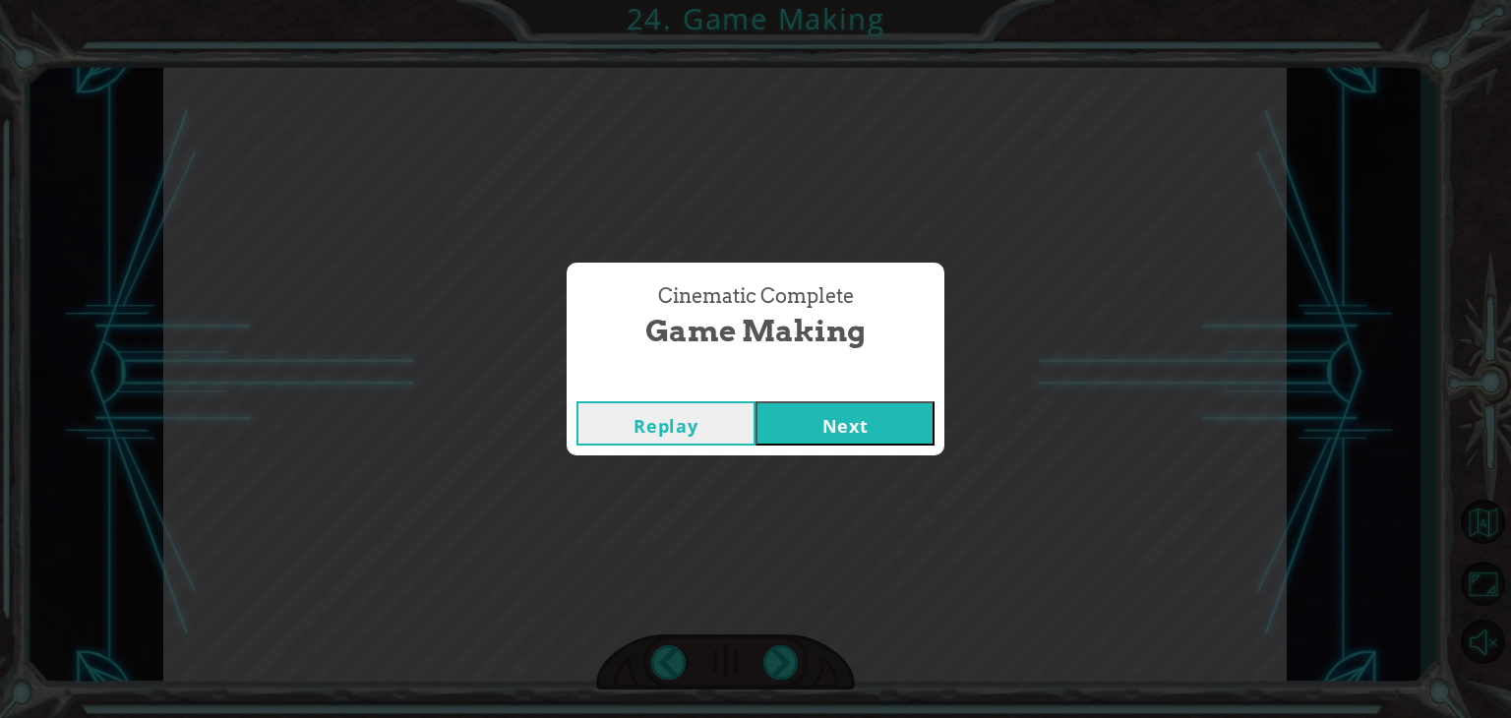
click at [873, 428] on button "Next" at bounding box center [844, 423] width 179 height 44
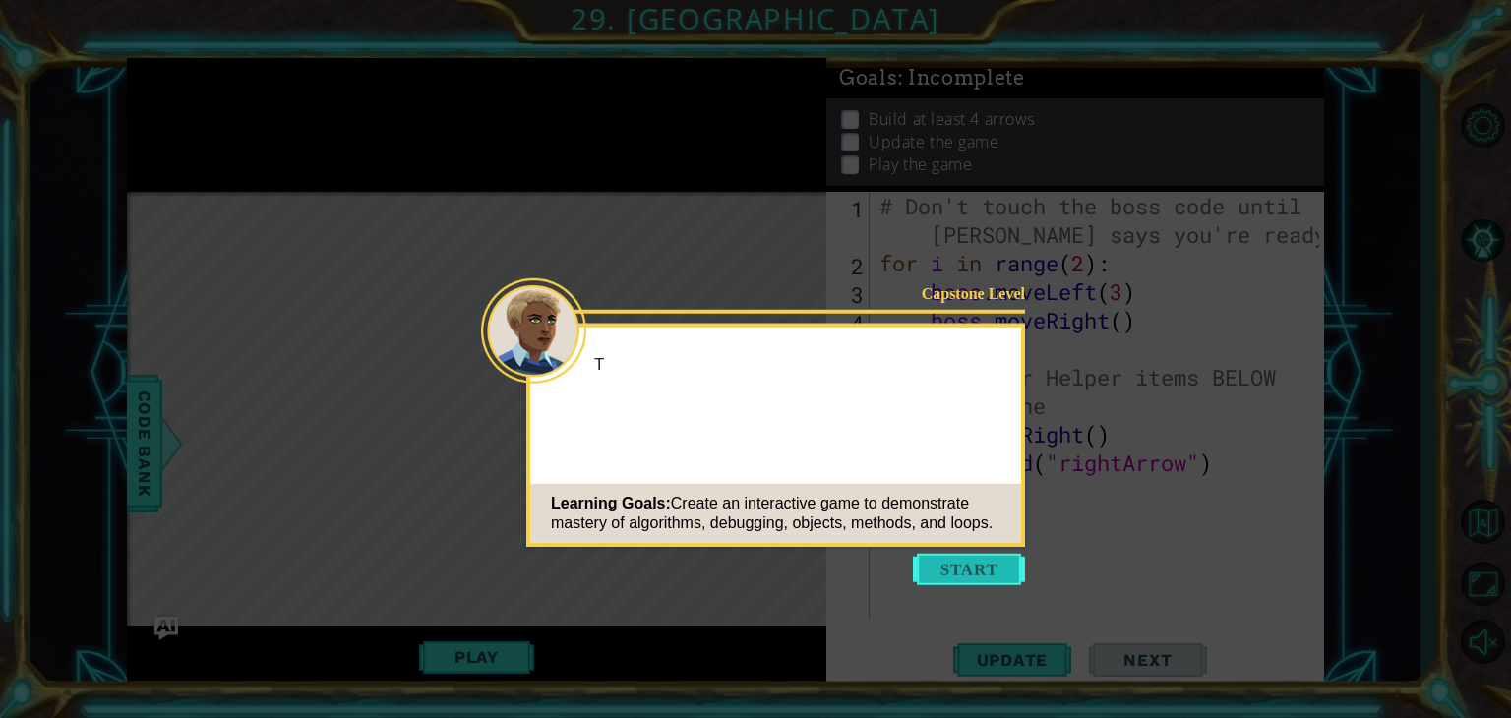
click at [970, 569] on button "Start" at bounding box center [969, 569] width 112 height 31
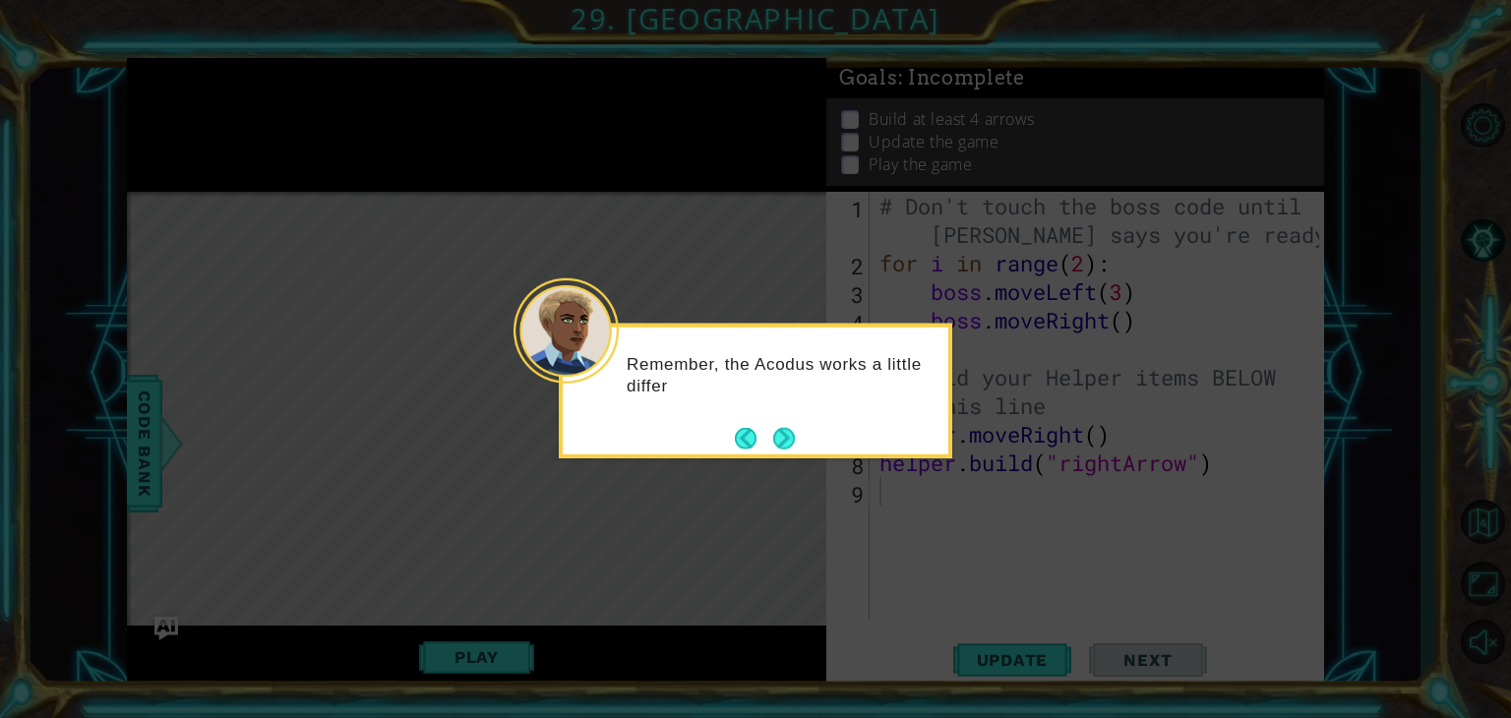
click at [782, 427] on button "Next" at bounding box center [784, 438] width 22 height 22
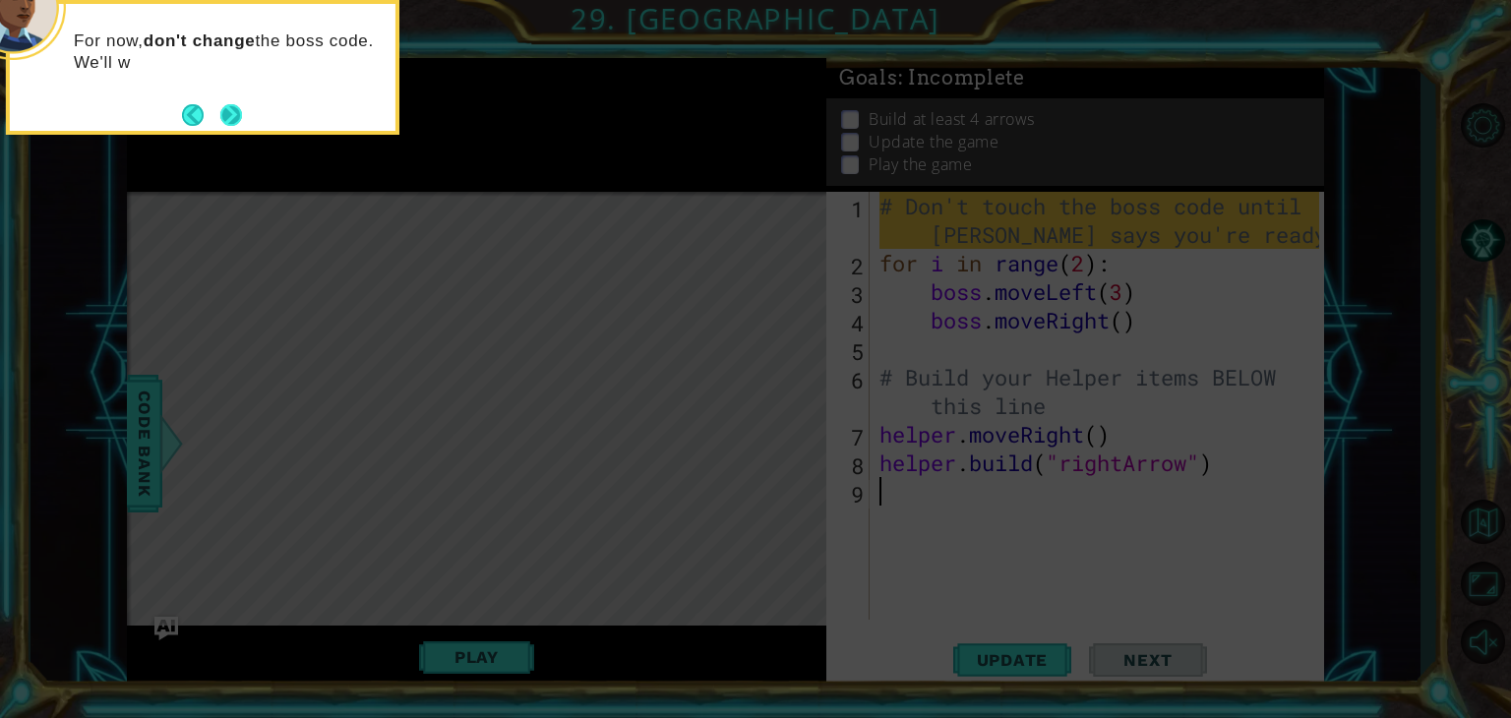
click at [242, 109] on button "Next" at bounding box center [231, 115] width 22 height 22
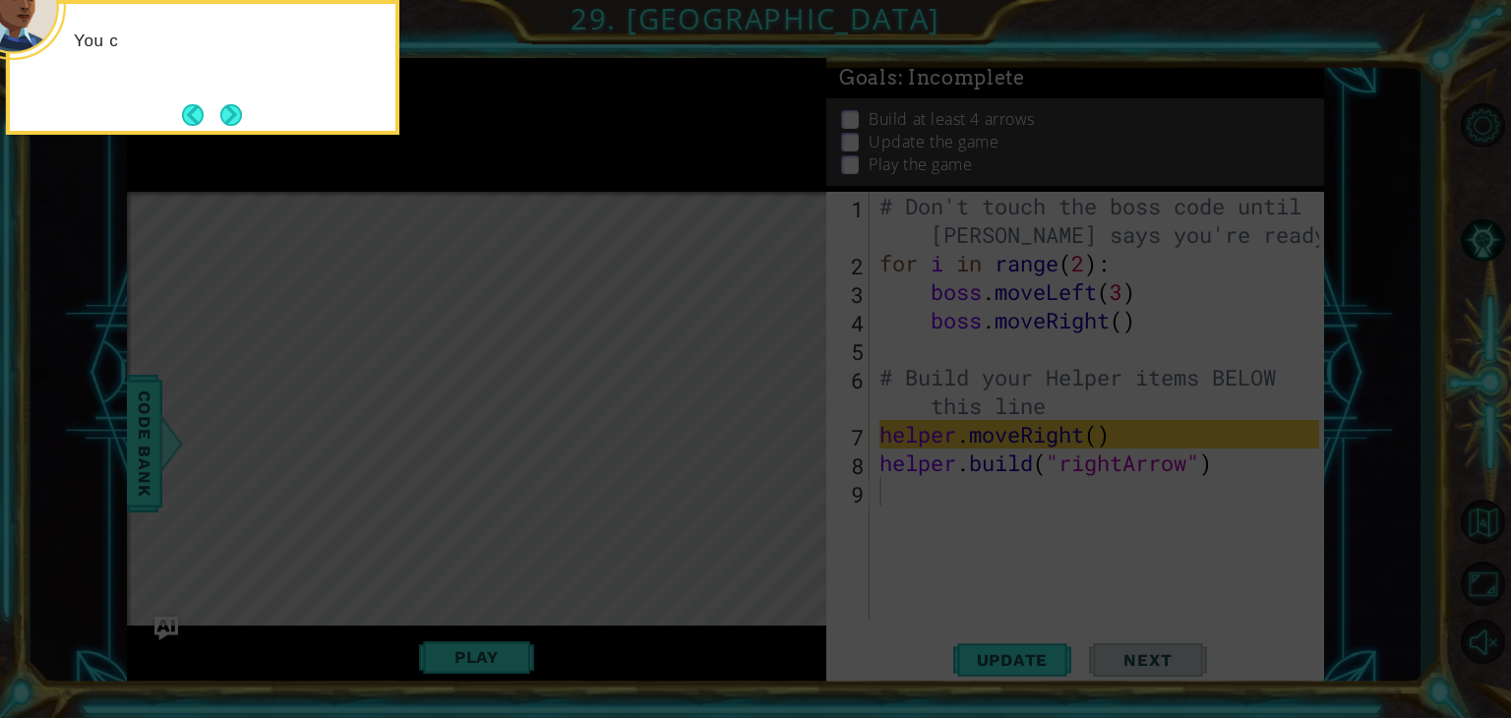
click at [234, 109] on button "Next" at bounding box center [231, 115] width 22 height 22
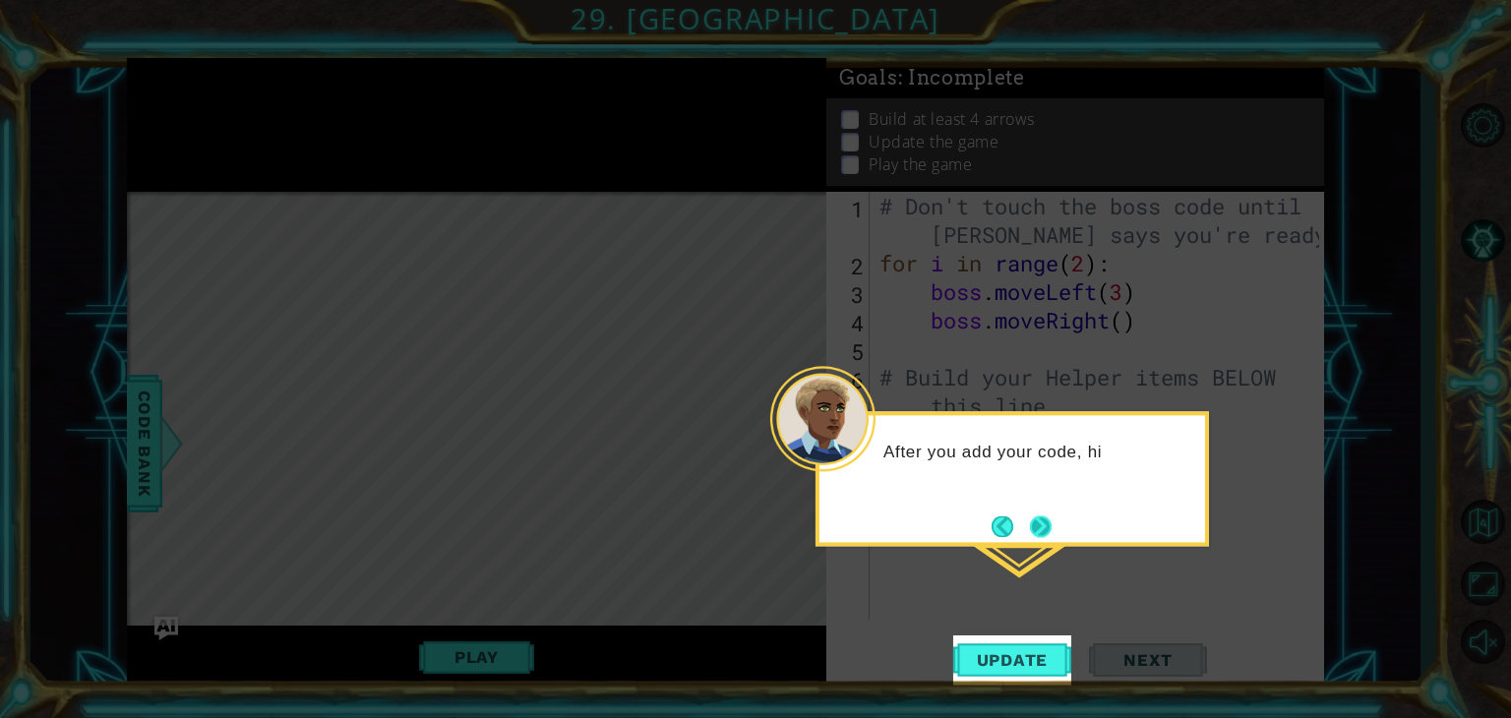
click at [1030, 515] on button "Next" at bounding box center [1041, 526] width 22 height 22
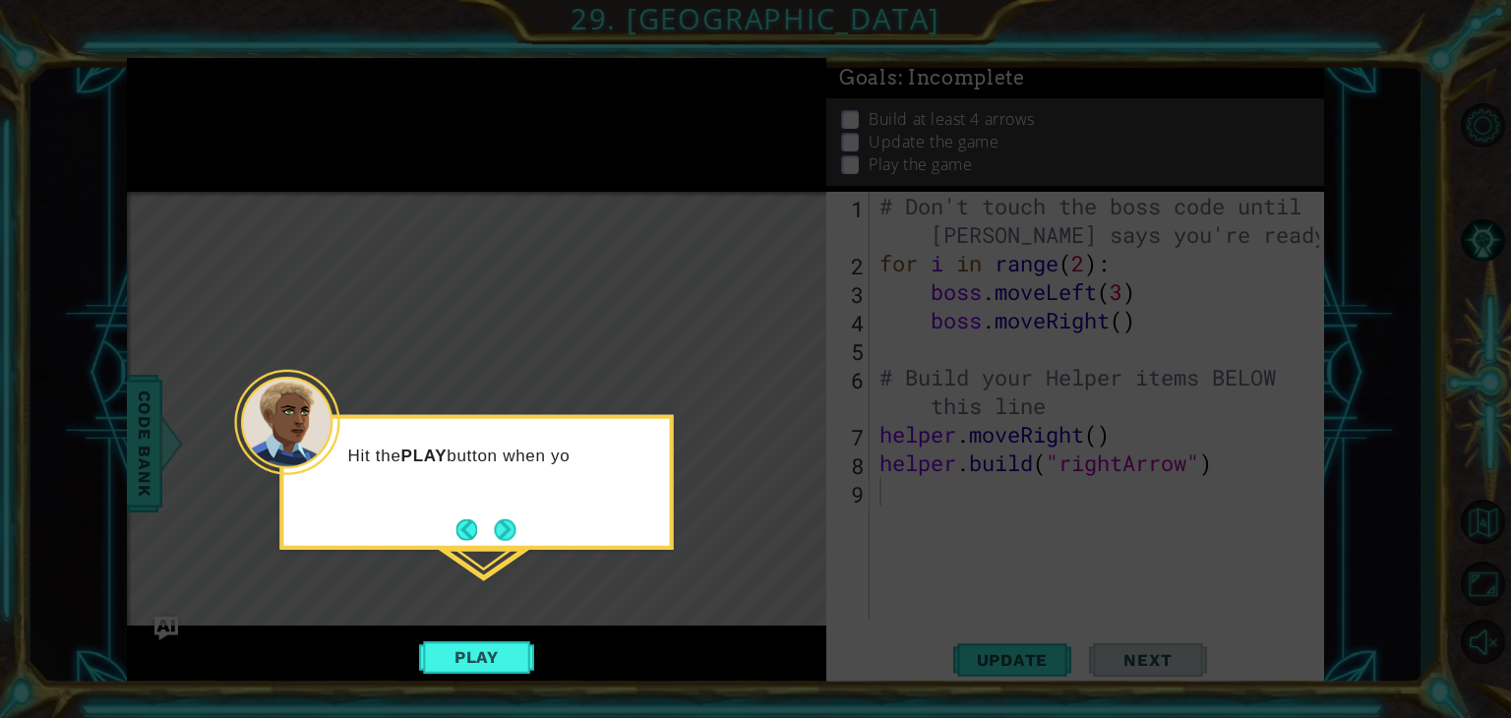
drag, startPoint x: 512, startPoint y: 515, endPoint x: 527, endPoint y: 524, distance: 17.2
click at [515, 518] on button "Next" at bounding box center [505, 529] width 22 height 22
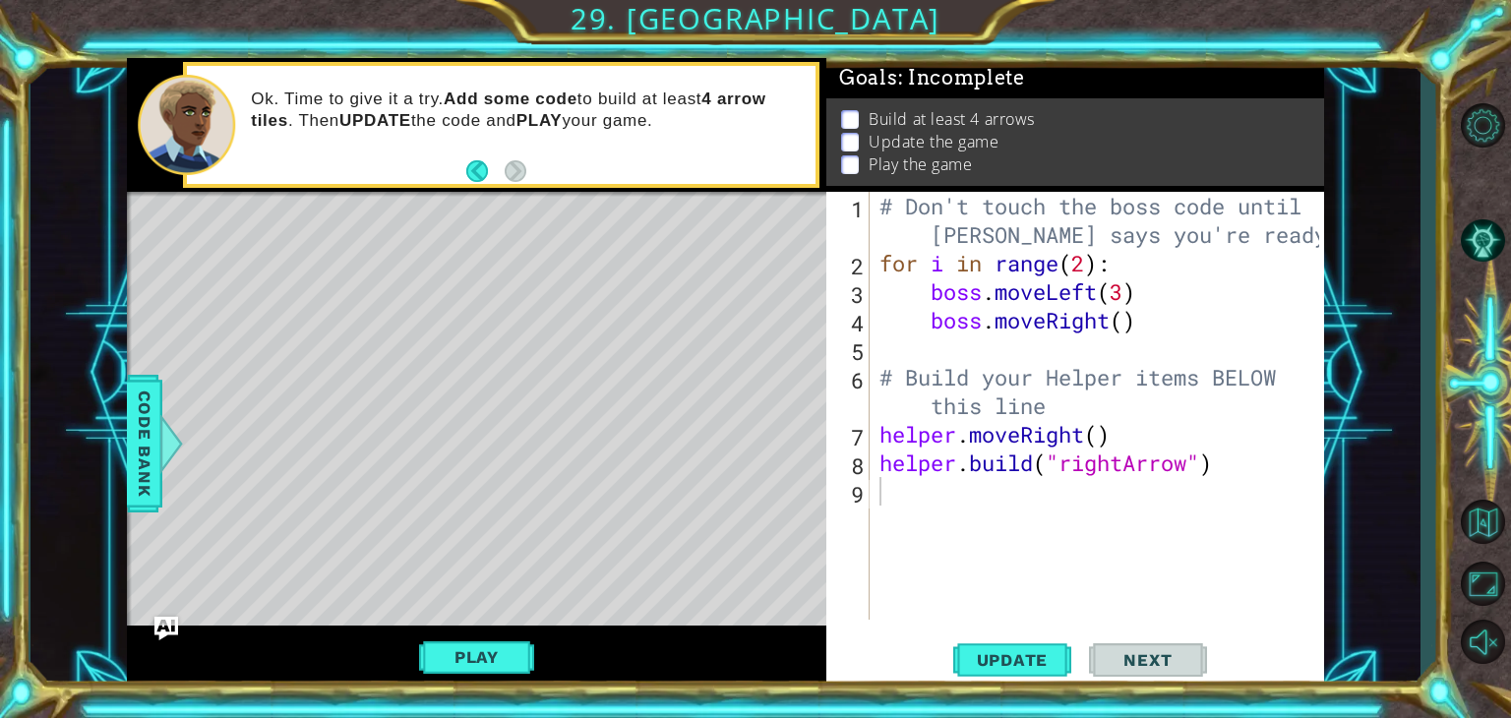
click at [1160, 648] on button "Next" at bounding box center [1148, 660] width 118 height 50
click at [492, 668] on button "Play" at bounding box center [476, 656] width 115 height 37
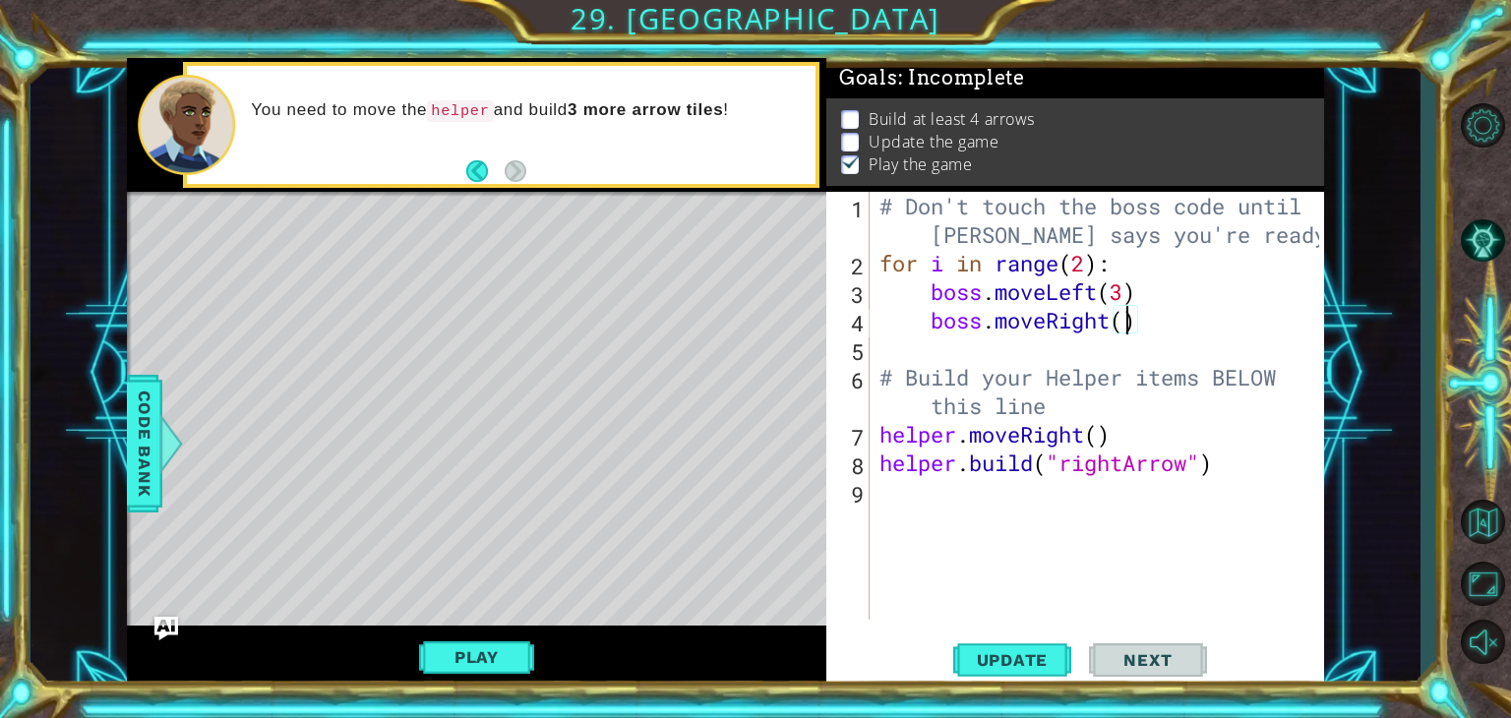
click at [1126, 326] on div "# Don't touch the boss code until [PERSON_NAME] says you're ready! for i in ran…" at bounding box center [1101, 448] width 453 height 513
click at [478, 666] on button "Play" at bounding box center [476, 656] width 115 height 37
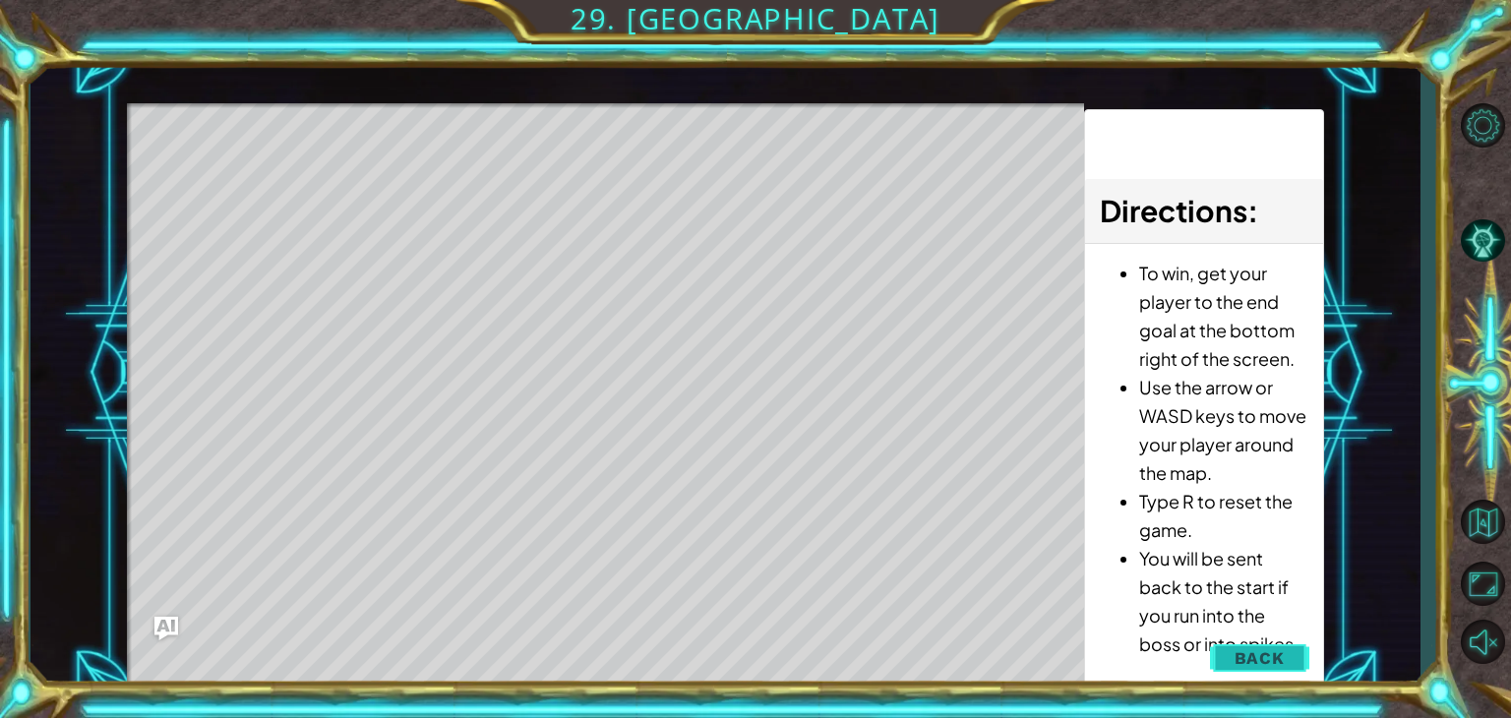
click at [1246, 655] on span "Back" at bounding box center [1259, 658] width 50 height 20
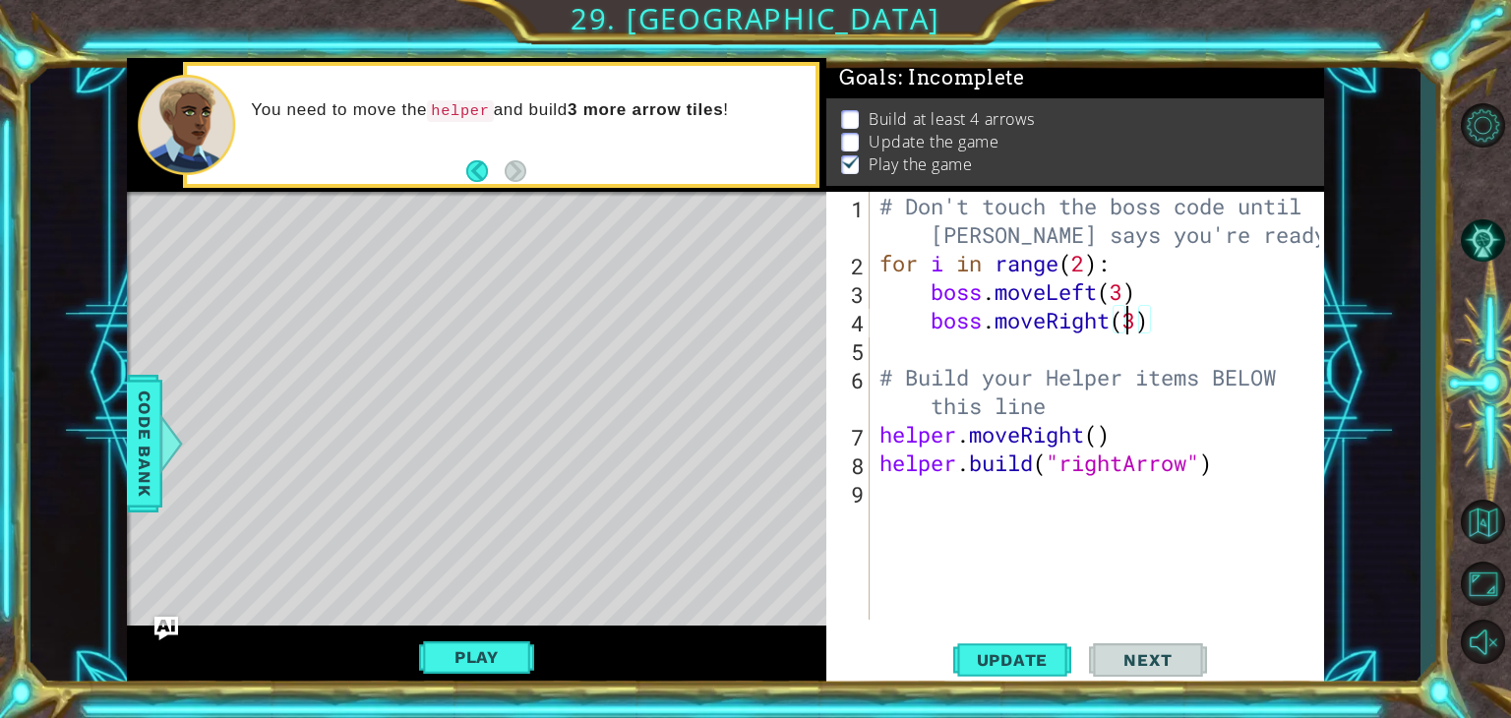
click at [1130, 330] on div "# Don't touch the boss code until [PERSON_NAME] says you're ready! for i in ran…" at bounding box center [1101, 448] width 453 height 513
click at [1143, 328] on div "# Don't touch the boss code until [PERSON_NAME] says you're ready! for i in ran…" at bounding box center [1101, 448] width 453 height 513
click at [516, 669] on button "Play" at bounding box center [476, 656] width 115 height 37
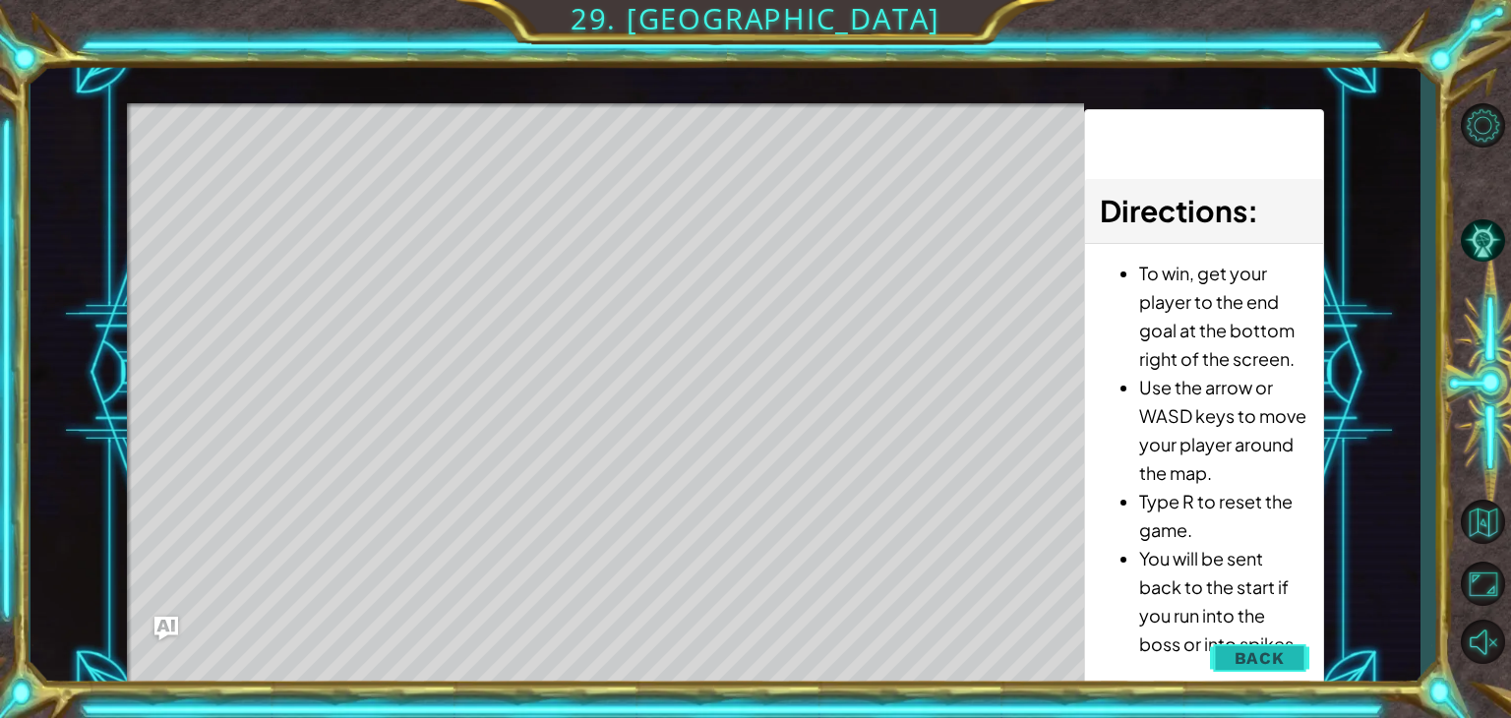
click at [1215, 644] on button "Back" at bounding box center [1259, 657] width 99 height 39
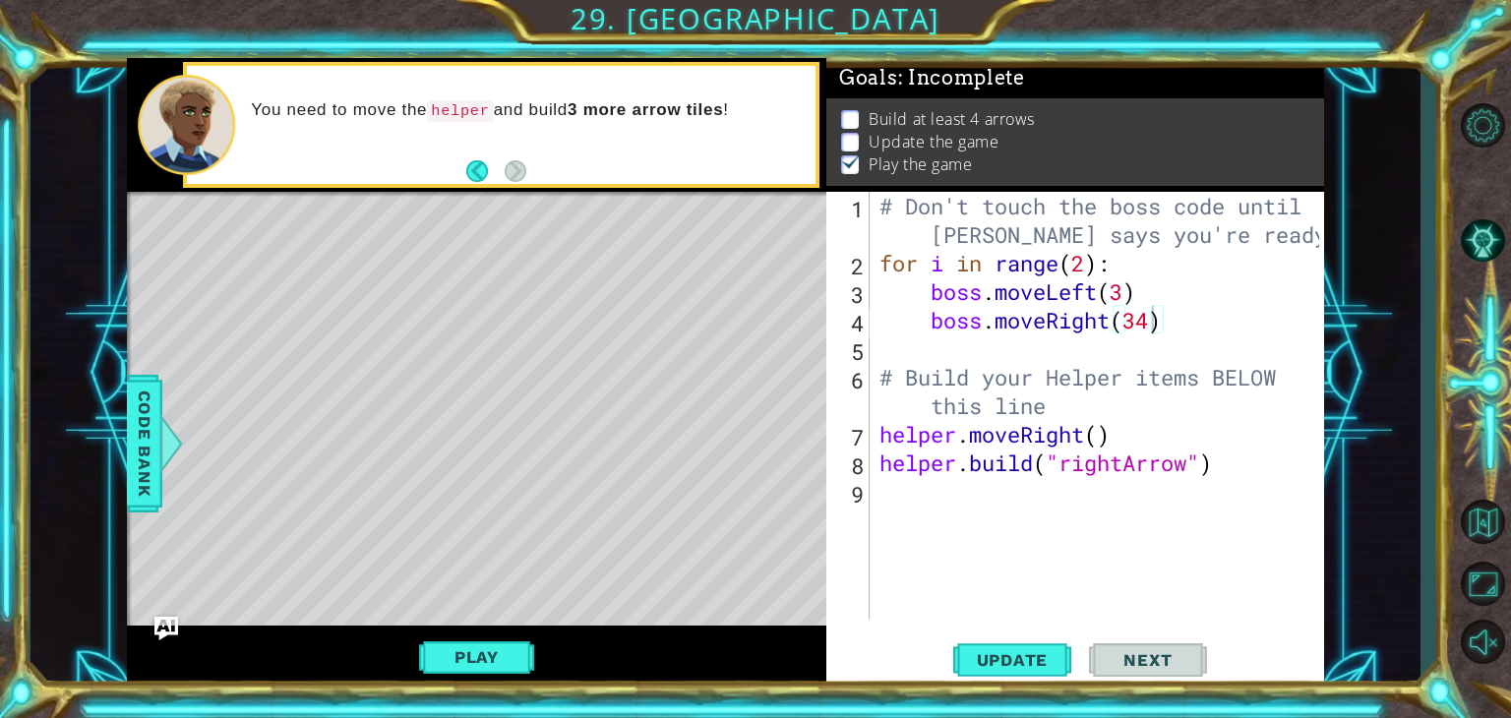
scroll to position [0, 10]
click at [1127, 288] on div "# Don't touch the boss code until [PERSON_NAME] says you're ready! for i in ran…" at bounding box center [1101, 448] width 453 height 513
click at [504, 646] on button "Play" at bounding box center [476, 656] width 115 height 37
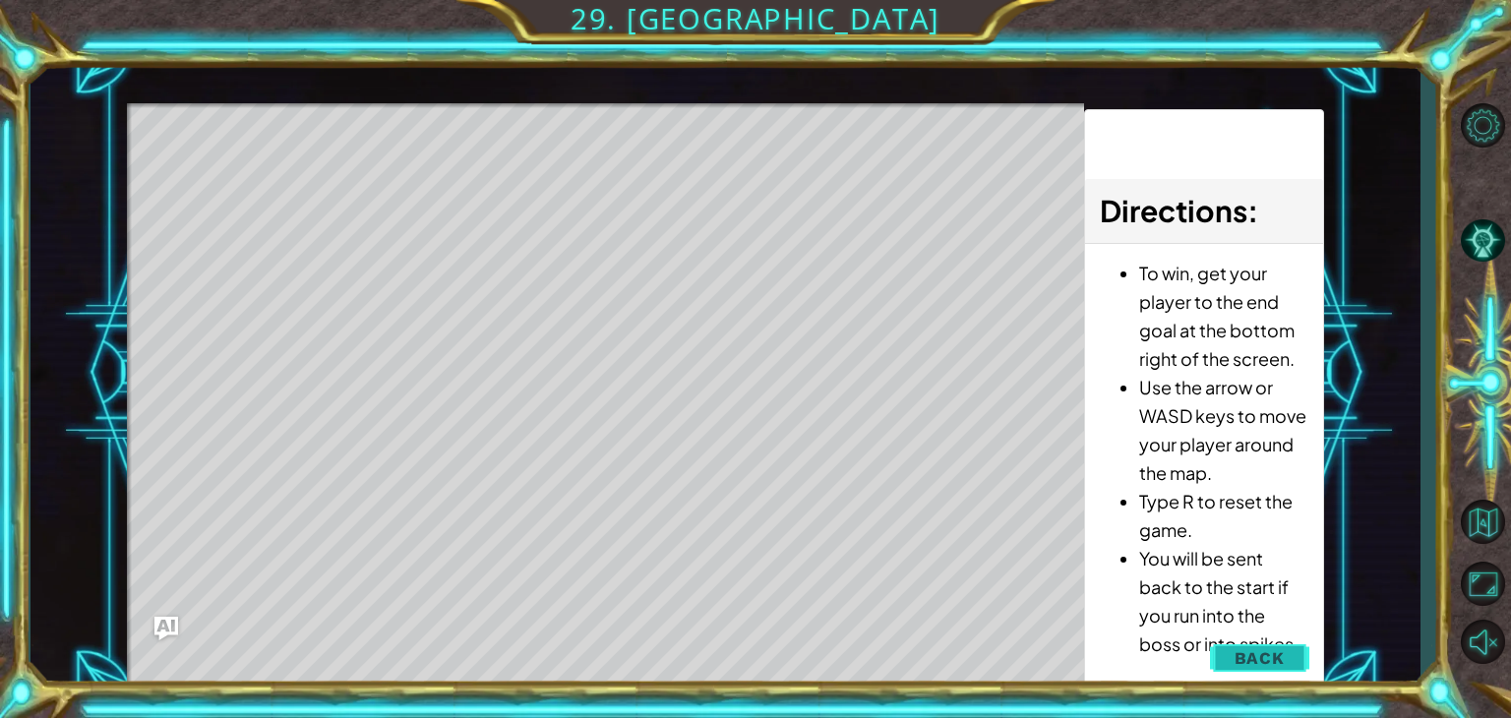
click at [1237, 646] on button "Back" at bounding box center [1259, 657] width 99 height 39
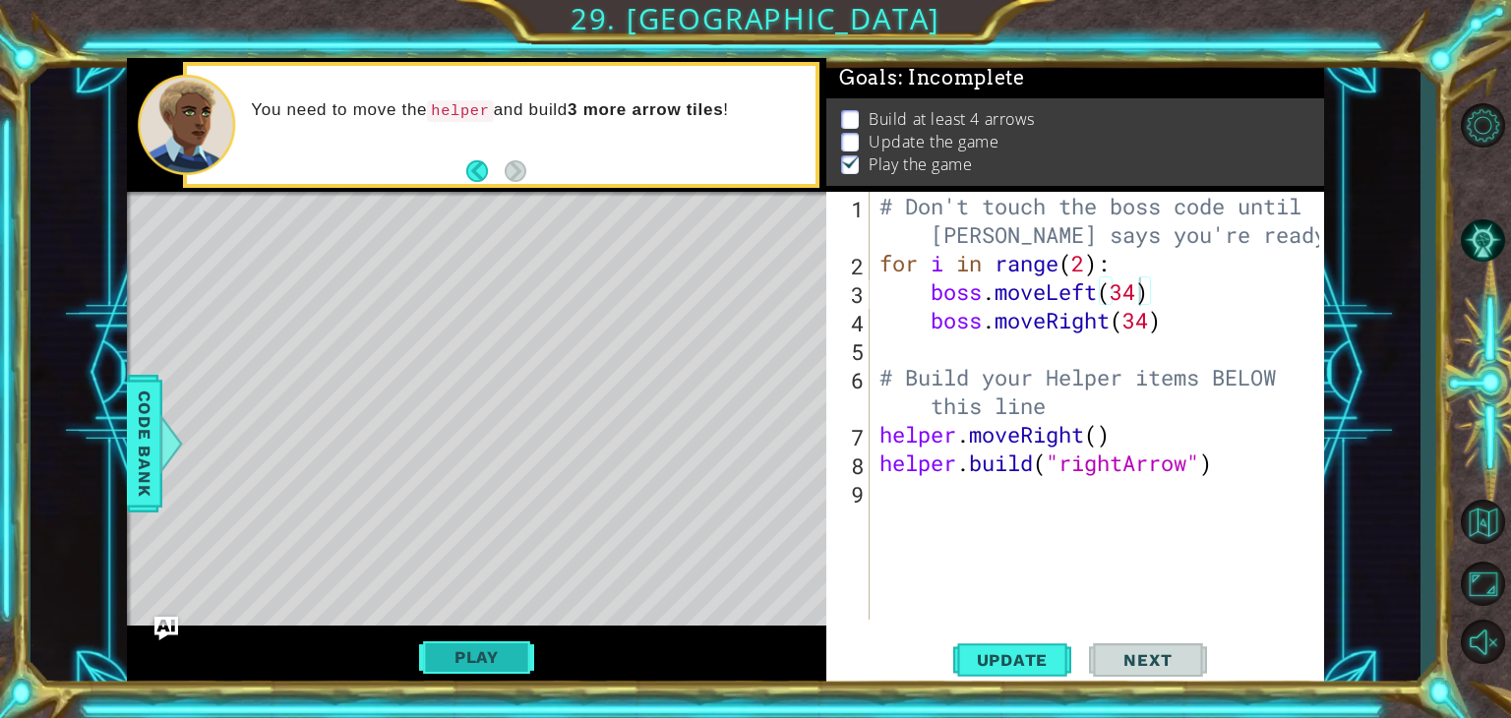
click at [465, 664] on button "Play" at bounding box center [476, 656] width 115 height 37
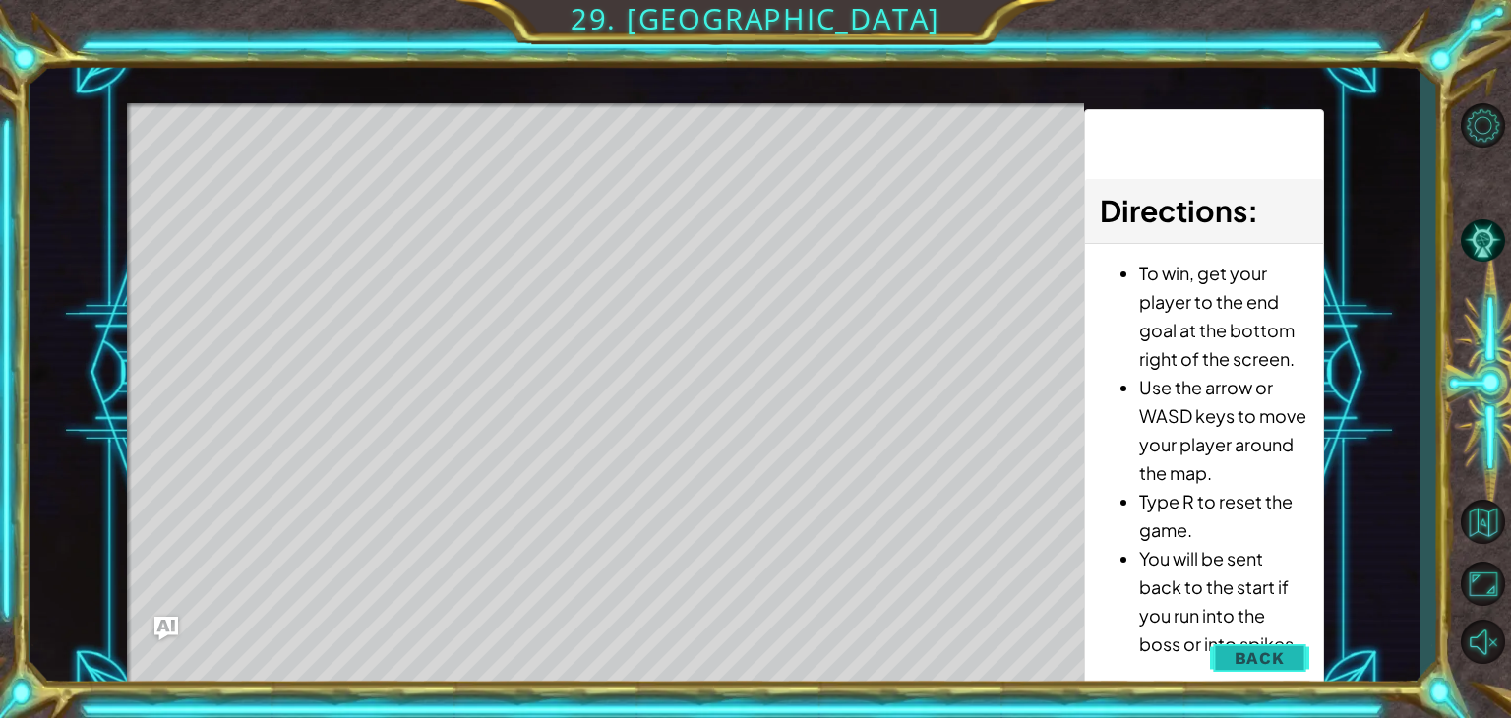
click at [1243, 662] on span "Back" at bounding box center [1259, 658] width 50 height 20
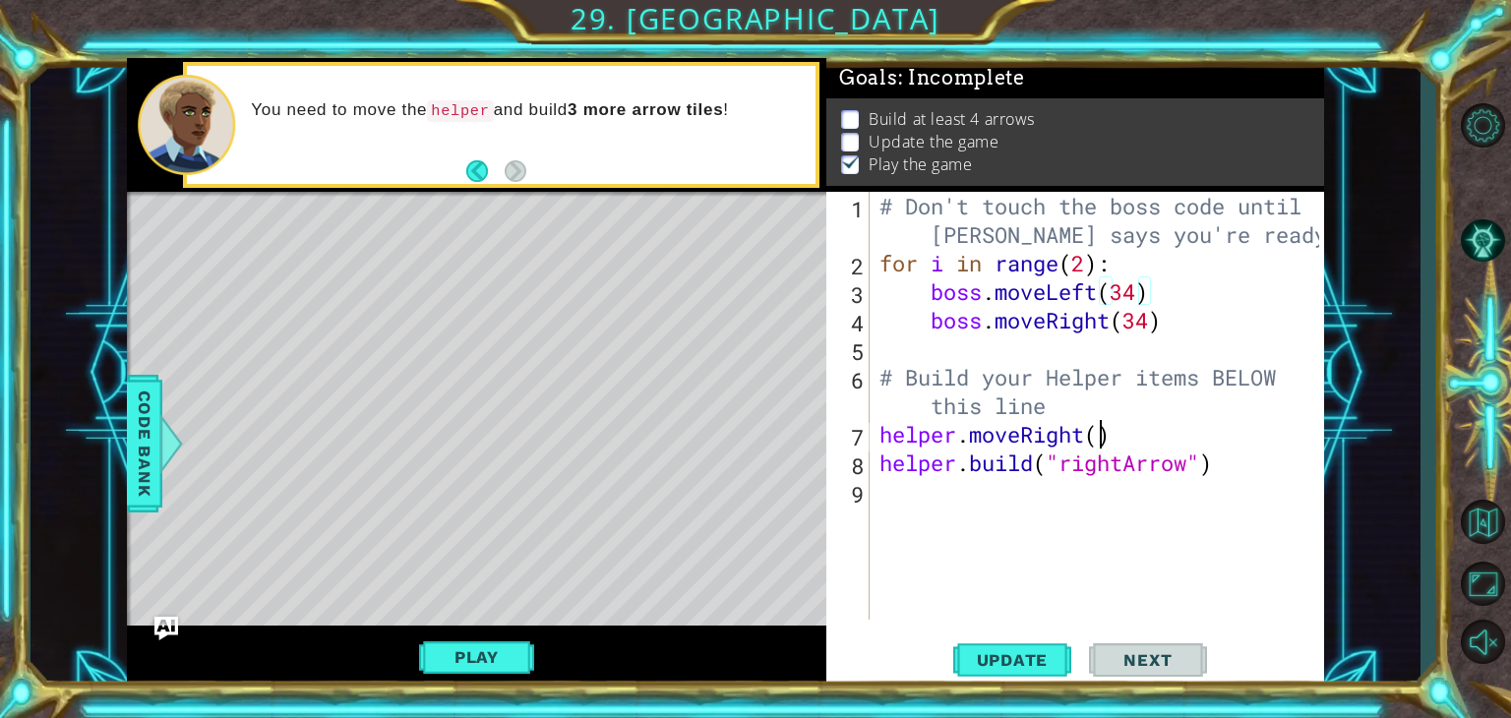
scroll to position [0, 9]
click at [1103, 434] on div "# Don't touch the boss code until [PERSON_NAME] says you're ready! for i in ran…" at bounding box center [1101, 448] width 453 height 513
type textarea "helper.moveRight(7)"
click at [475, 658] on button "Play" at bounding box center [476, 656] width 115 height 37
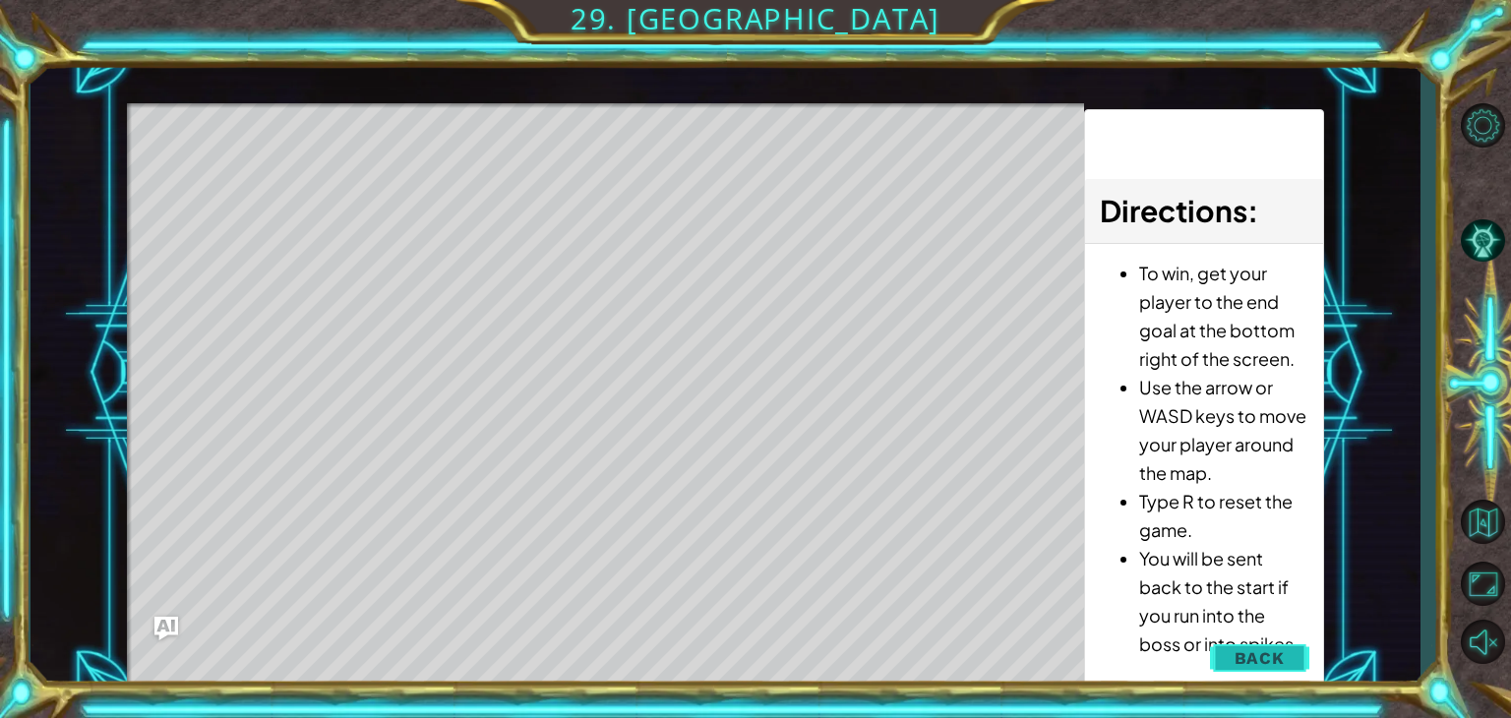
click at [1265, 649] on span "Back" at bounding box center [1259, 658] width 50 height 20
